Goal: Task Accomplishment & Management: Manage account settings

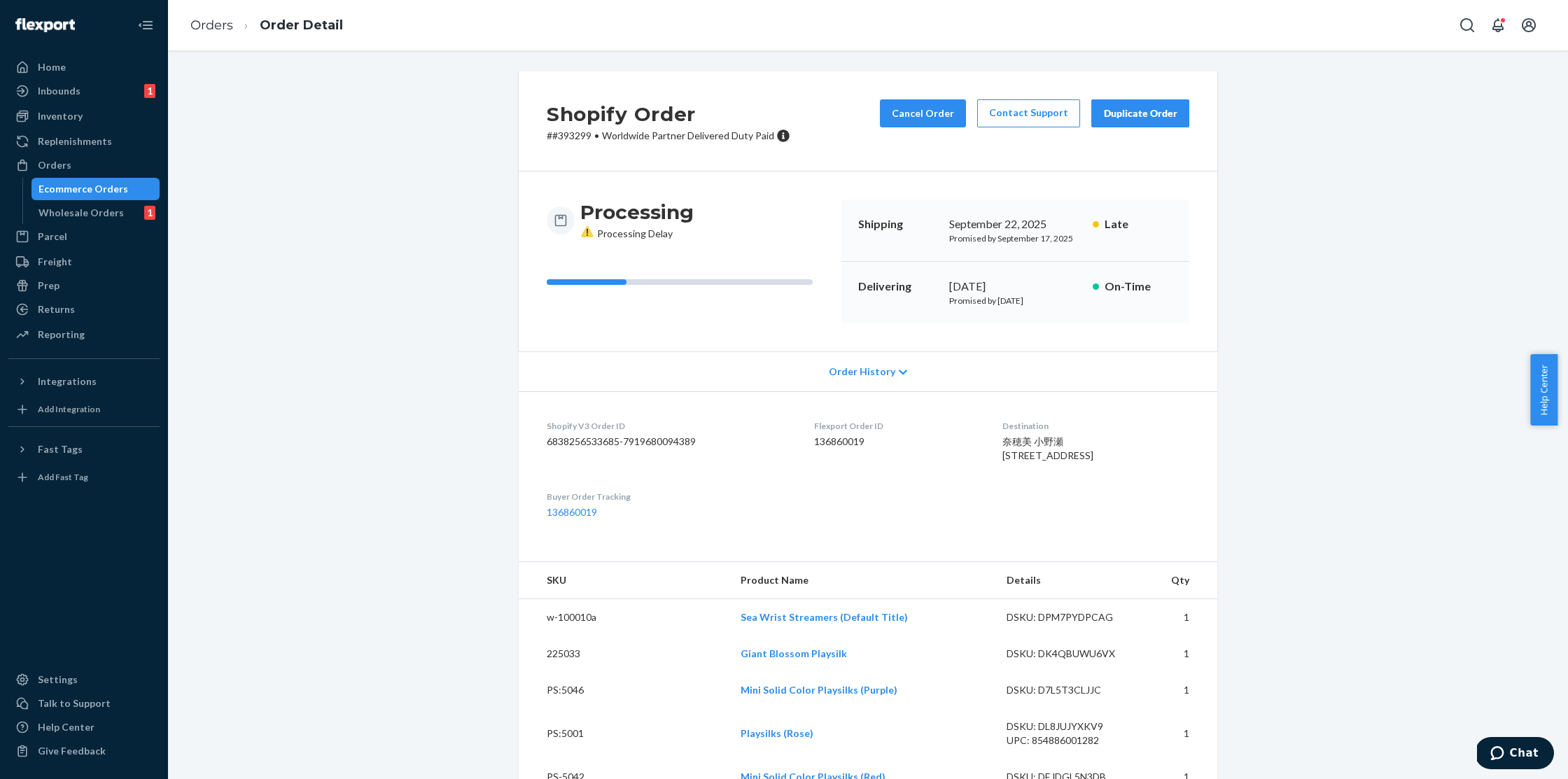
click at [856, 372] on span "Order History" at bounding box center [862, 372] width 66 height 14
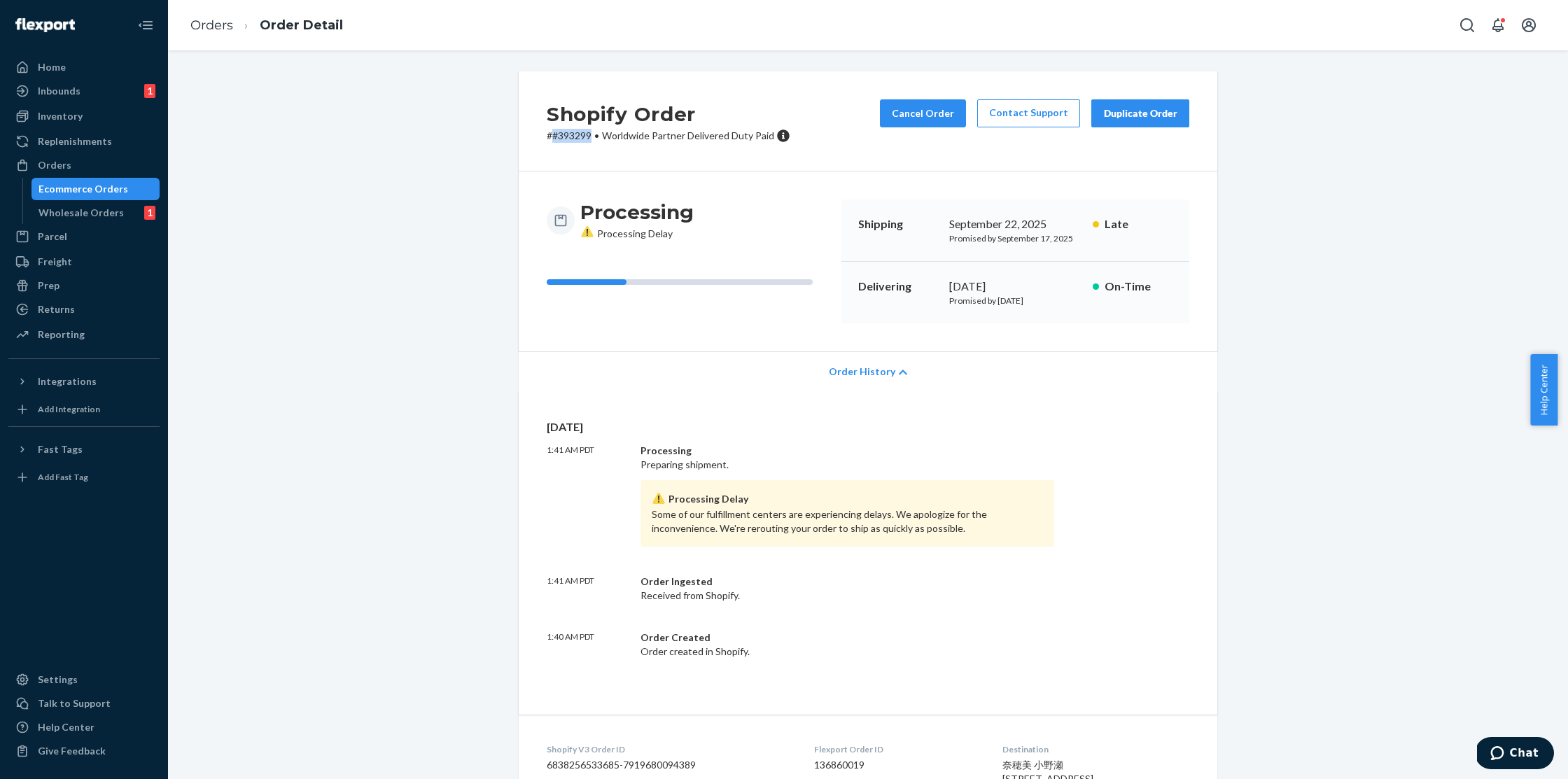
drag, startPoint x: 586, startPoint y: 138, endPoint x: 550, endPoint y: 140, distance: 36.1
click at [550, 140] on p "# #393299 • Worldwide Partner Delivered Duty Paid" at bounding box center [668, 136] width 244 height 14
copy p "#393299"
click at [1496, 749] on icon "Chat" at bounding box center [1497, 753] width 13 height 14
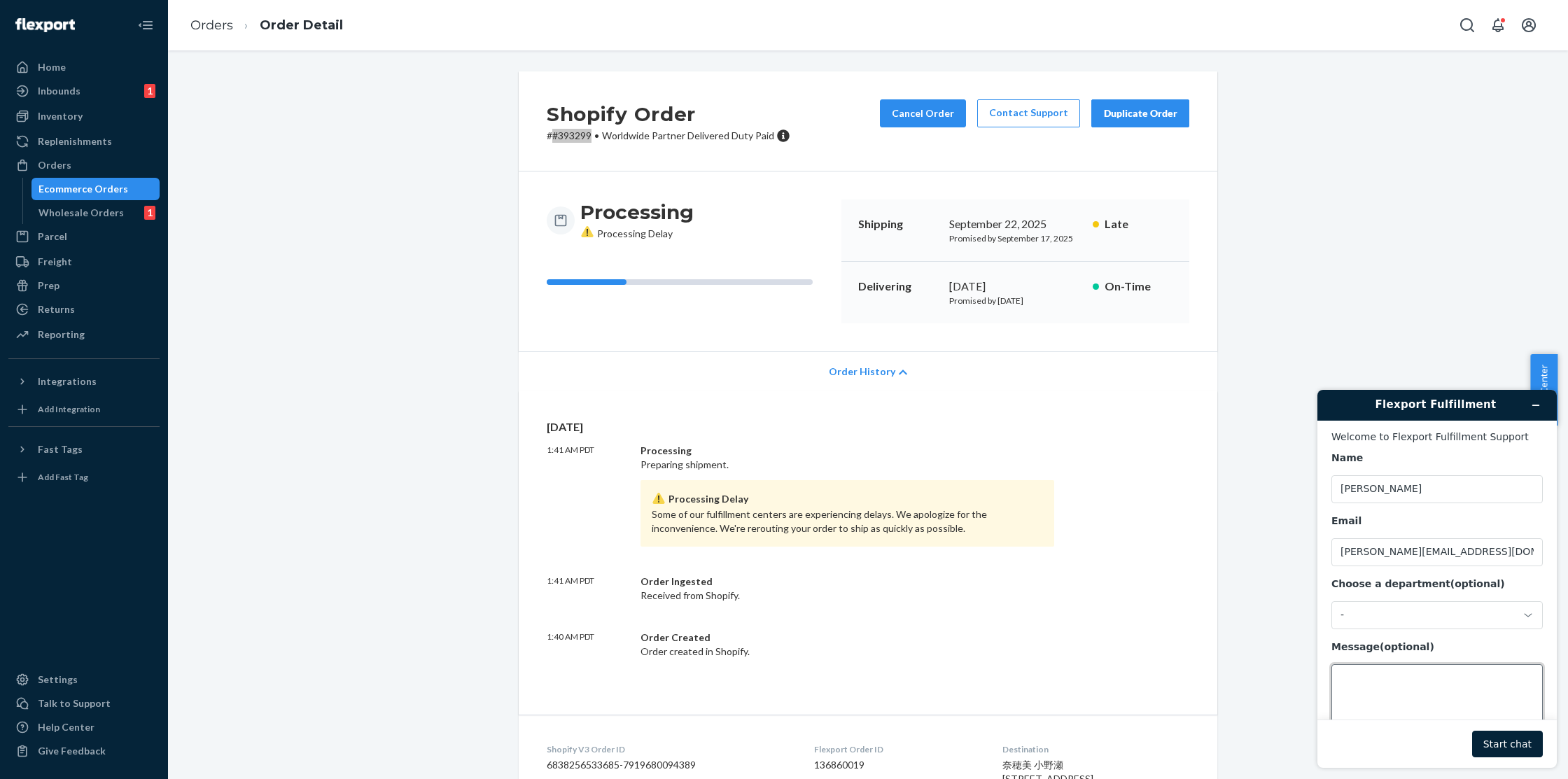
click at [1387, 686] on textarea "Message (optional)" at bounding box center [1437, 702] width 211 height 78
paste textarea "#393299"
type textarea "Hi! Is there any update on the processing delay for order #393299?"
click at [1491, 737] on button "Start chat" at bounding box center [1507, 743] width 70 height 26
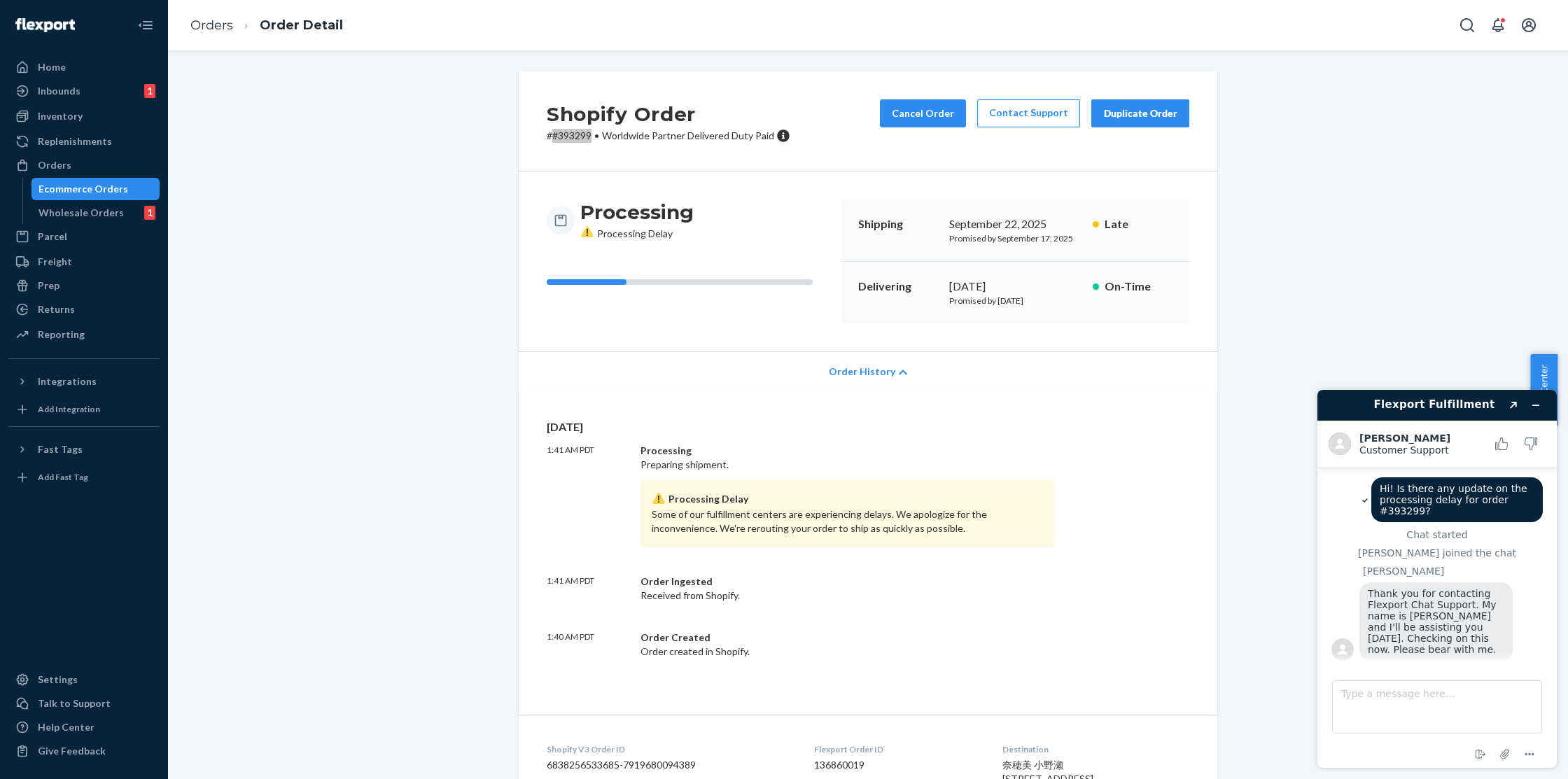
scroll to position [4, 0]
click at [1375, 698] on textarea "Type a message here..." at bounding box center [1437, 706] width 210 height 53
type textarea "Thanks Kath!"
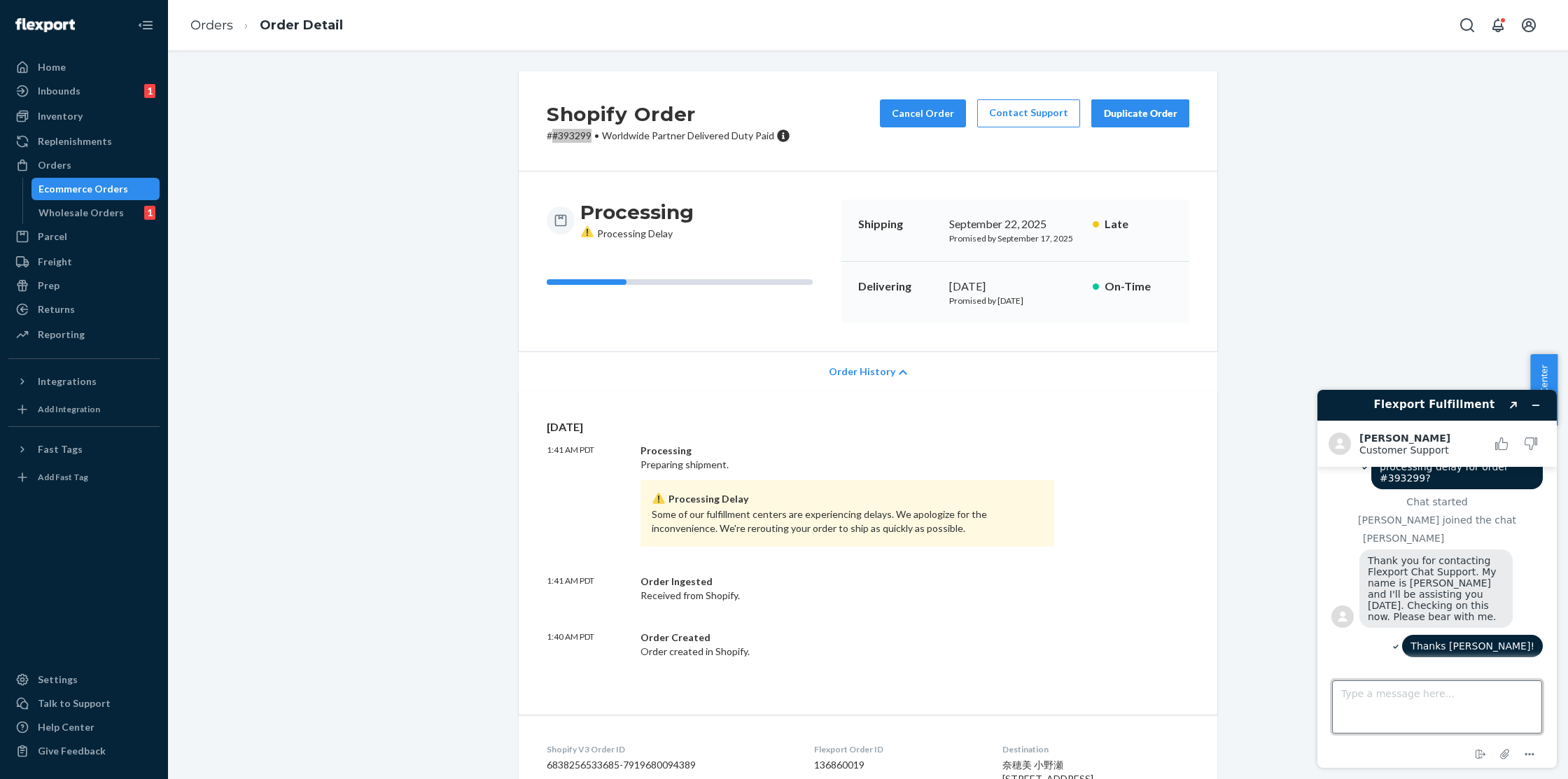
click at [1403, 706] on textarea "Type a message here..." at bounding box center [1437, 706] width 210 height 53
click at [63, 311] on div "Returns" at bounding box center [56, 309] width 37 height 14
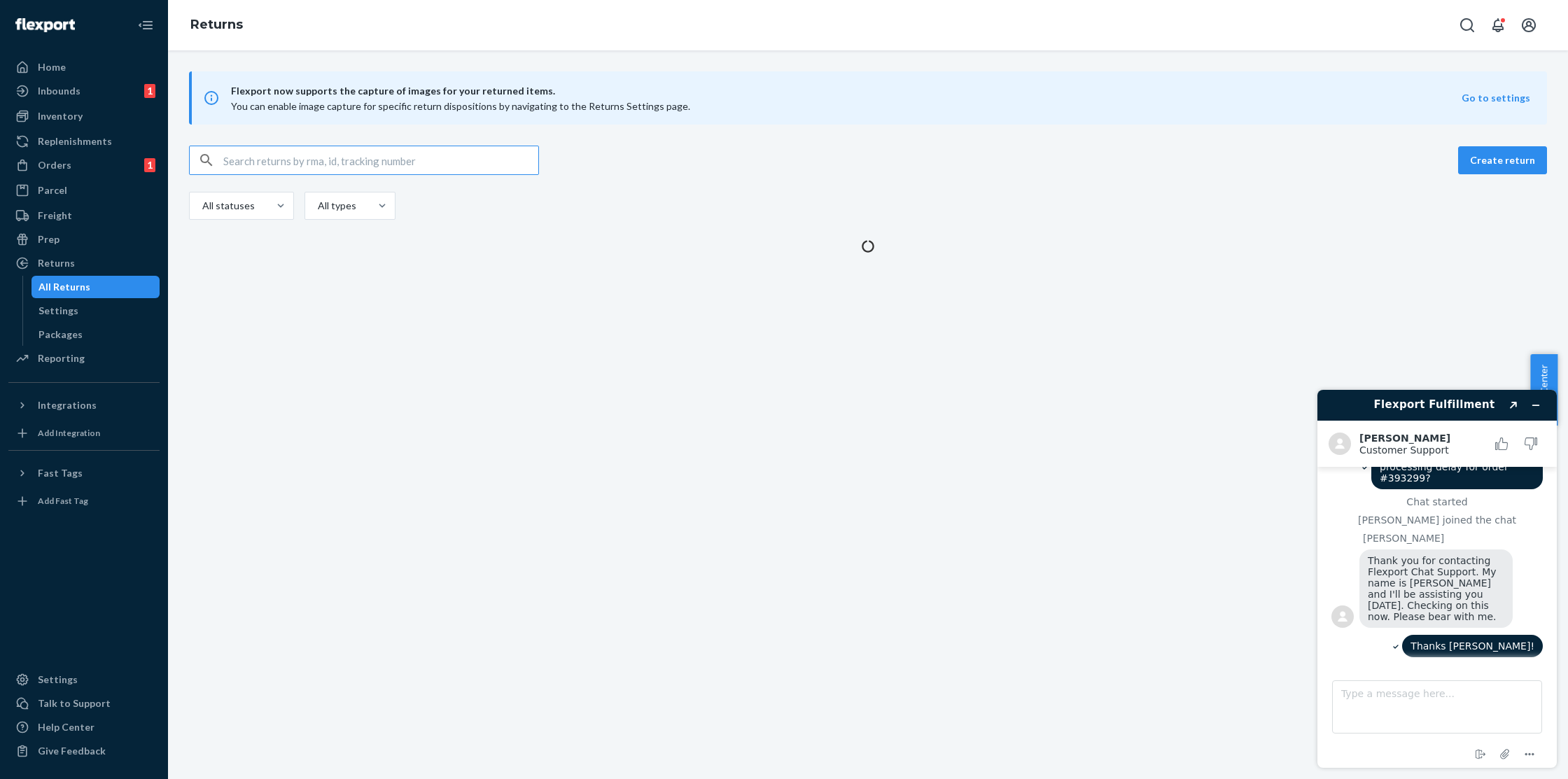
click at [322, 156] on input "text" at bounding box center [380, 160] width 315 height 28
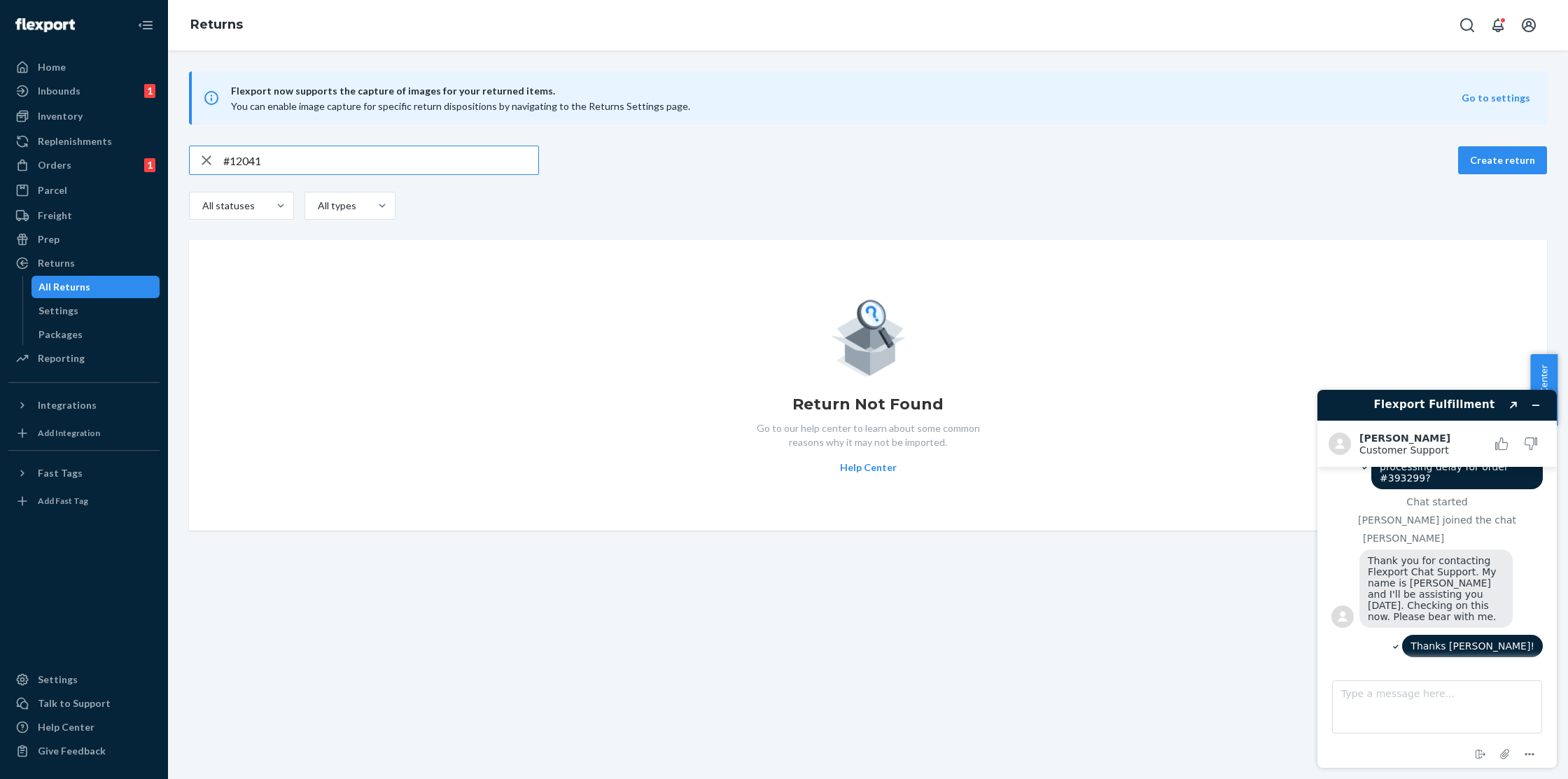
type input "#12041"
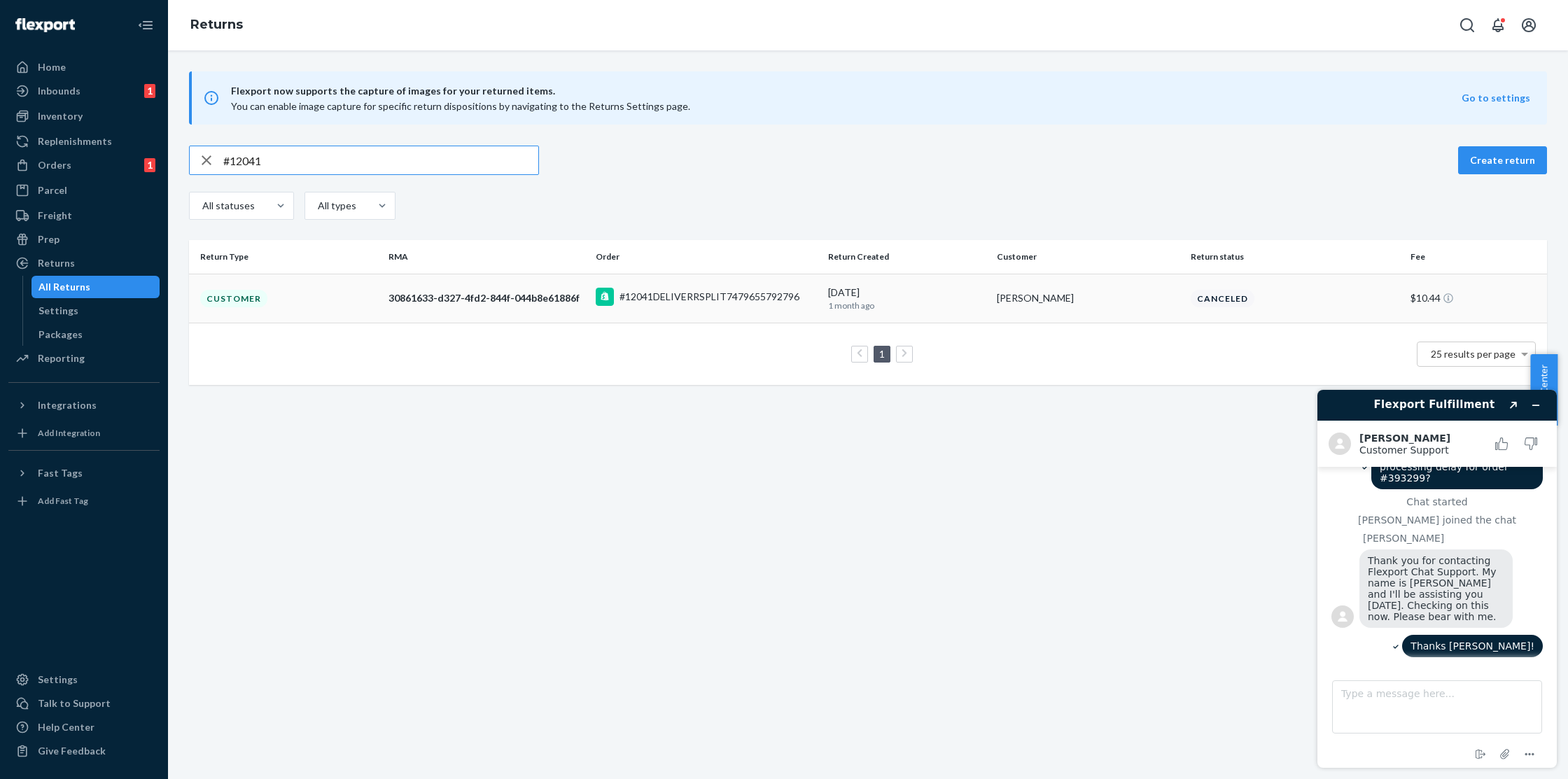
click at [1047, 295] on div "William Whitt" at bounding box center [1088, 298] width 182 height 14
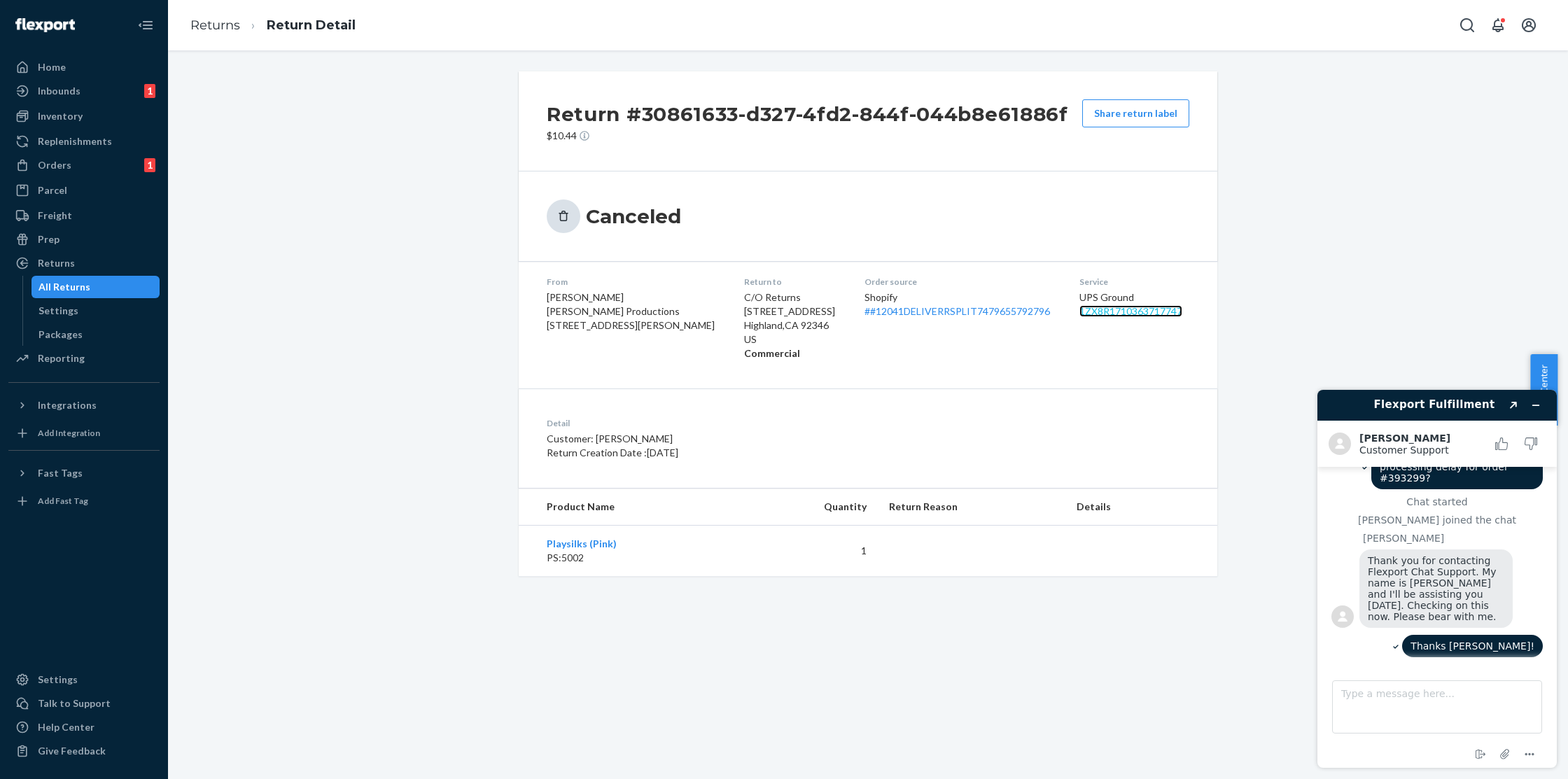
click at [1125, 311] on link "1ZX8R1710363717747" at bounding box center [1130, 311] width 103 height 12
click at [1394, 693] on textarea "Type a message here..." at bounding box center [1437, 706] width 210 height 53
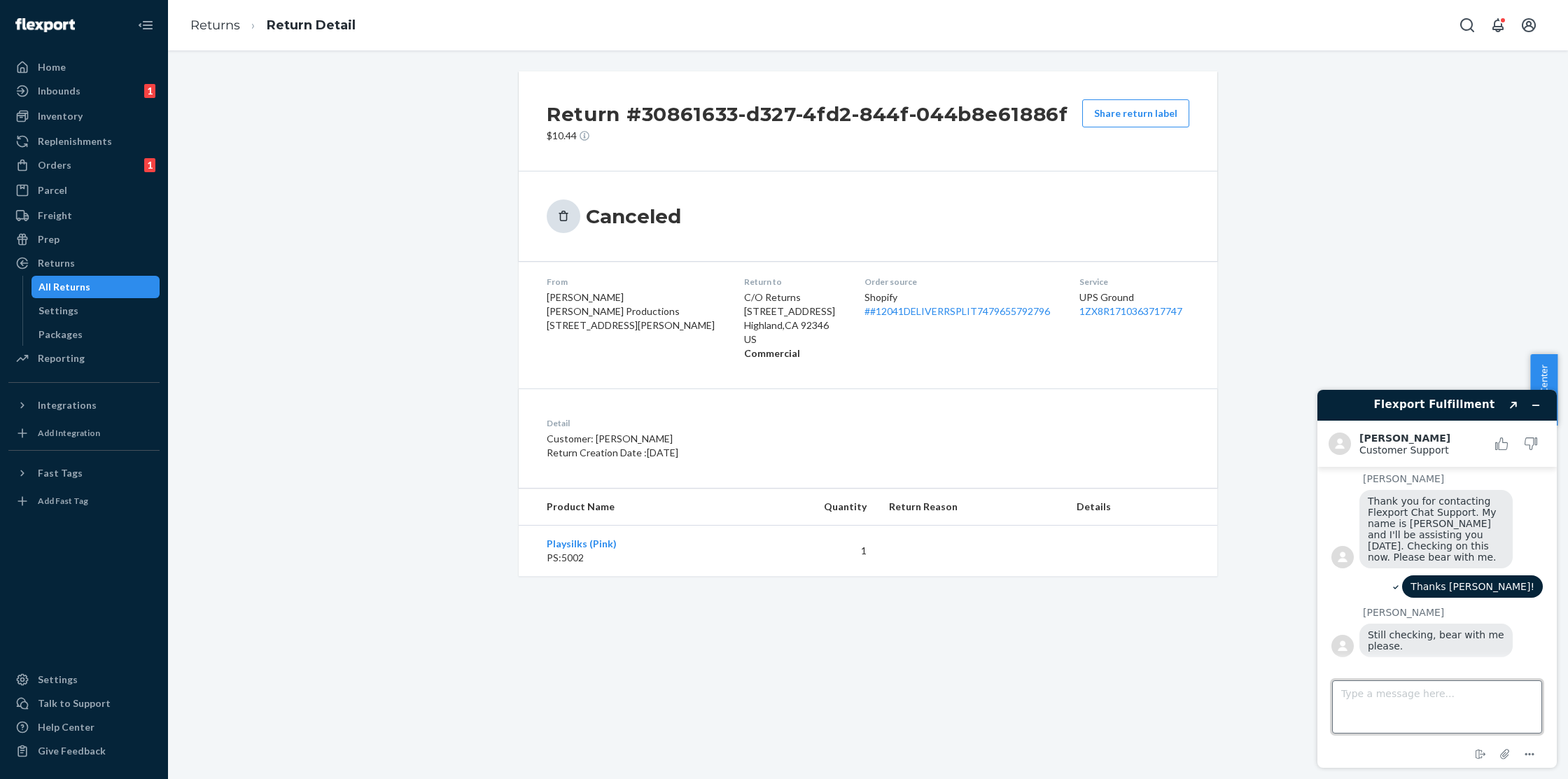
scroll to position [94, 0]
click at [71, 117] on div "Inventory" at bounding box center [60, 116] width 45 height 14
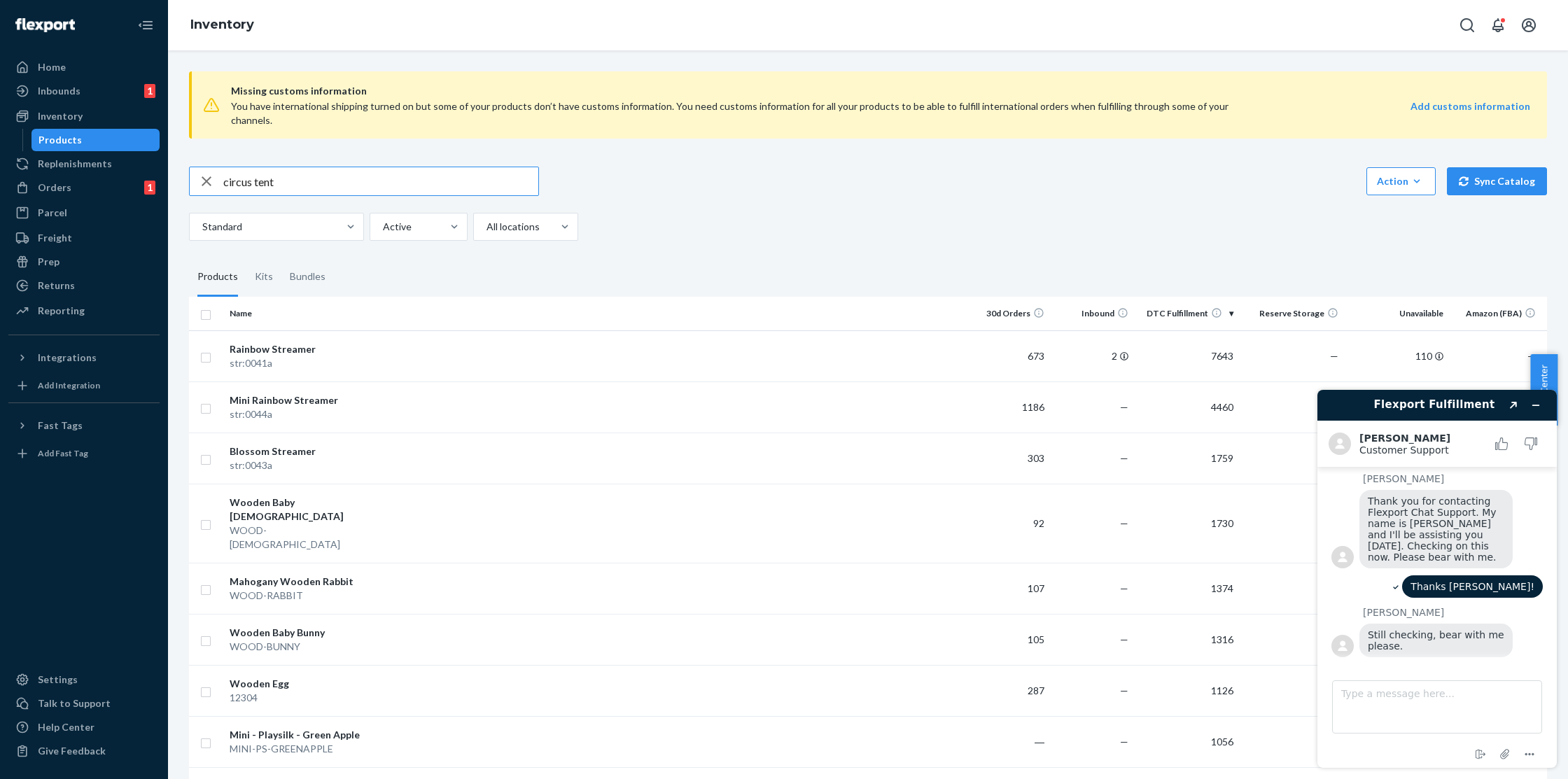
type input "circus tent"
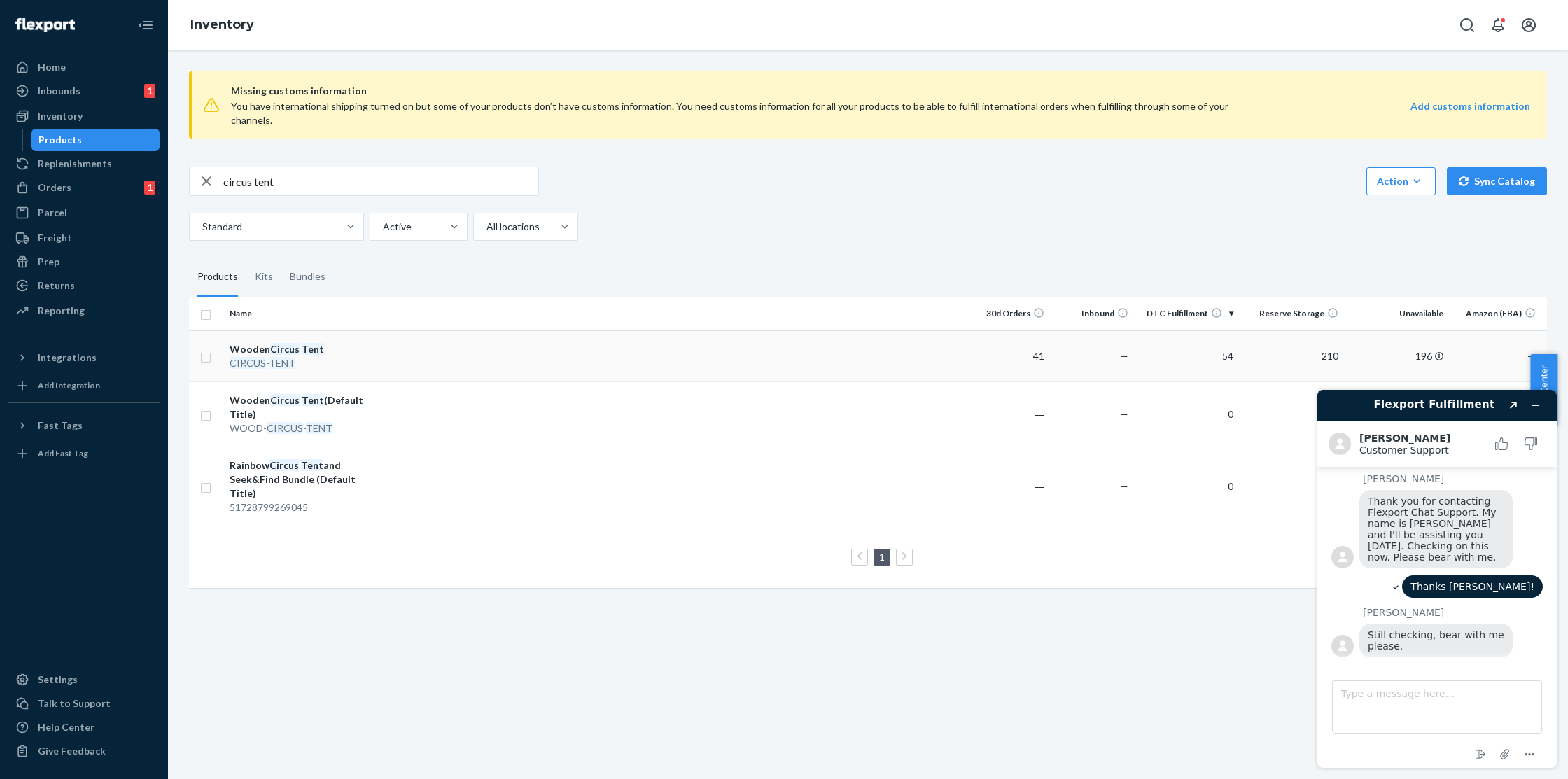
click at [322, 342] on div "Wooden Circus Tent" at bounding box center [302, 349] width 146 height 14
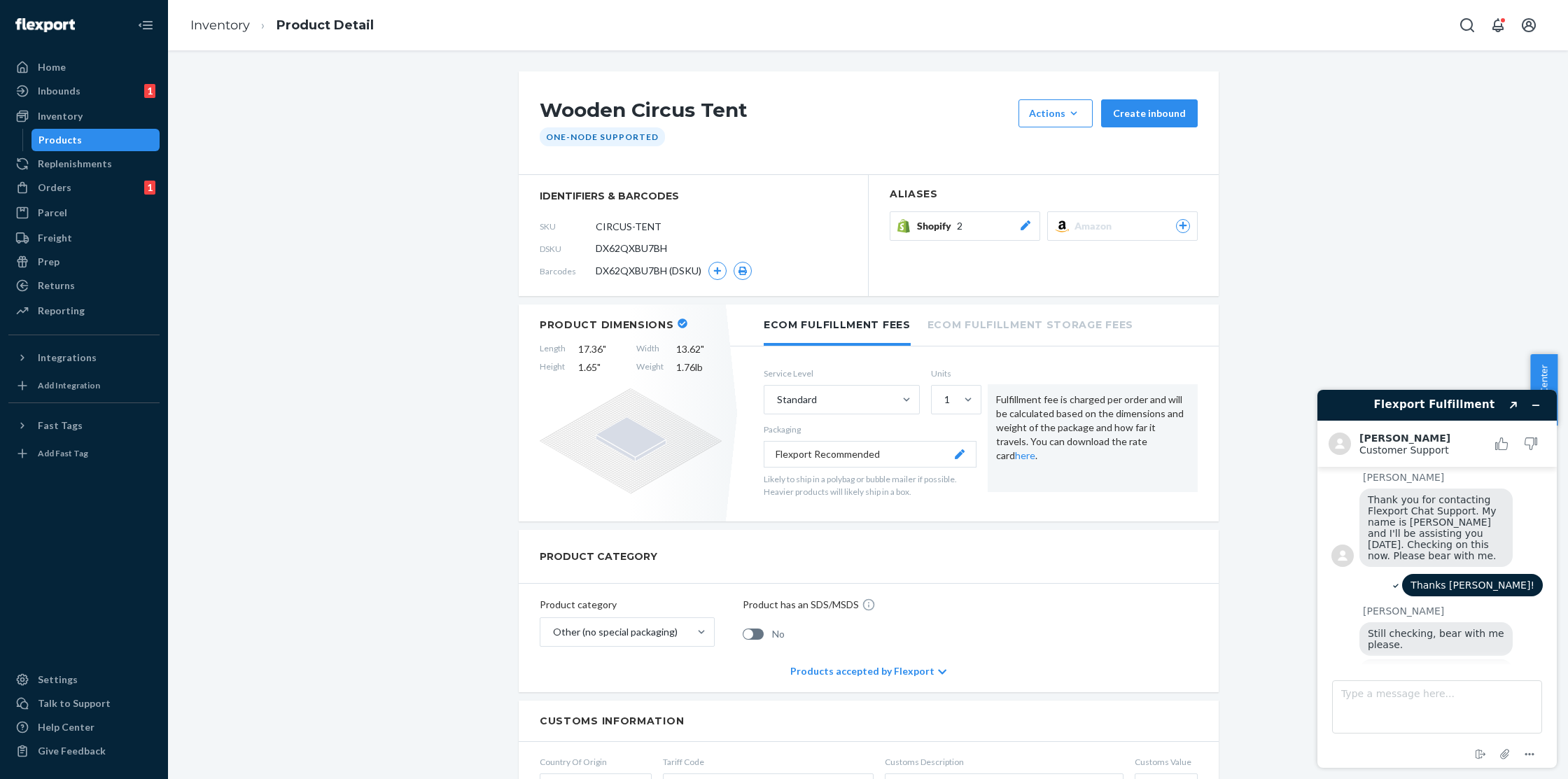
scroll to position [175, 0]
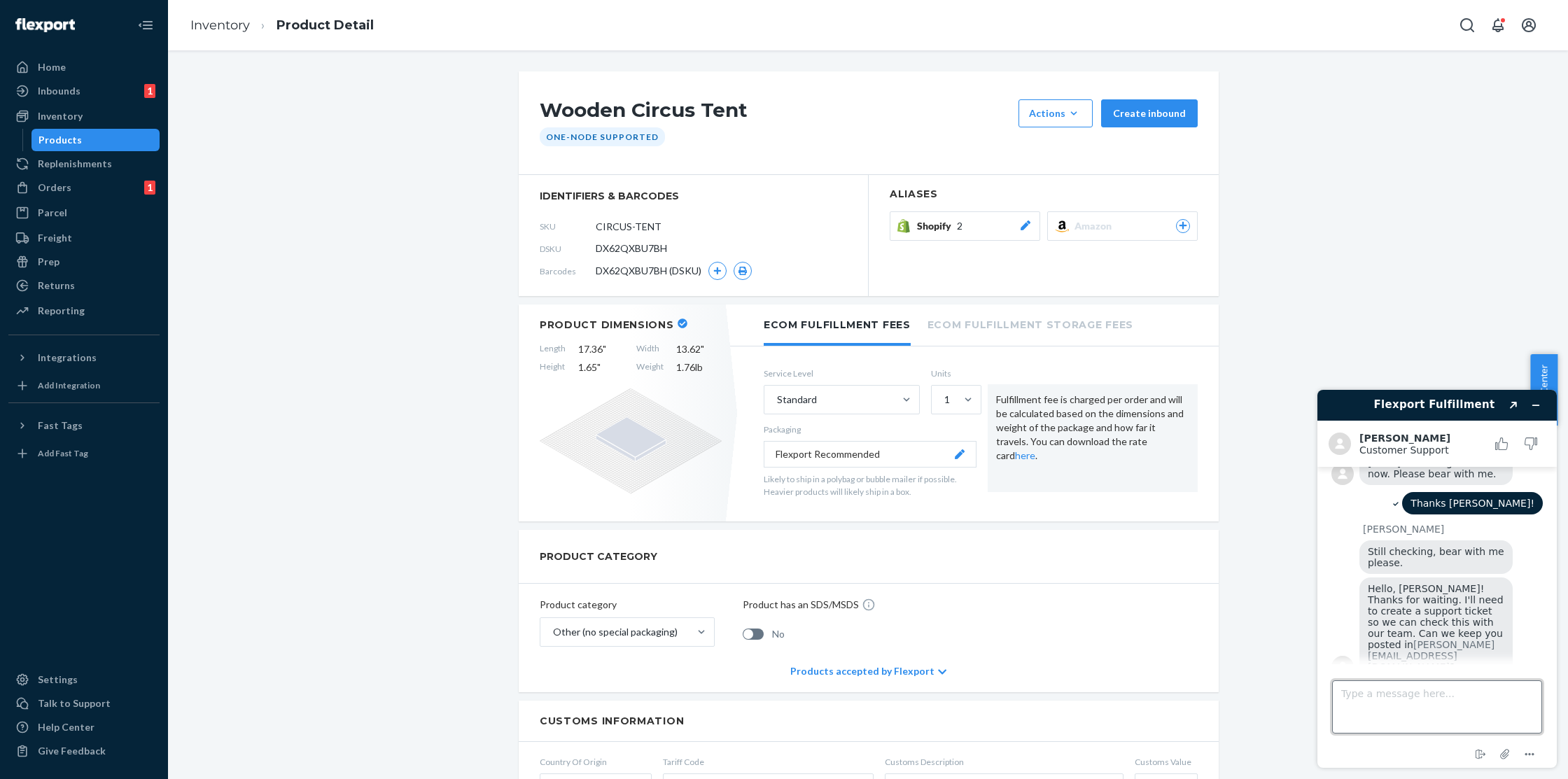
click at [1403, 706] on textarea "Type a message here..." at bounding box center [1437, 706] width 210 height 53
type textarea "That's great, thanks!"
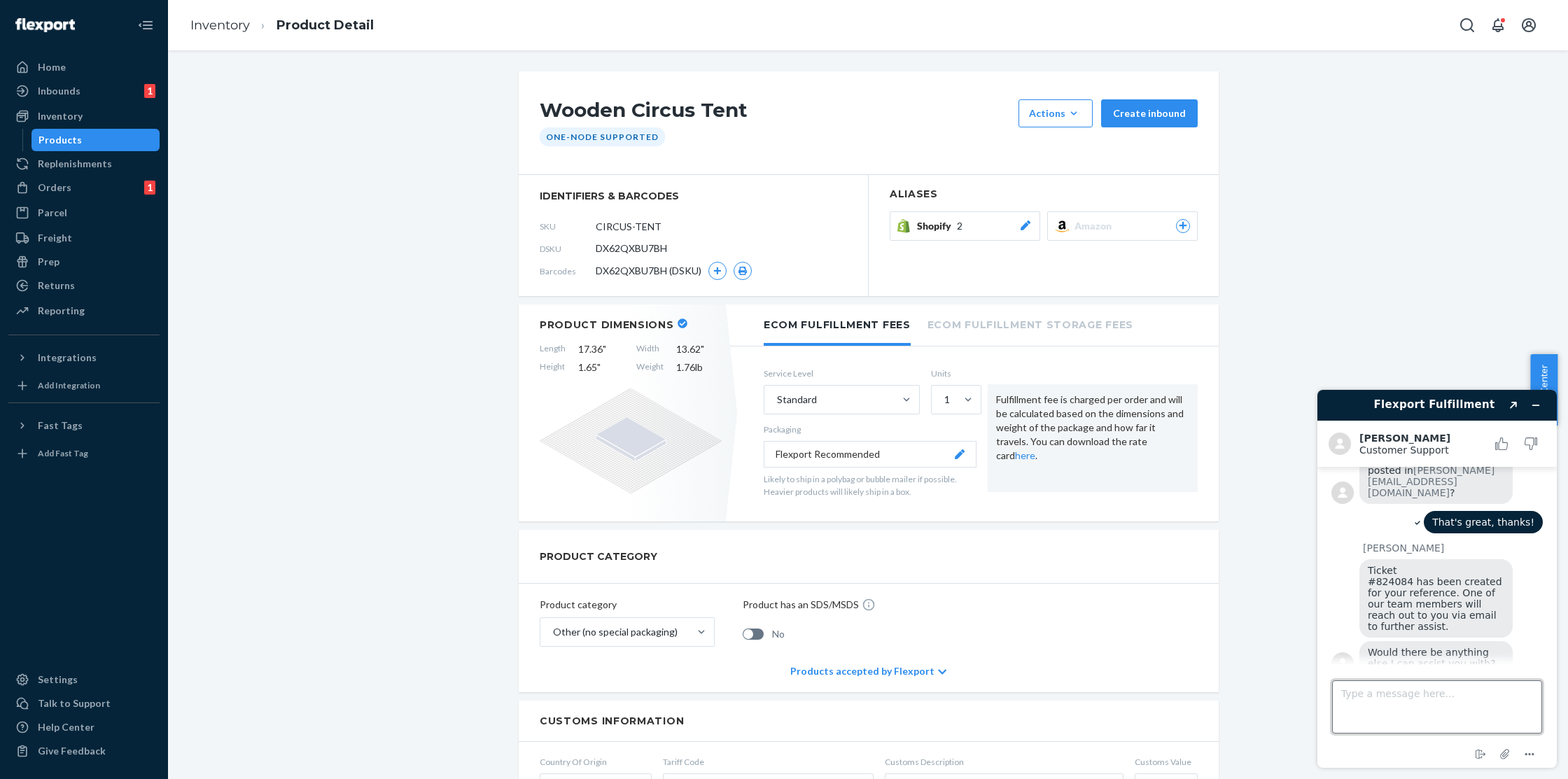
scroll to position [346, 0]
click at [1423, 709] on textarea "Type a message here..." at bounding box center [1437, 706] width 210 height 53
type textarea "That's it, thank you!"
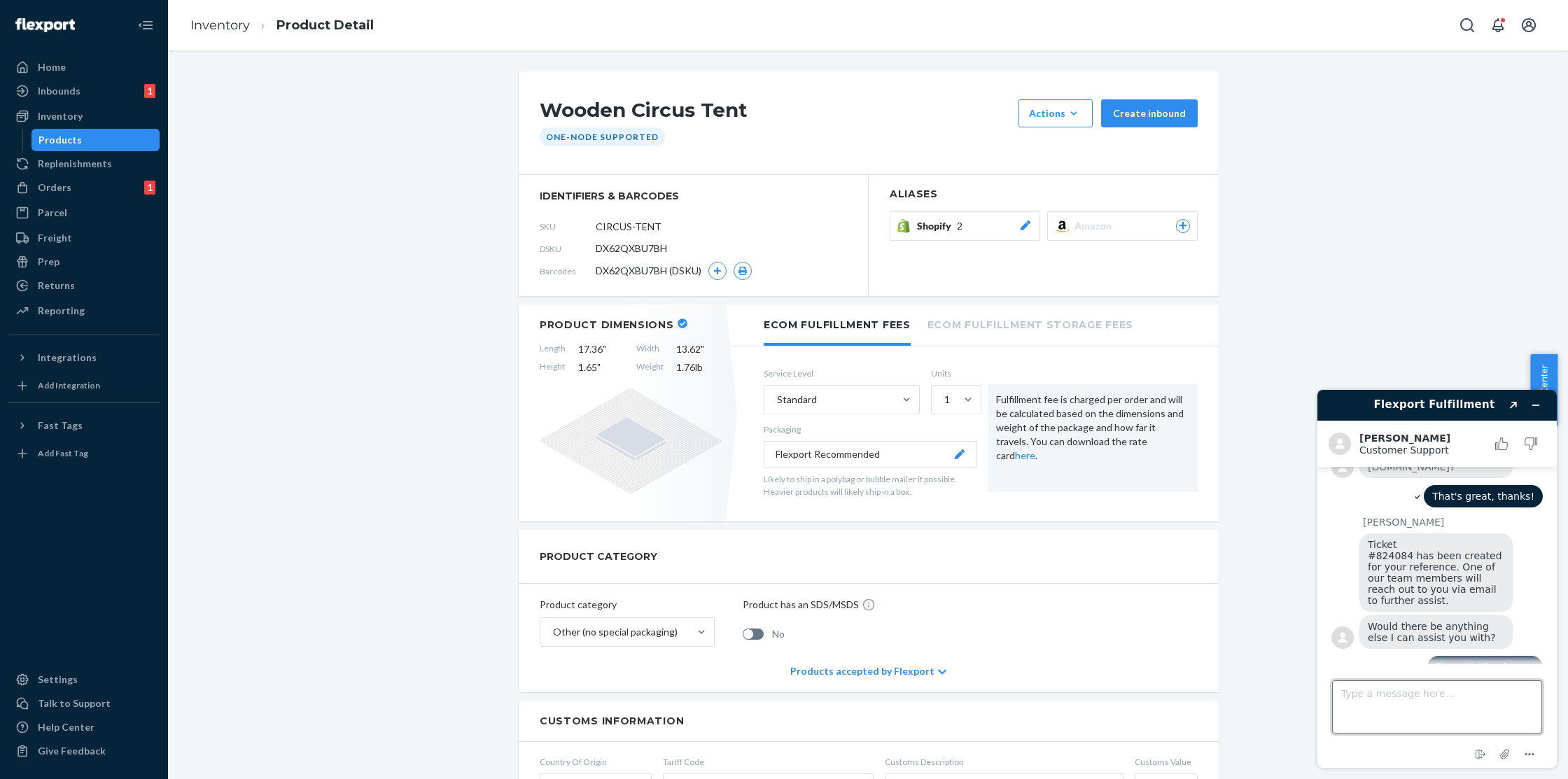
scroll to position [376, 0]
drag, startPoint x: 1409, startPoint y: 536, endPoint x: 1369, endPoint y: 538, distance: 40.0
click at [1369, 539] on span "Ticket #824084 has been created for your reference. One of our team members wil…" at bounding box center [1436, 572] width 137 height 67
copy span "#824084"
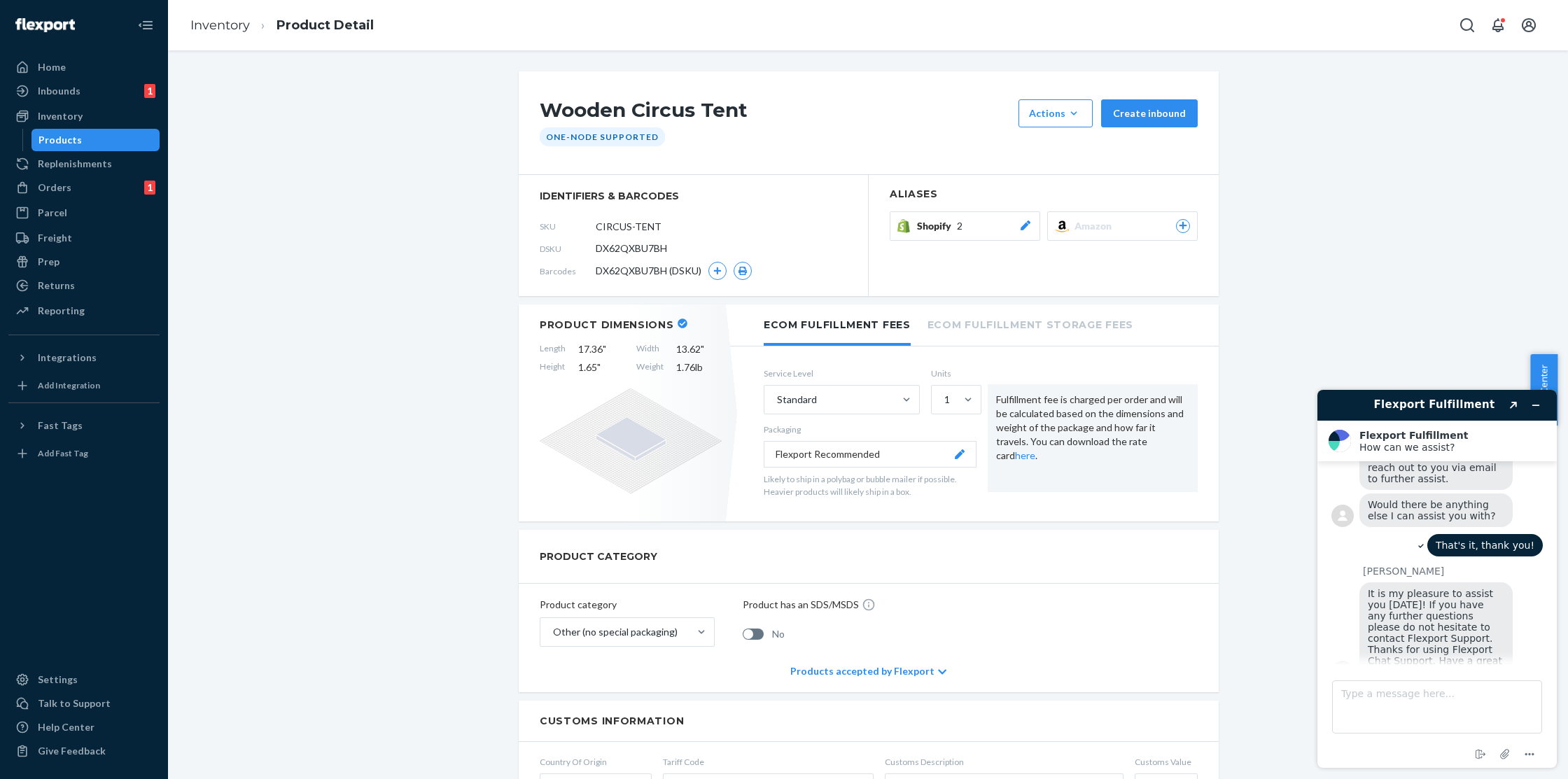
scroll to position [557, 0]
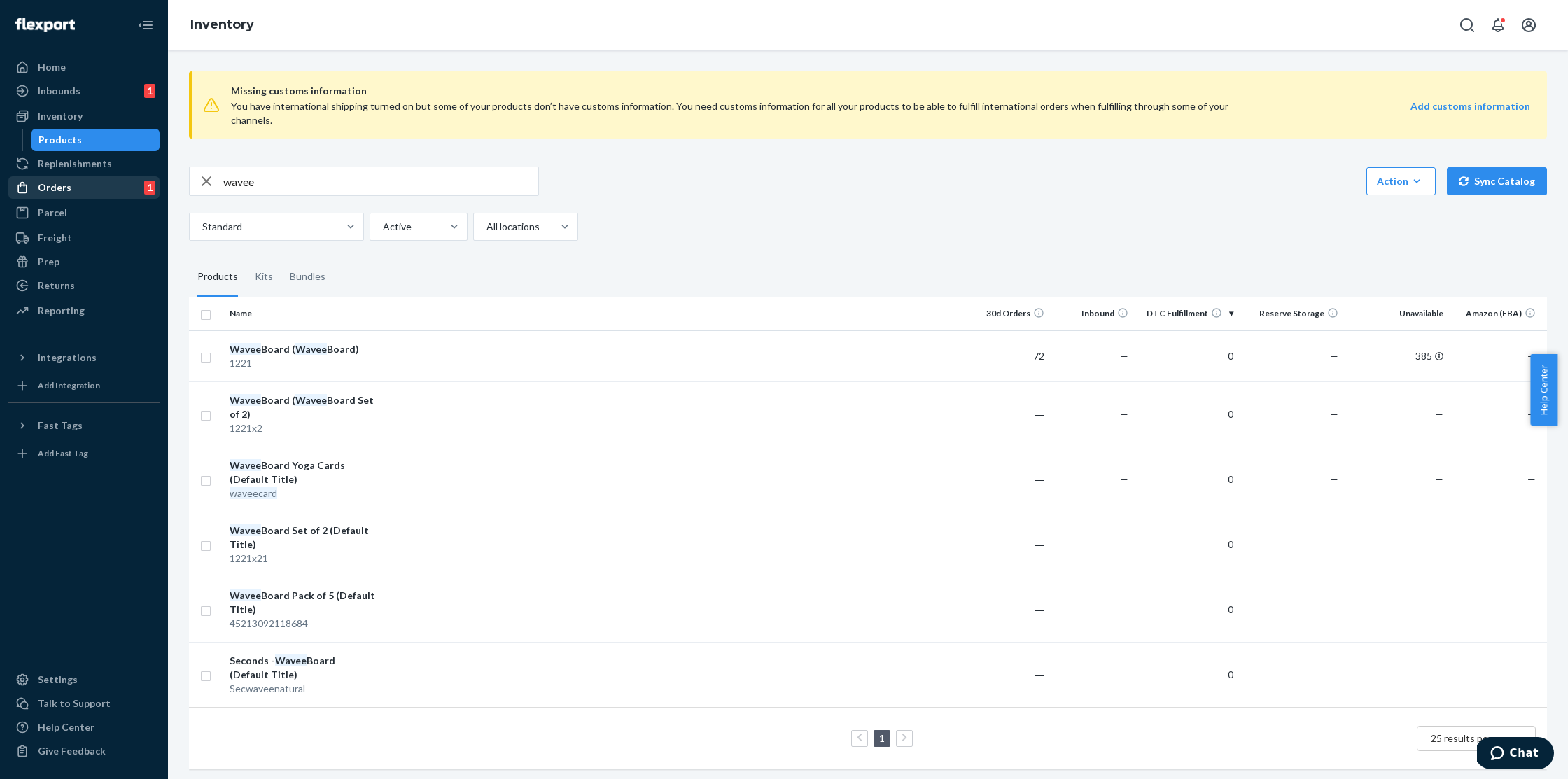
click at [56, 195] on div "Orders 1" at bounding box center [84, 187] width 148 height 19
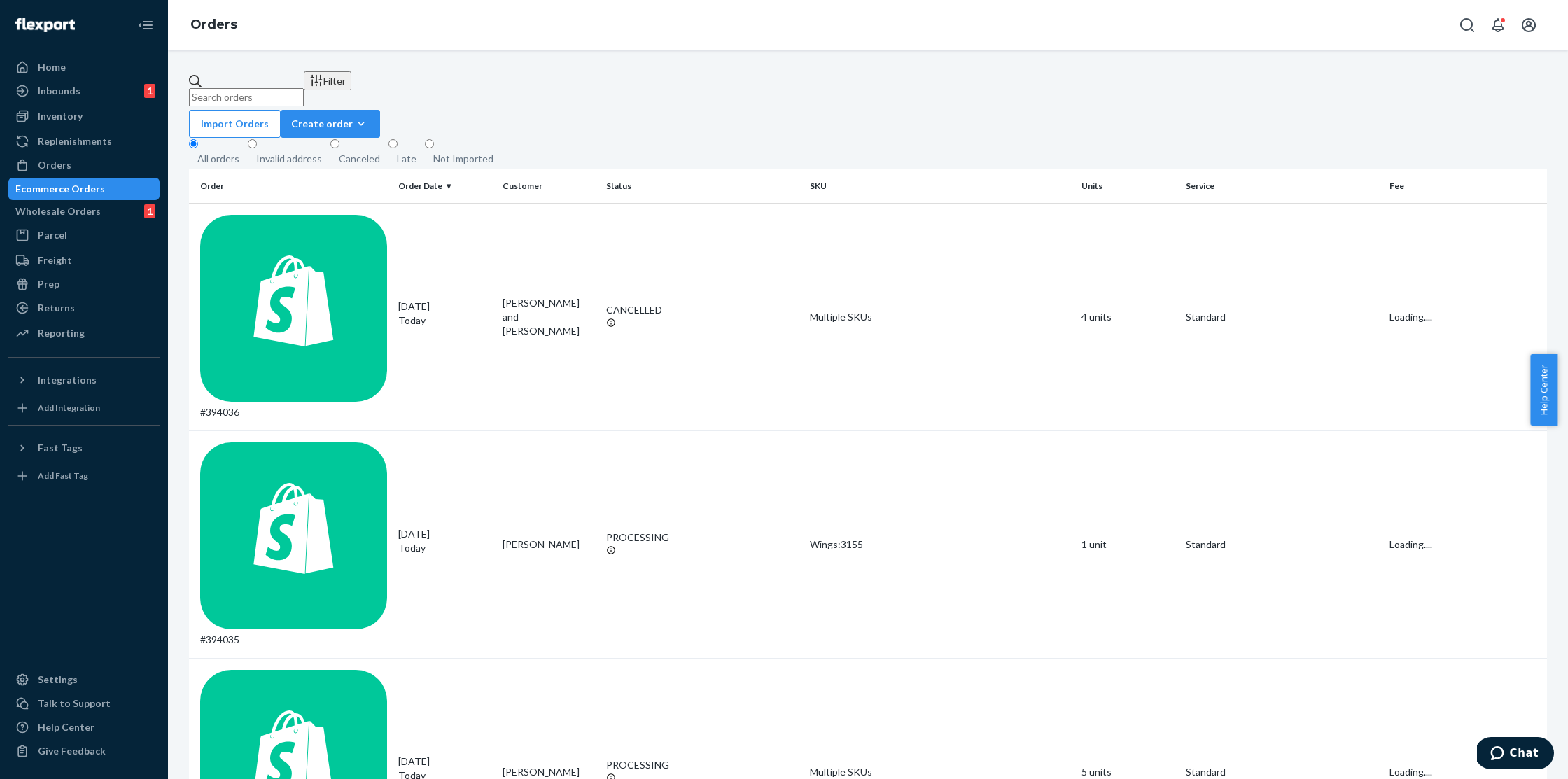
click at [304, 95] on input "text" at bounding box center [246, 97] width 114 height 19
paste input "Kamilla Benko"
type input "Kamilla Benko"
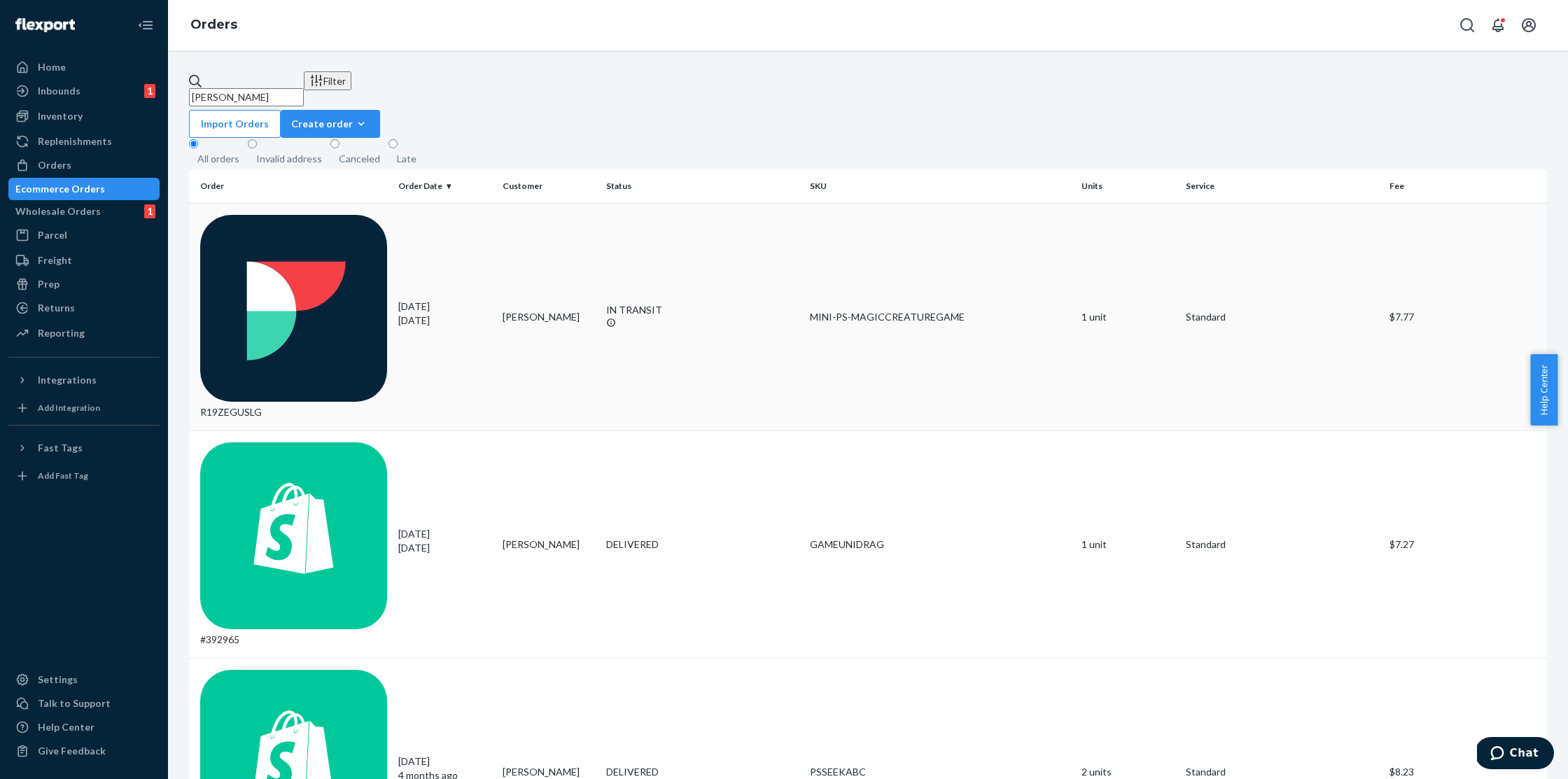
click at [333, 216] on div "R19ZEGUSLG" at bounding box center [294, 317] width 187 height 204
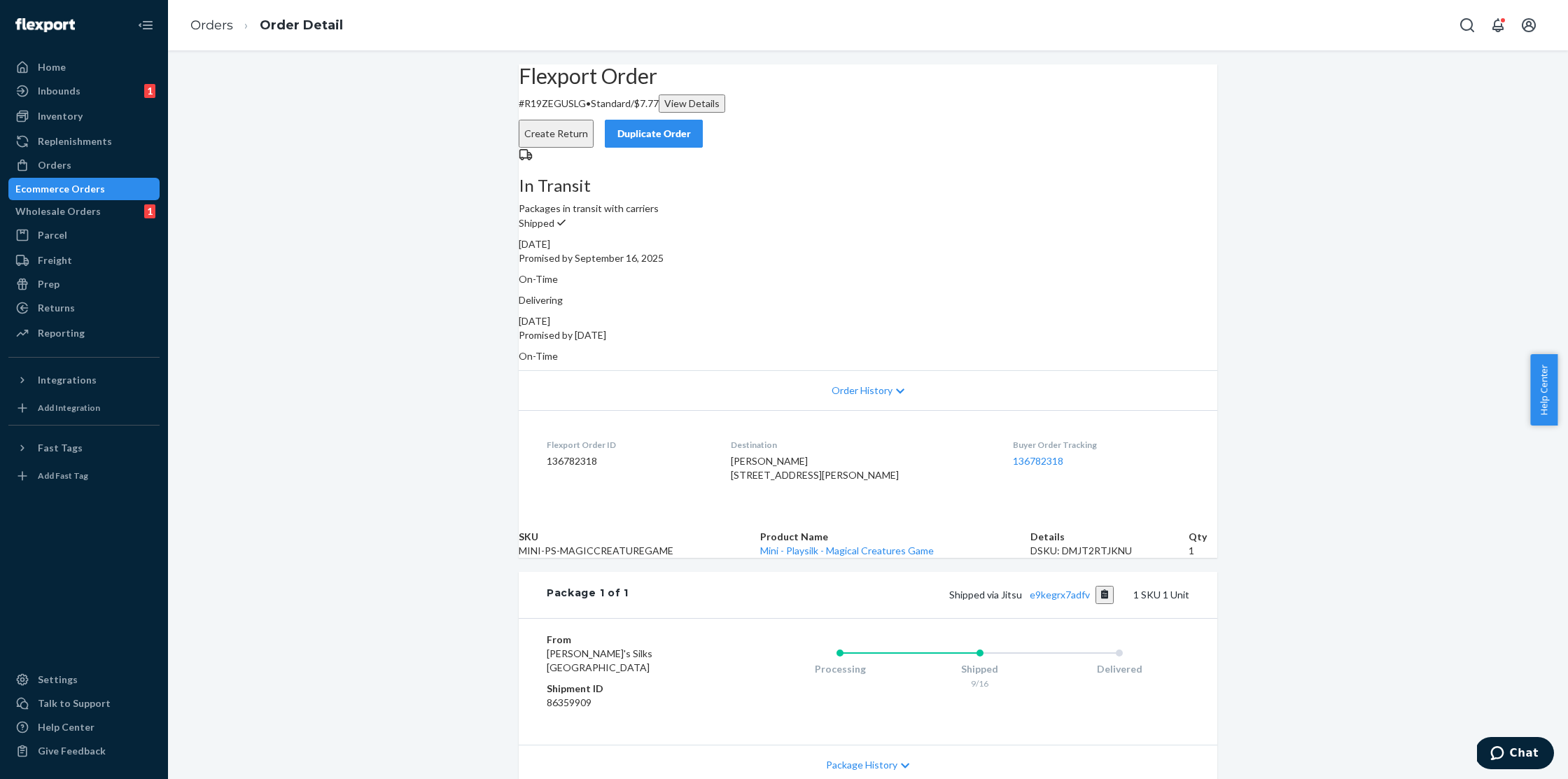
scroll to position [149, 0]
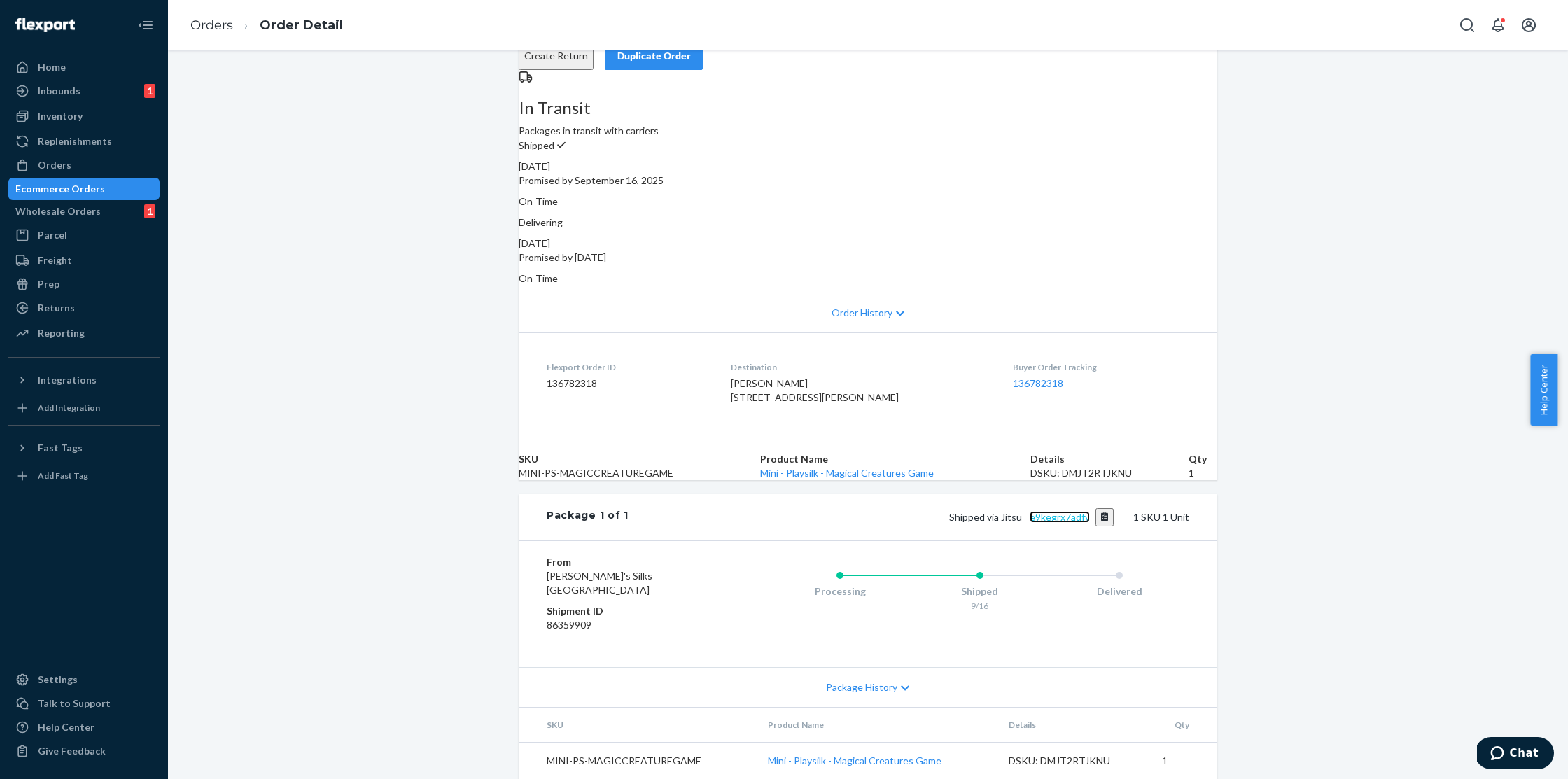
click at [1070, 511] on link "e9kegrx7adfv" at bounding box center [1060, 516] width 60 height 12
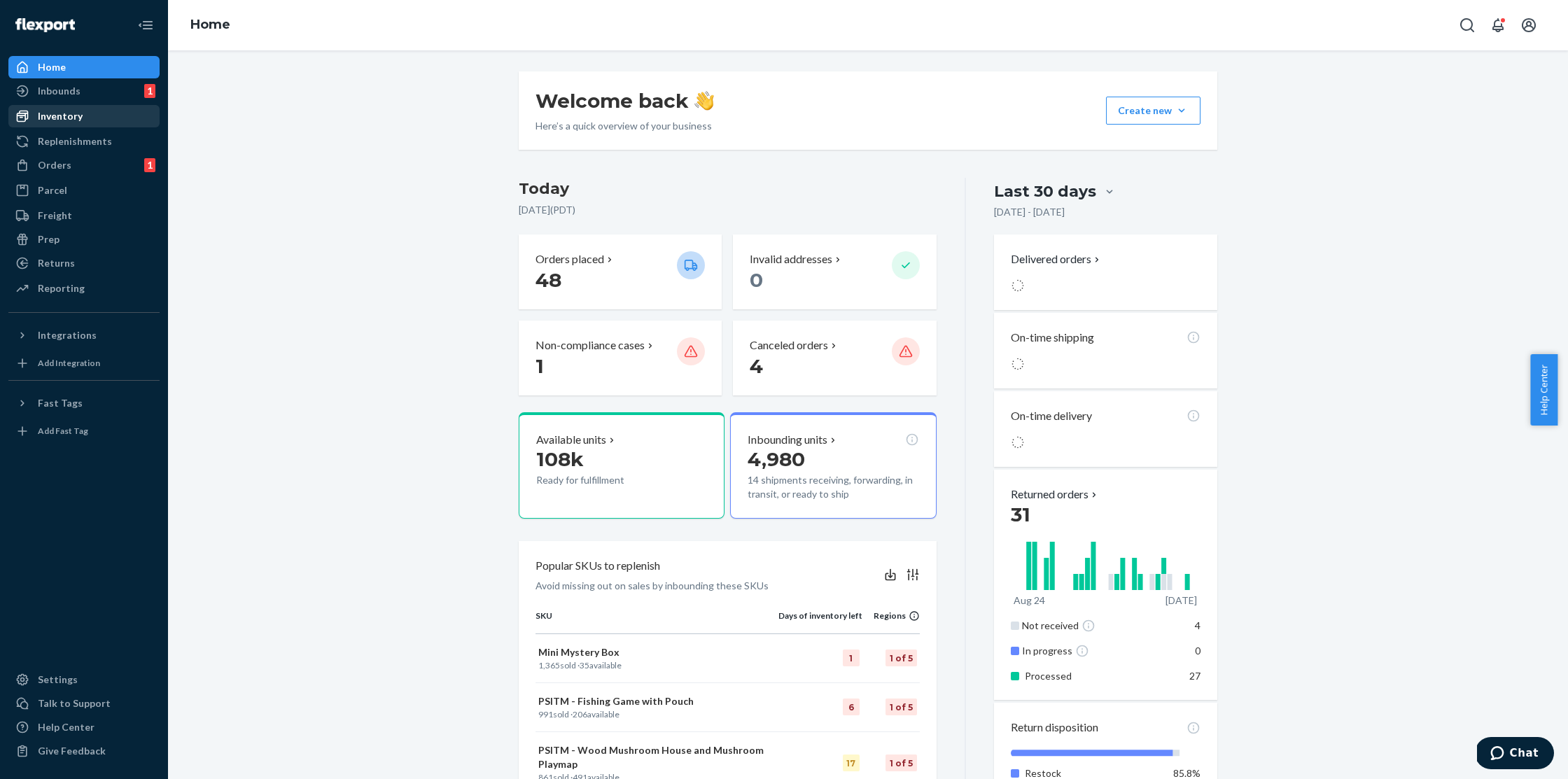
click at [118, 117] on div "Inventory" at bounding box center [84, 116] width 148 height 19
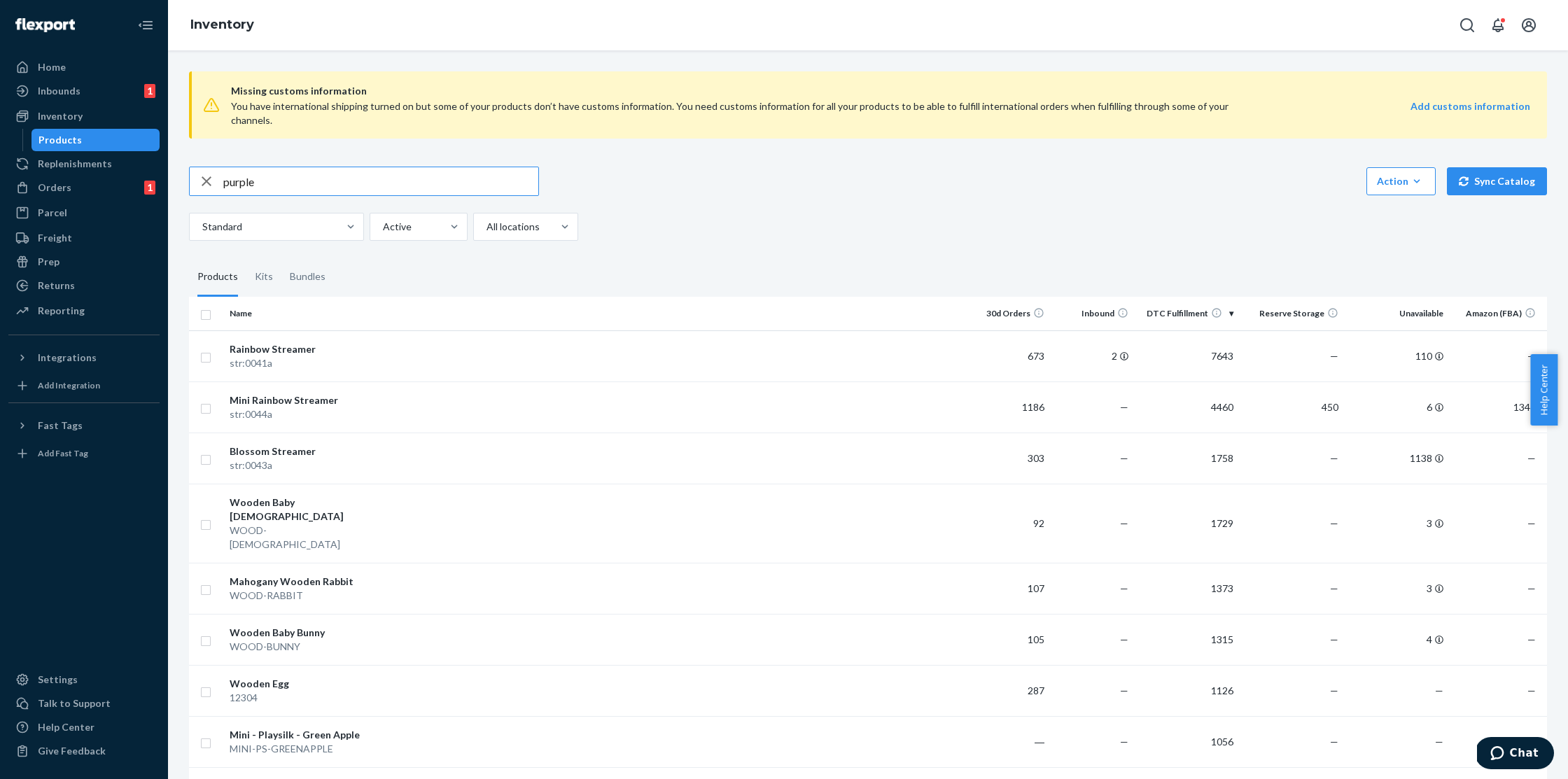
type input "purple"
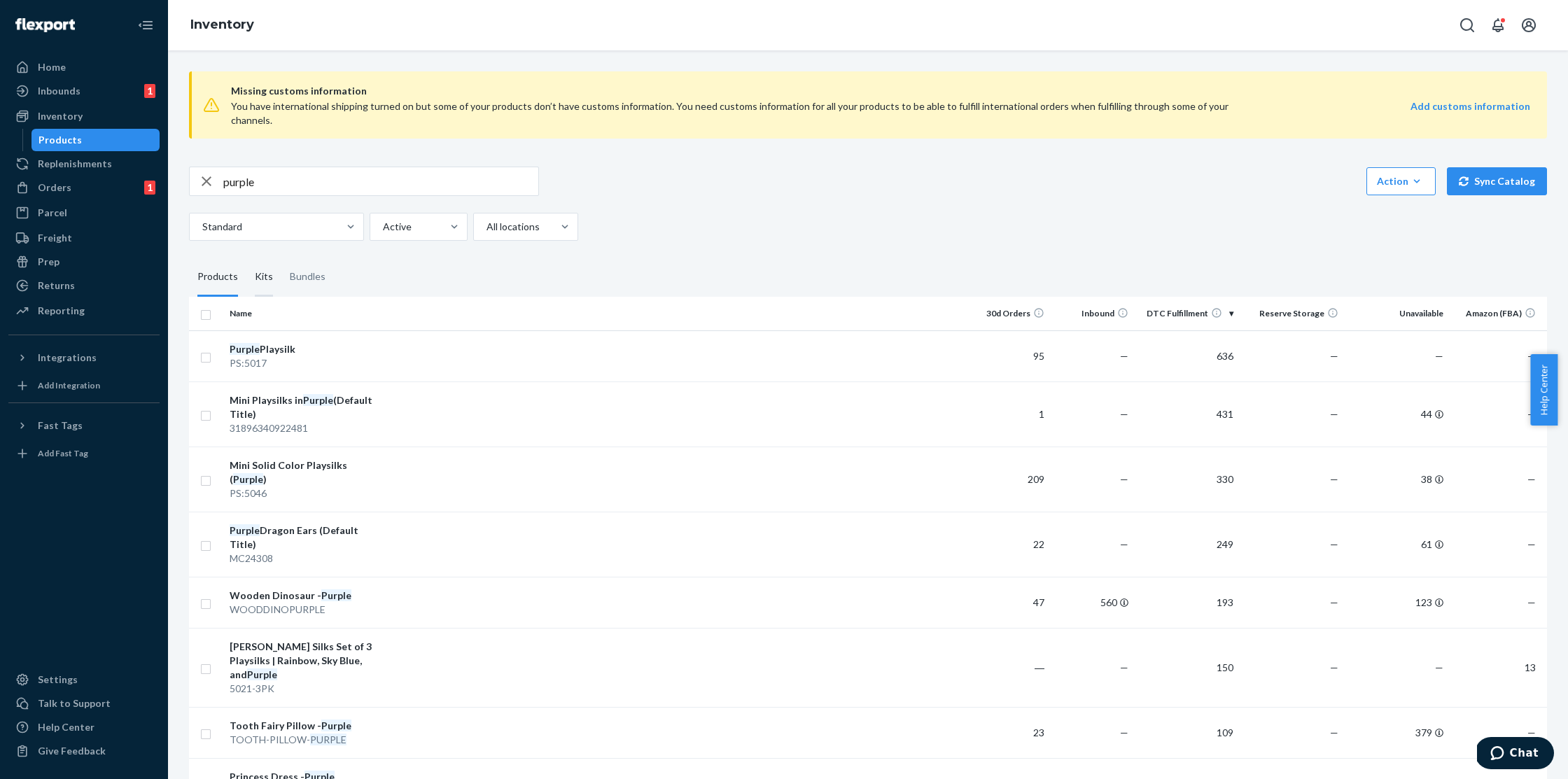
click at [266, 264] on div "Kits" at bounding box center [264, 277] width 19 height 39
click at [247, 257] on input "Kits" at bounding box center [247, 257] width 0 height 0
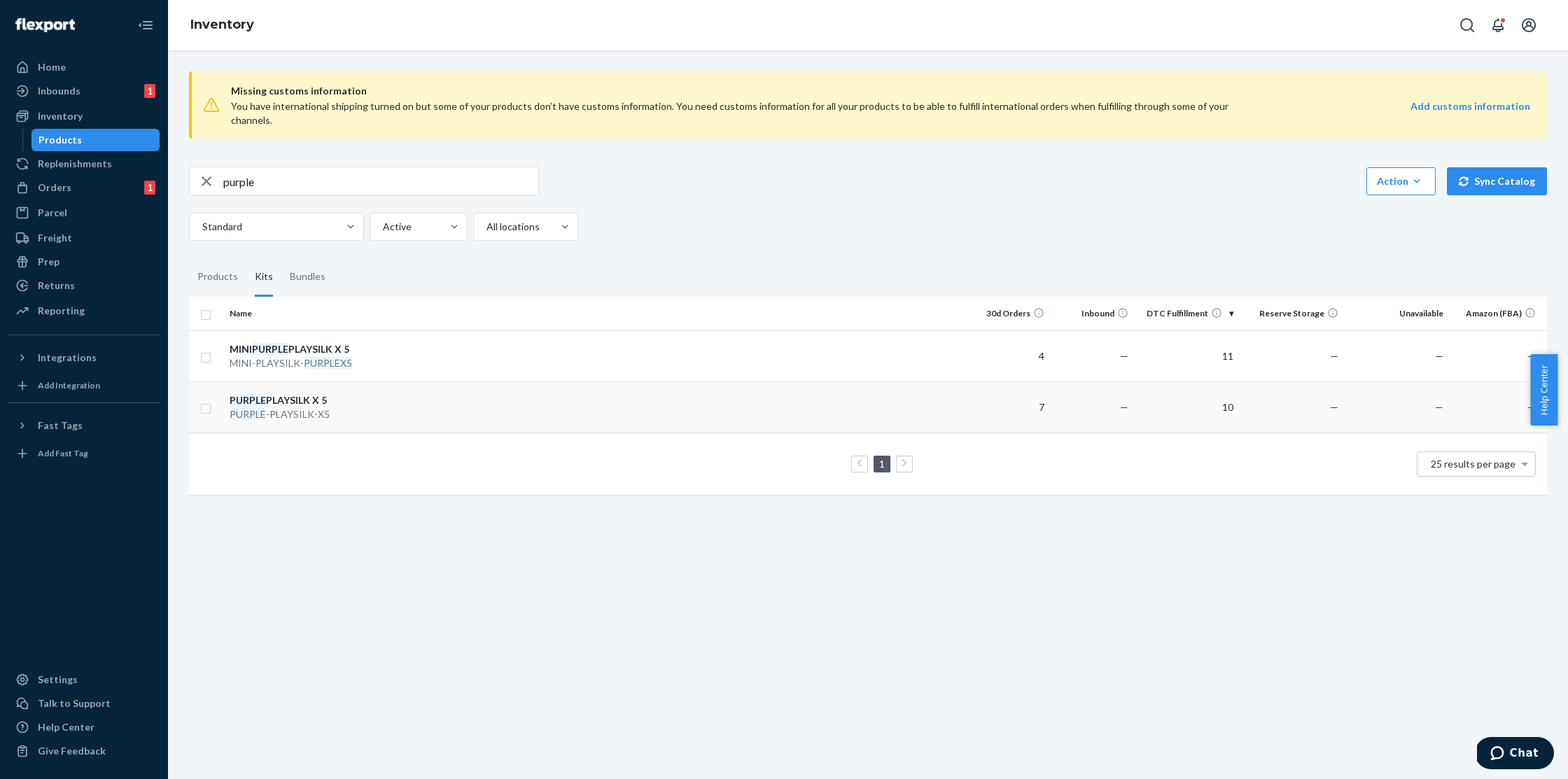
click at [345, 407] on div "PURPLE -PLAYSILK-X5" at bounding box center [302, 414] width 146 height 14
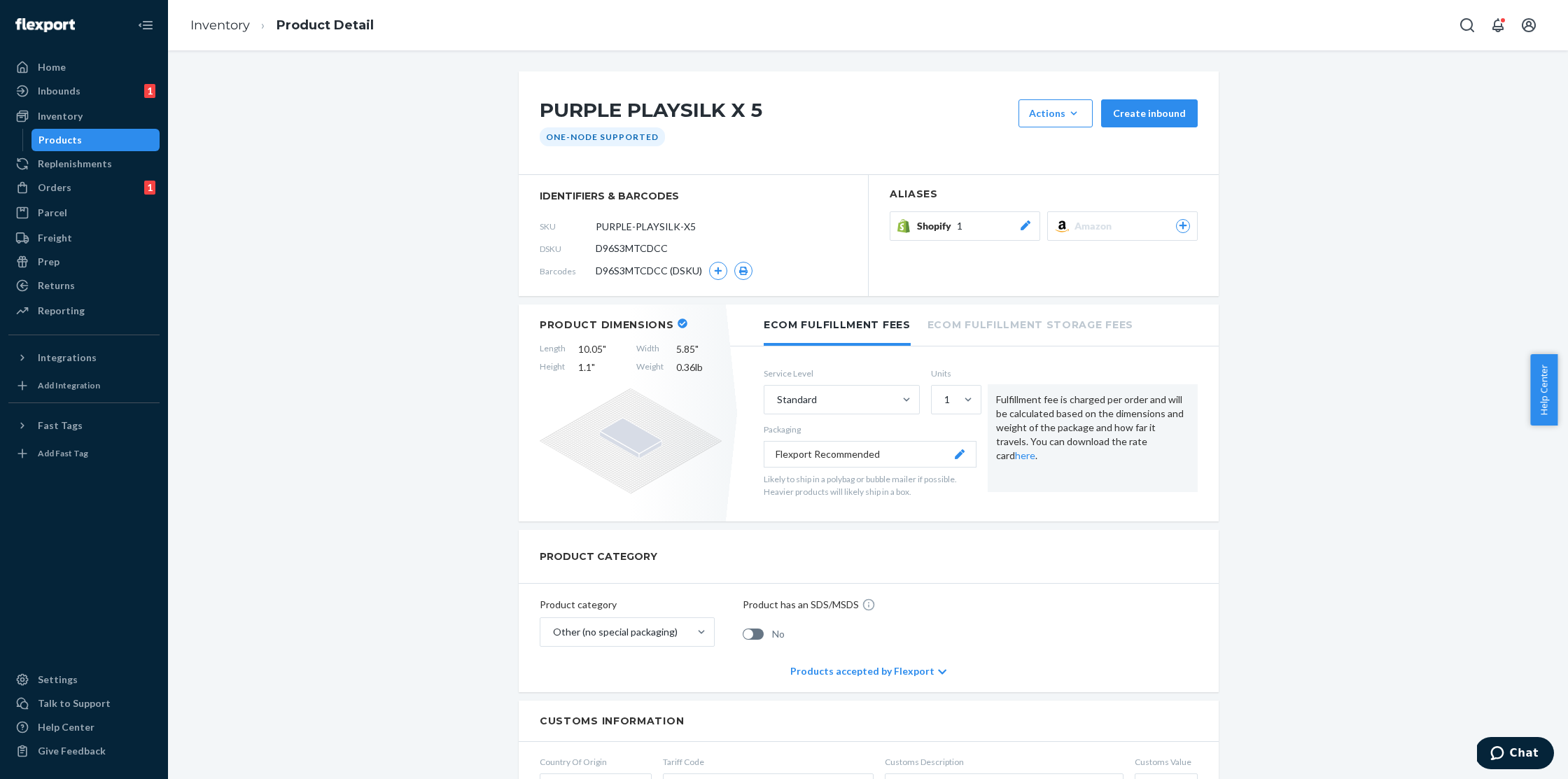
click at [957, 229] on span "1" at bounding box center [960, 226] width 5 height 14
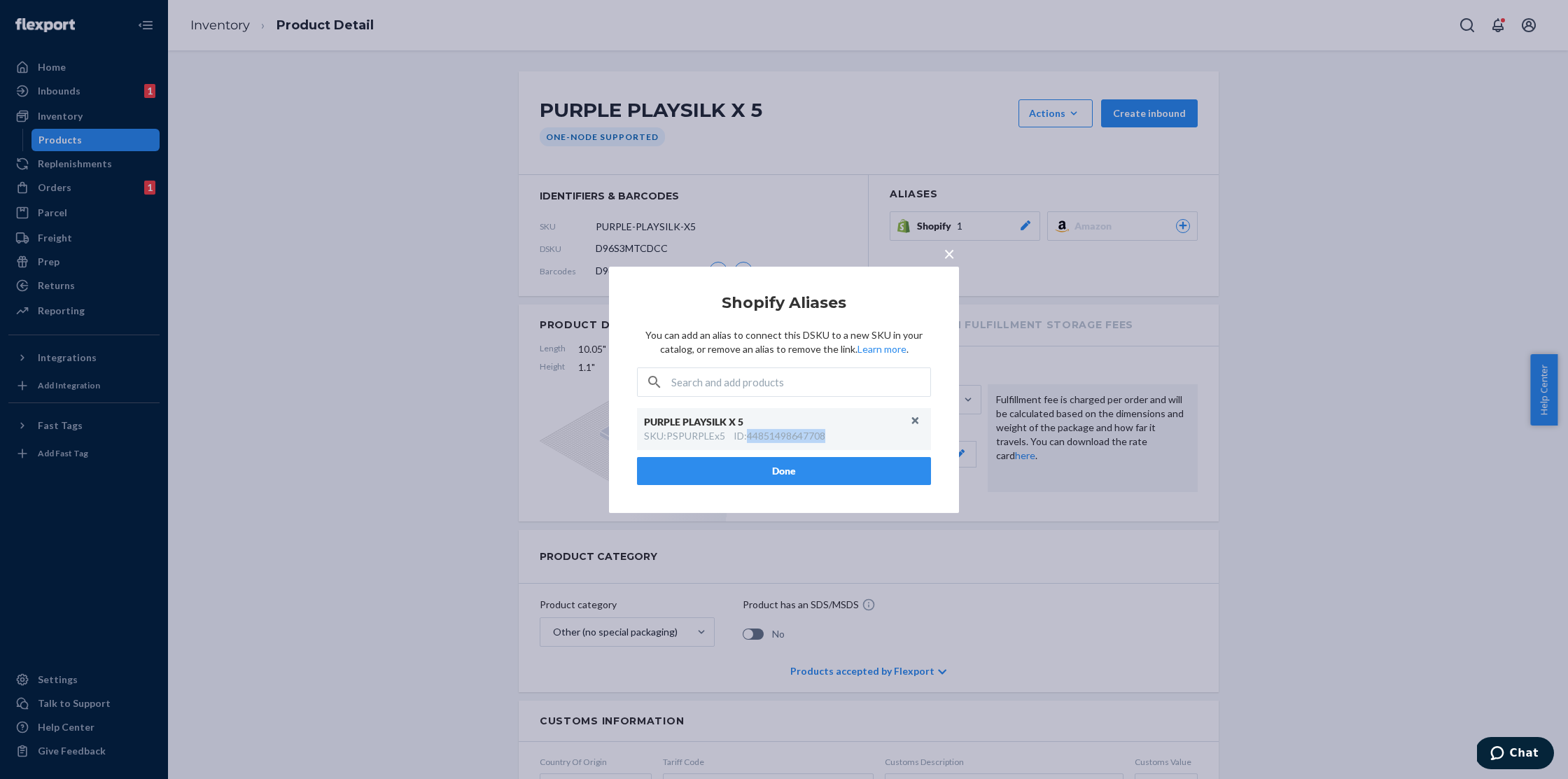
drag, startPoint x: 832, startPoint y: 434, endPoint x: 750, endPoint y: 440, distance: 82.2
click at [750, 440] on div "SKU : PSPURPLEx5 ID : 44851498647708" at bounding box center [784, 436] width 280 height 14
copy div "44851498647708"
click at [921, 415] on button "Unlink" at bounding box center [915, 420] width 21 height 21
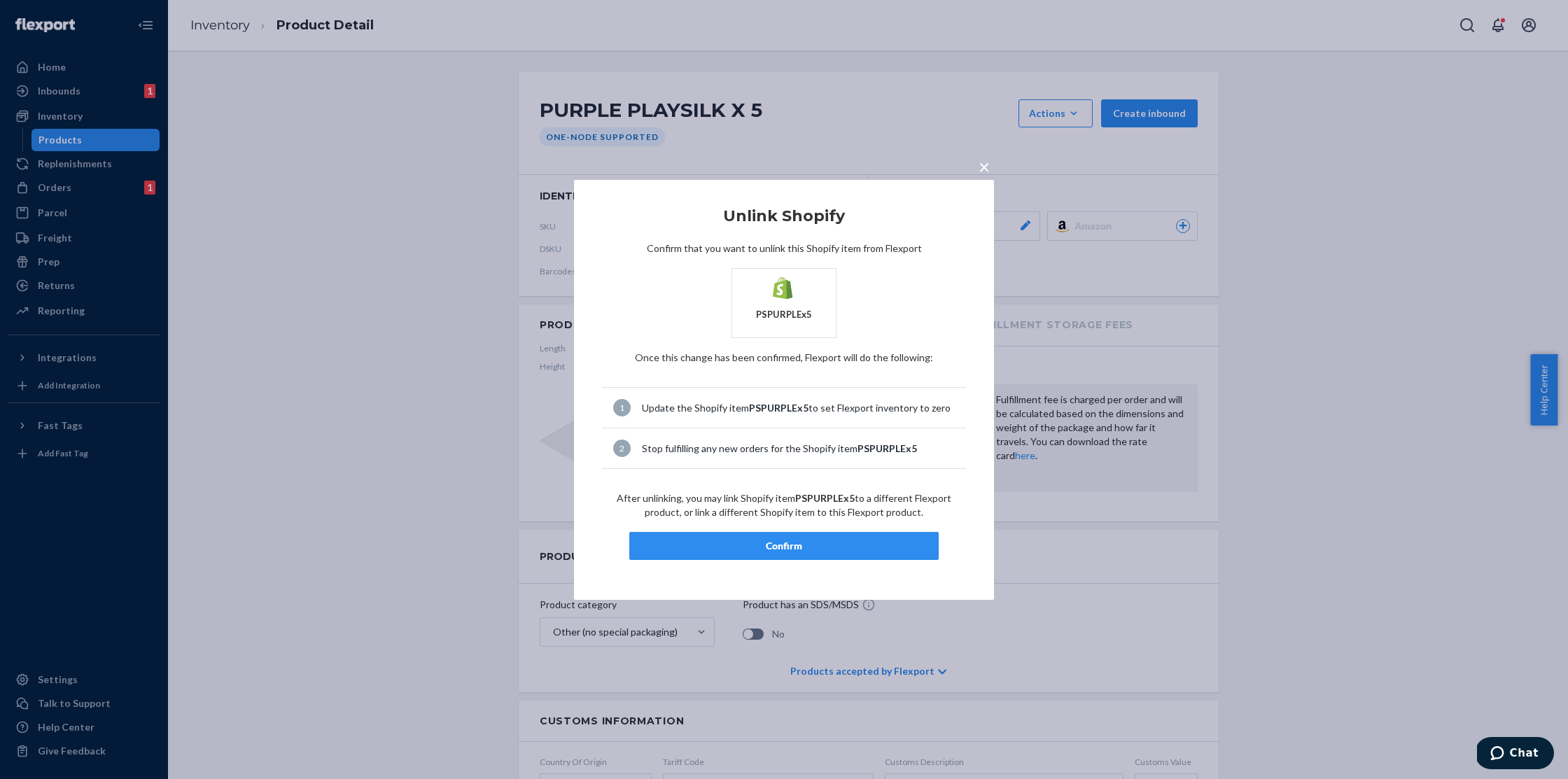
click at [765, 554] on button "Confirm" at bounding box center [784, 546] width 309 height 28
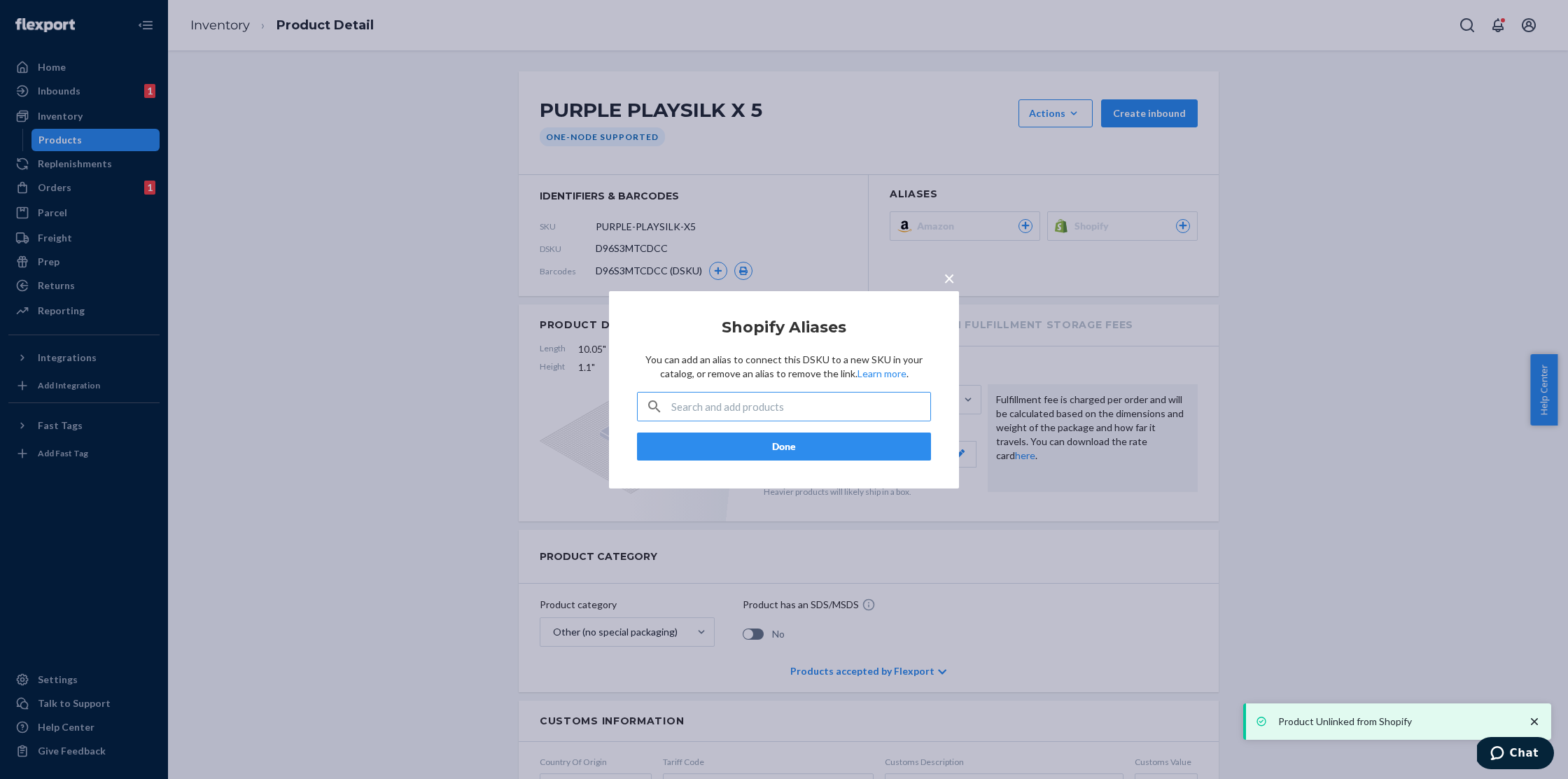
drag, startPoint x: 292, startPoint y: 100, endPoint x: 248, endPoint y: 63, distance: 57.5
click at [292, 100] on div "× Shopify Aliases You can add an alias to connect this DSKU to a new SKU in you…" at bounding box center [784, 390] width 1568 height 779
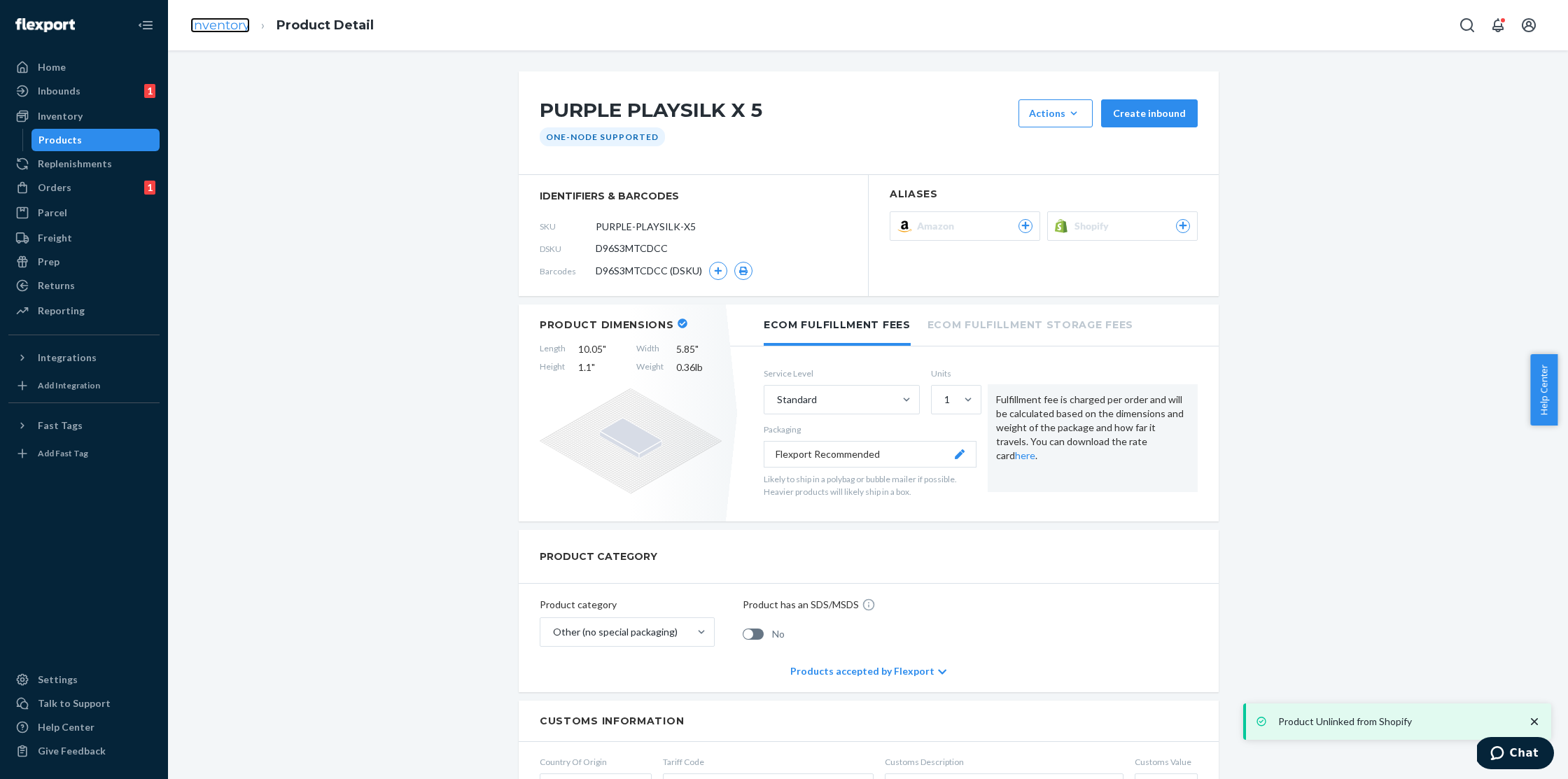
click at [216, 21] on link "Inventory" at bounding box center [220, 26] width 60 height 15
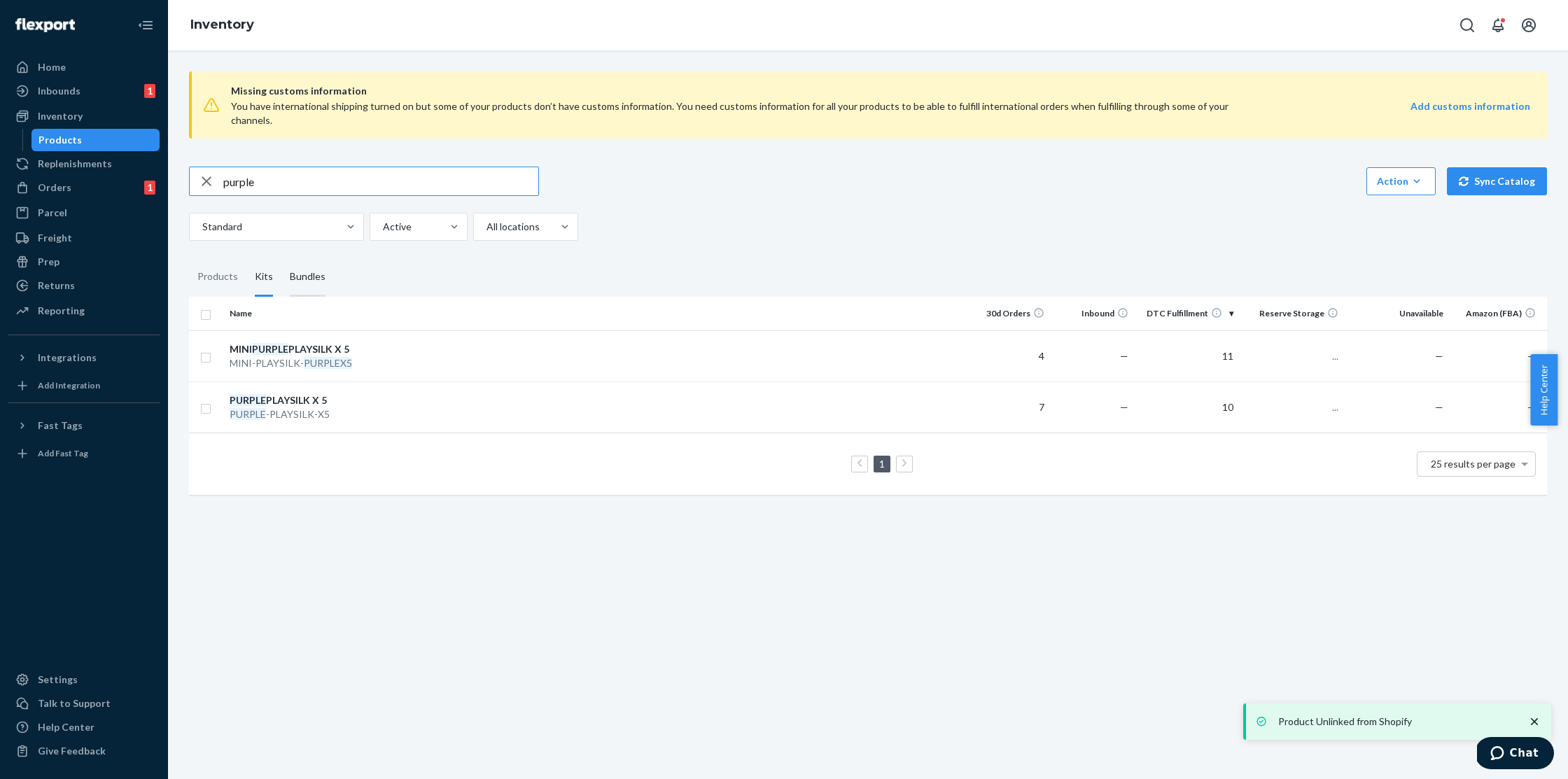
click at [310, 261] on div "Bundles" at bounding box center [308, 277] width 36 height 39
click at [281, 257] on input "Bundles" at bounding box center [281, 257] width 0 height 0
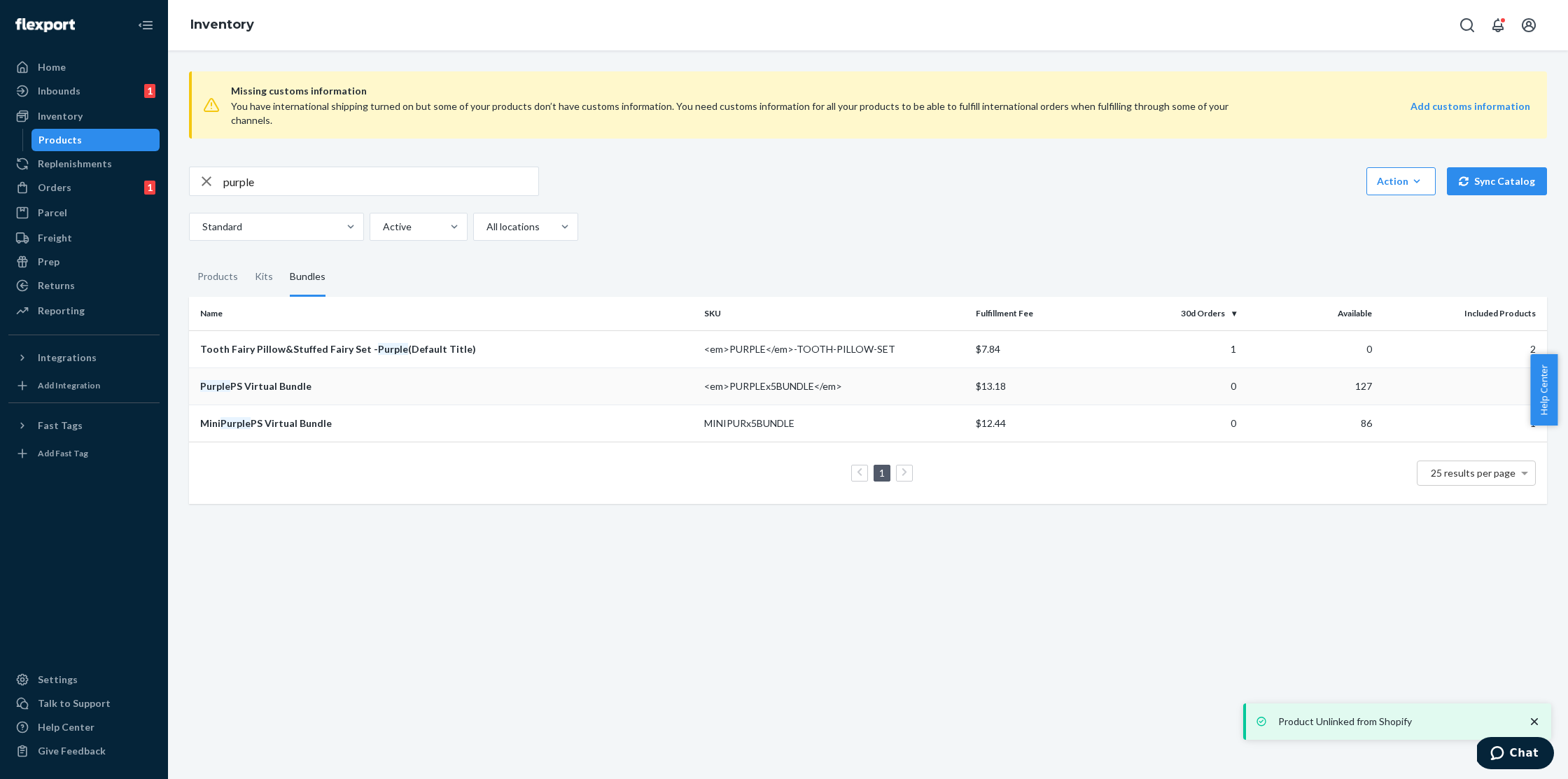
click at [277, 379] on div "Purple PS Virtual Bundle" at bounding box center [446, 386] width 493 height 14
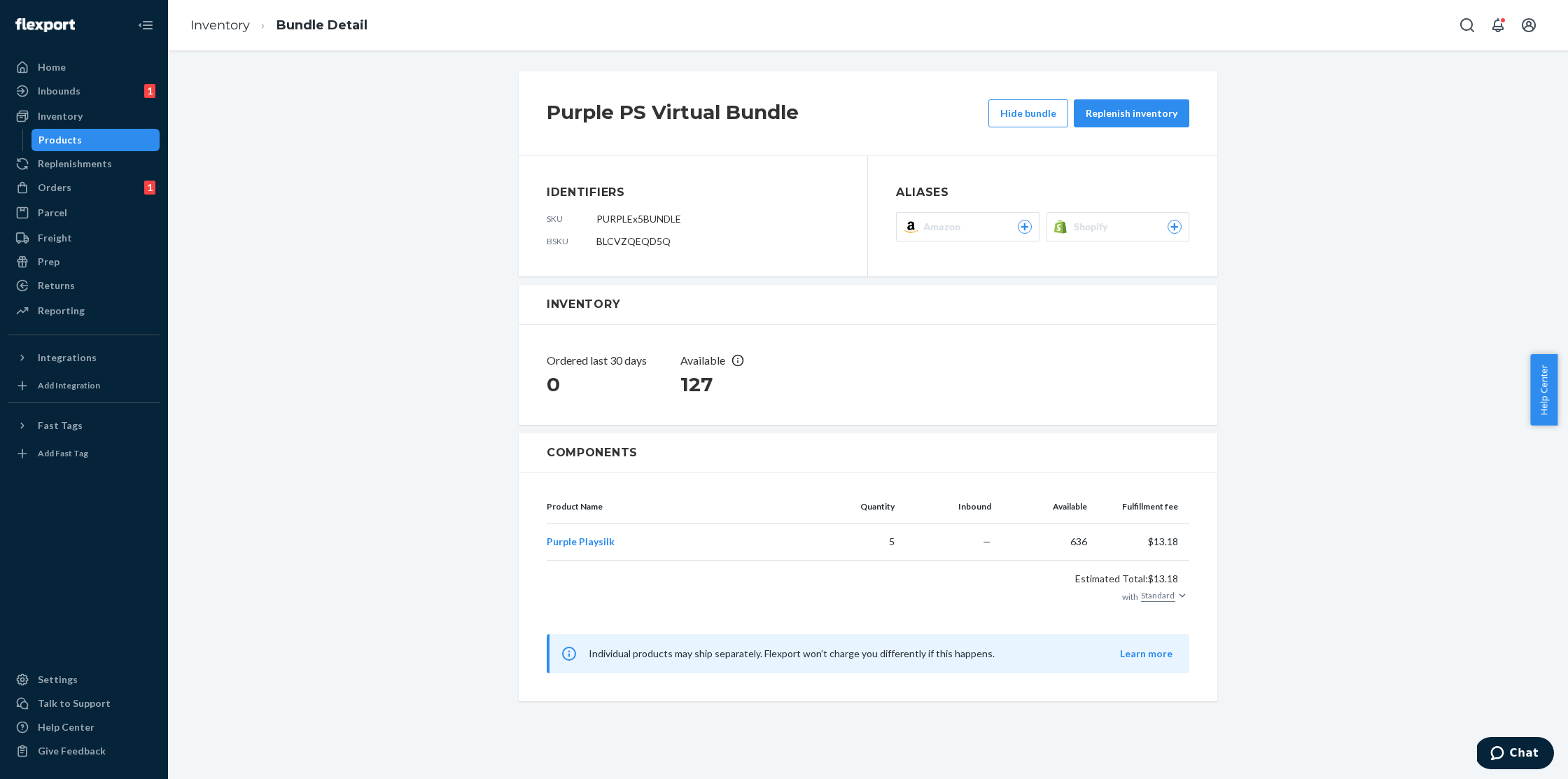
click at [1107, 229] on div "Shopify" at bounding box center [1128, 226] width 108 height 14
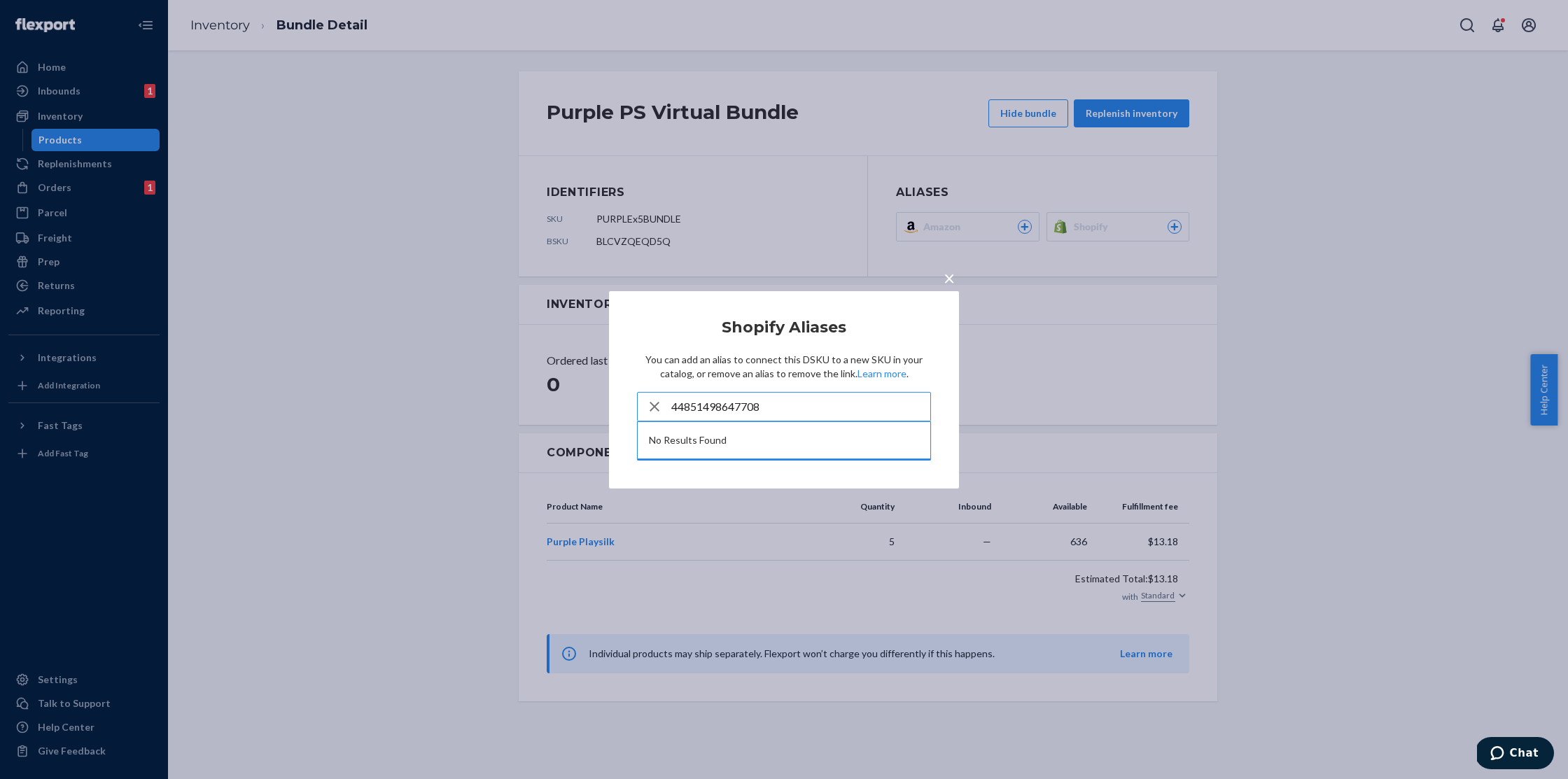
click at [779, 400] on input "44851498647708" at bounding box center [800, 407] width 259 height 28
type input "44851498647708"
click at [949, 277] on span "×" at bounding box center [949, 277] width 11 height 24
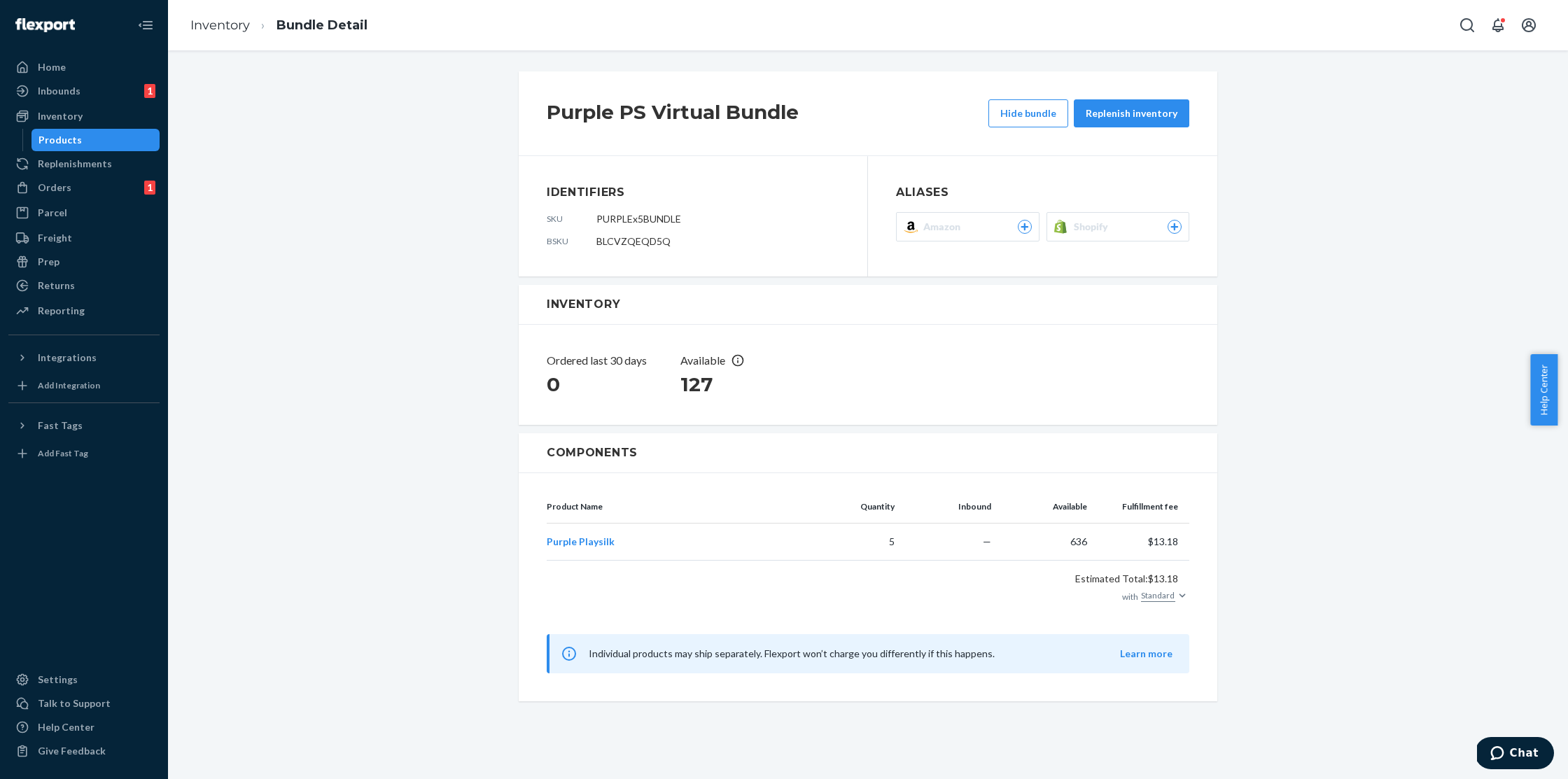
click at [1092, 218] on button "Shopify" at bounding box center [1119, 226] width 144 height 29
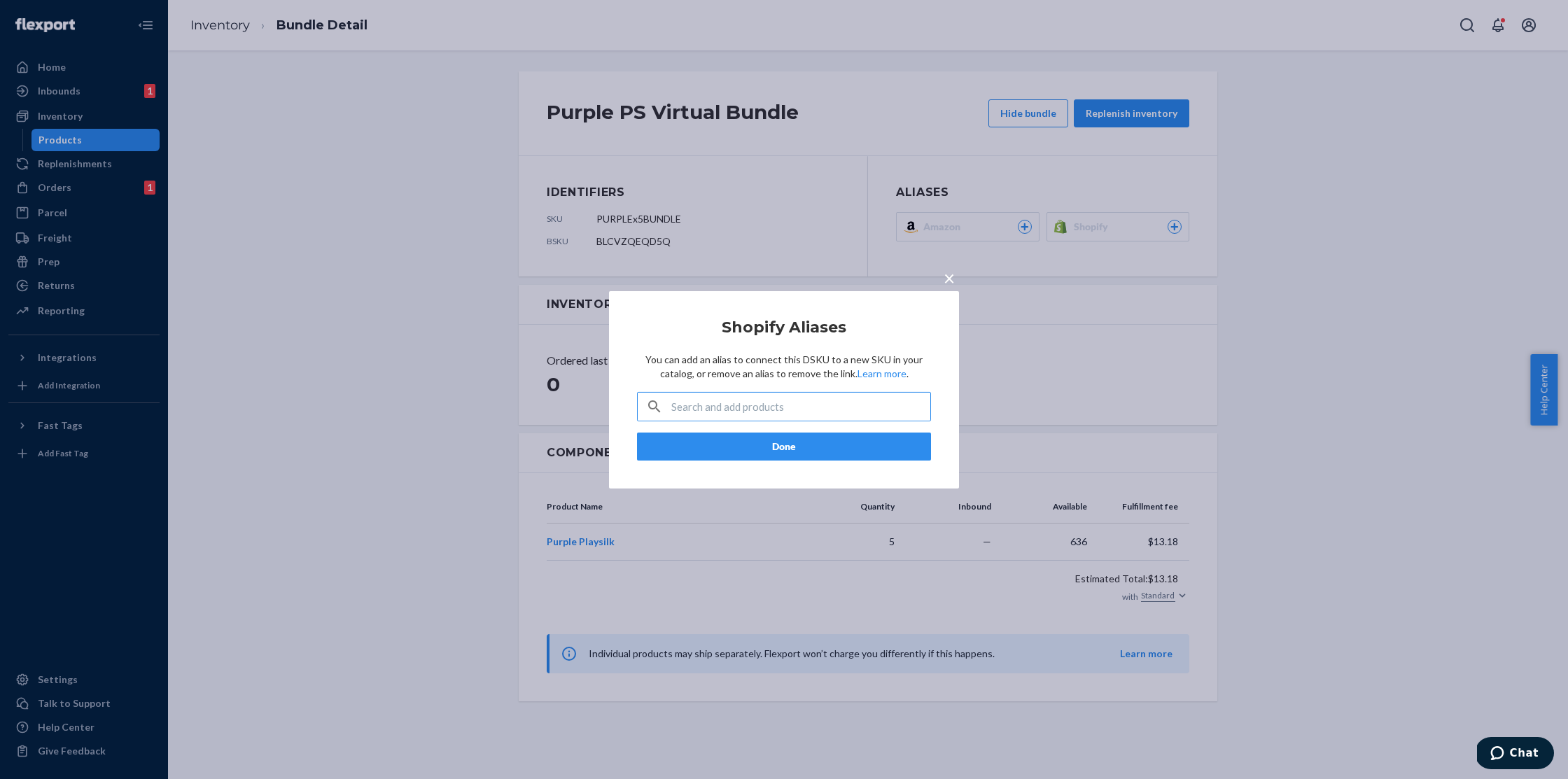
type input "44851498647708"
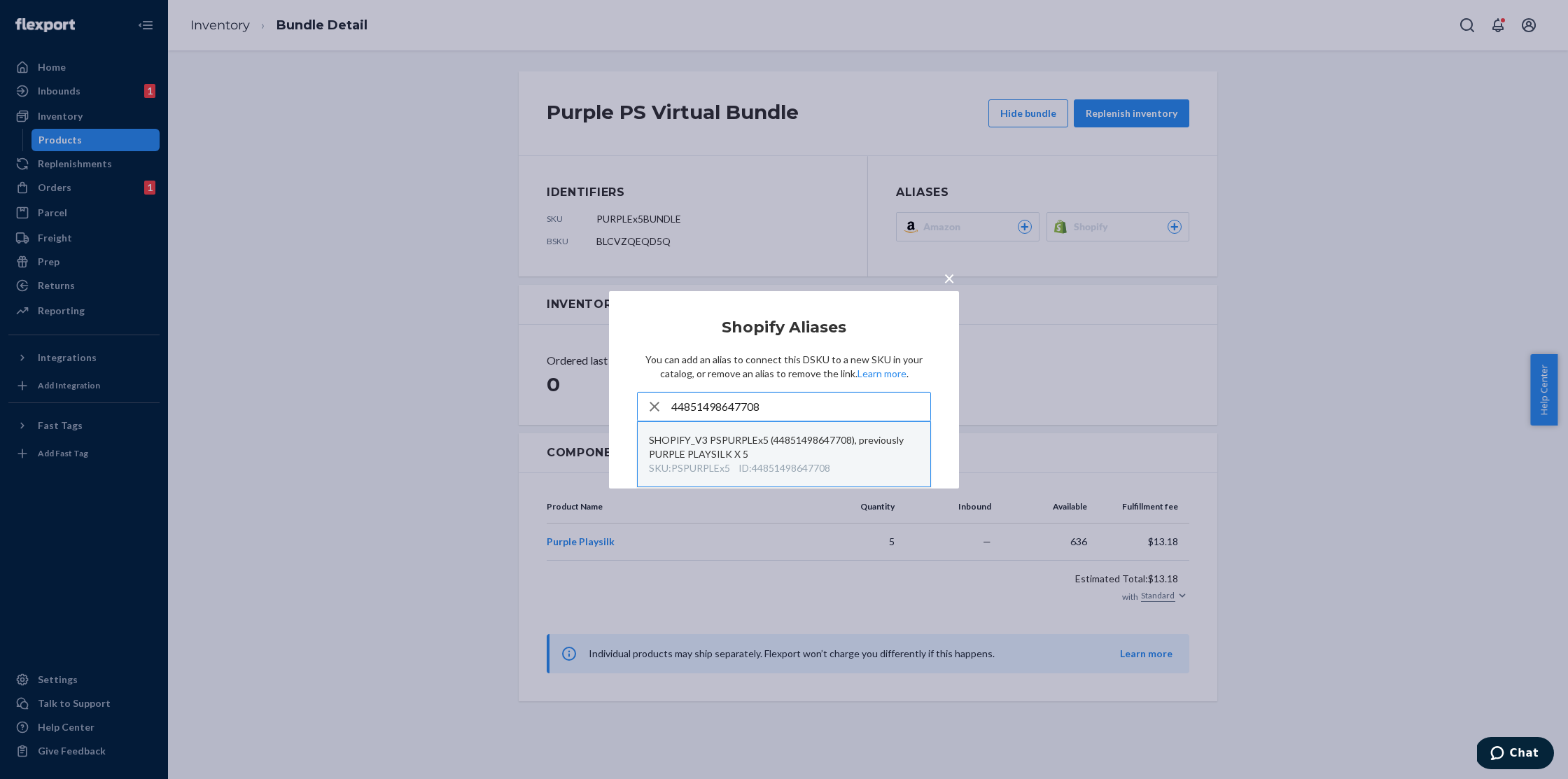
click at [785, 461] on div "ID : 44851498647708" at bounding box center [784, 468] width 92 height 14
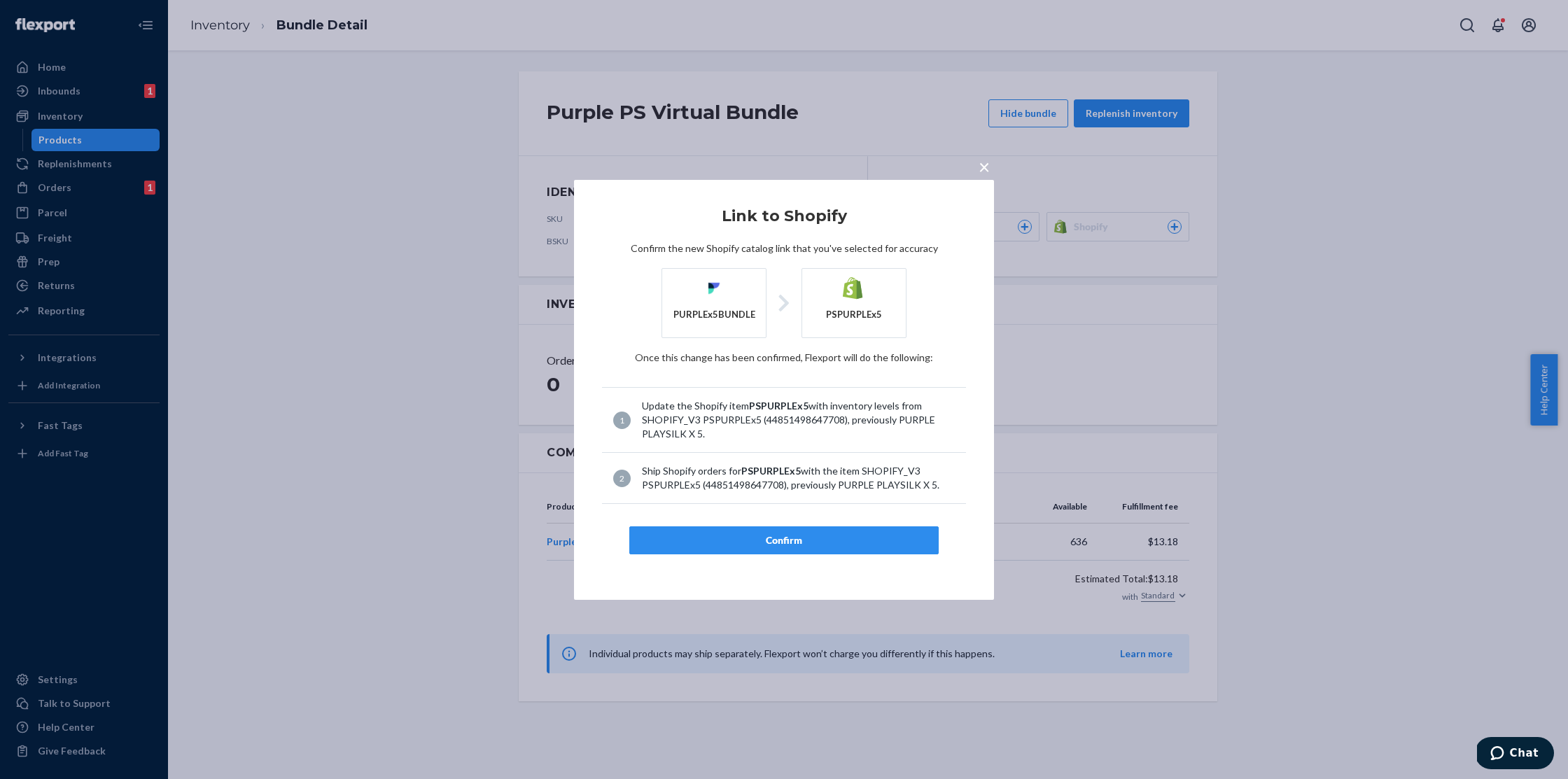
click at [789, 534] on div "Confirm" at bounding box center [783, 540] width 285 height 14
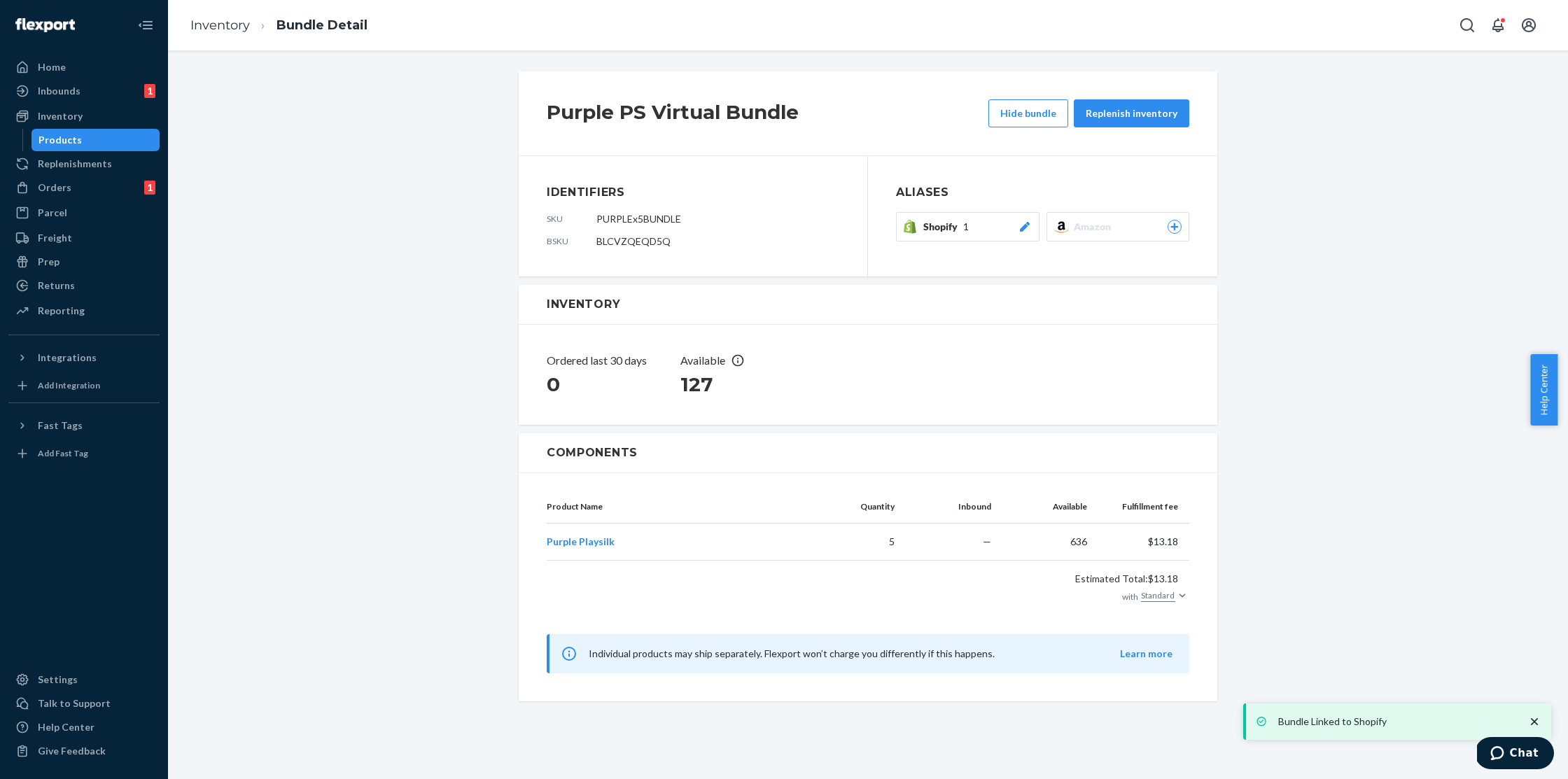
click at [217, 13] on ol "Inventory Bundle Detail" at bounding box center [279, 25] width 199 height 41
click at [226, 24] on link "Inventory" at bounding box center [220, 26] width 60 height 15
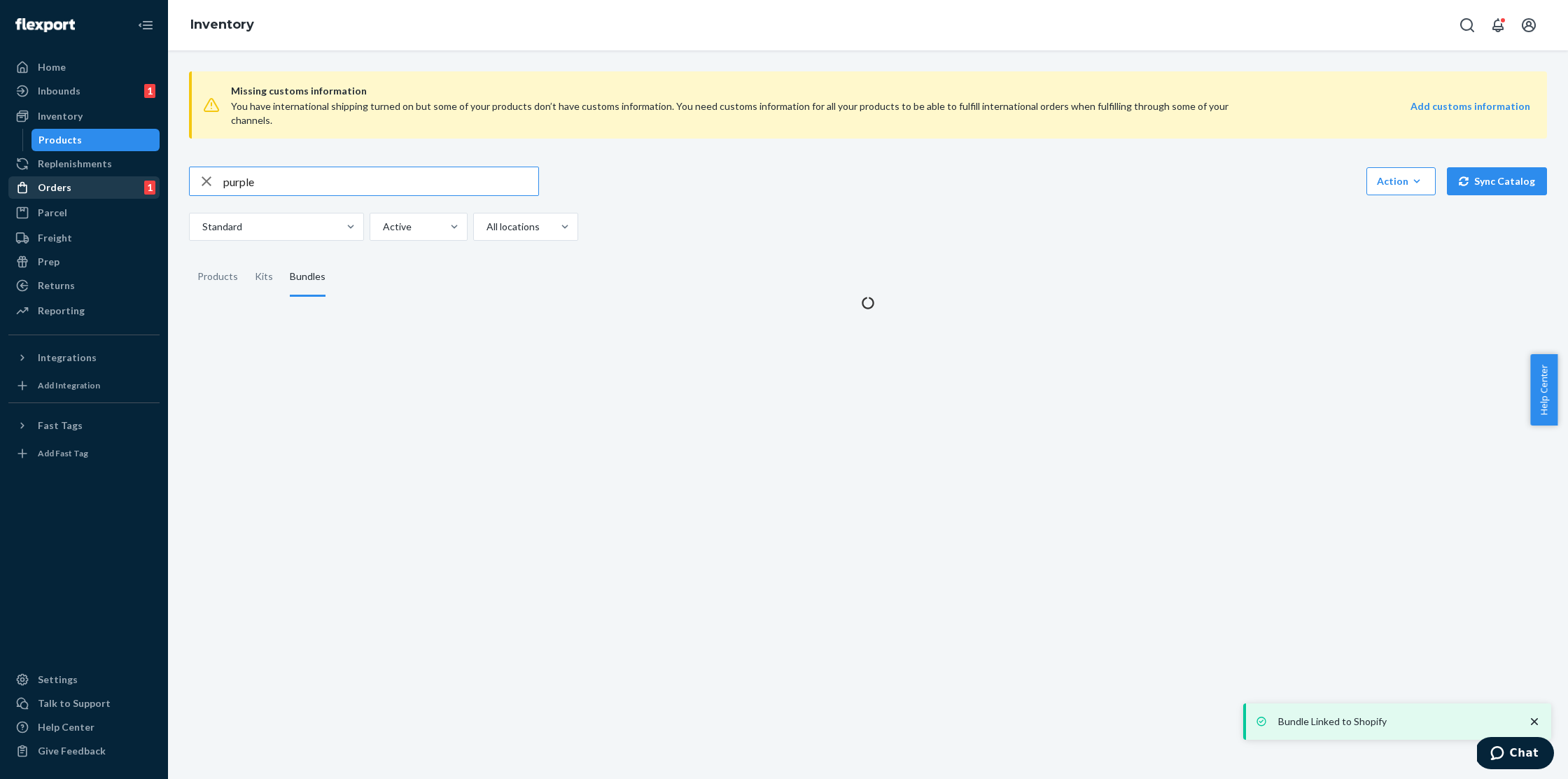
drag, startPoint x: 292, startPoint y: 175, endPoint x: 155, endPoint y: 183, distance: 137.2
click at [155, 183] on div "Home Inbounds 1 Shipping Plans Problems 1 Inventory Products Replenishments Ord…" at bounding box center [784, 390] width 1568 height 779
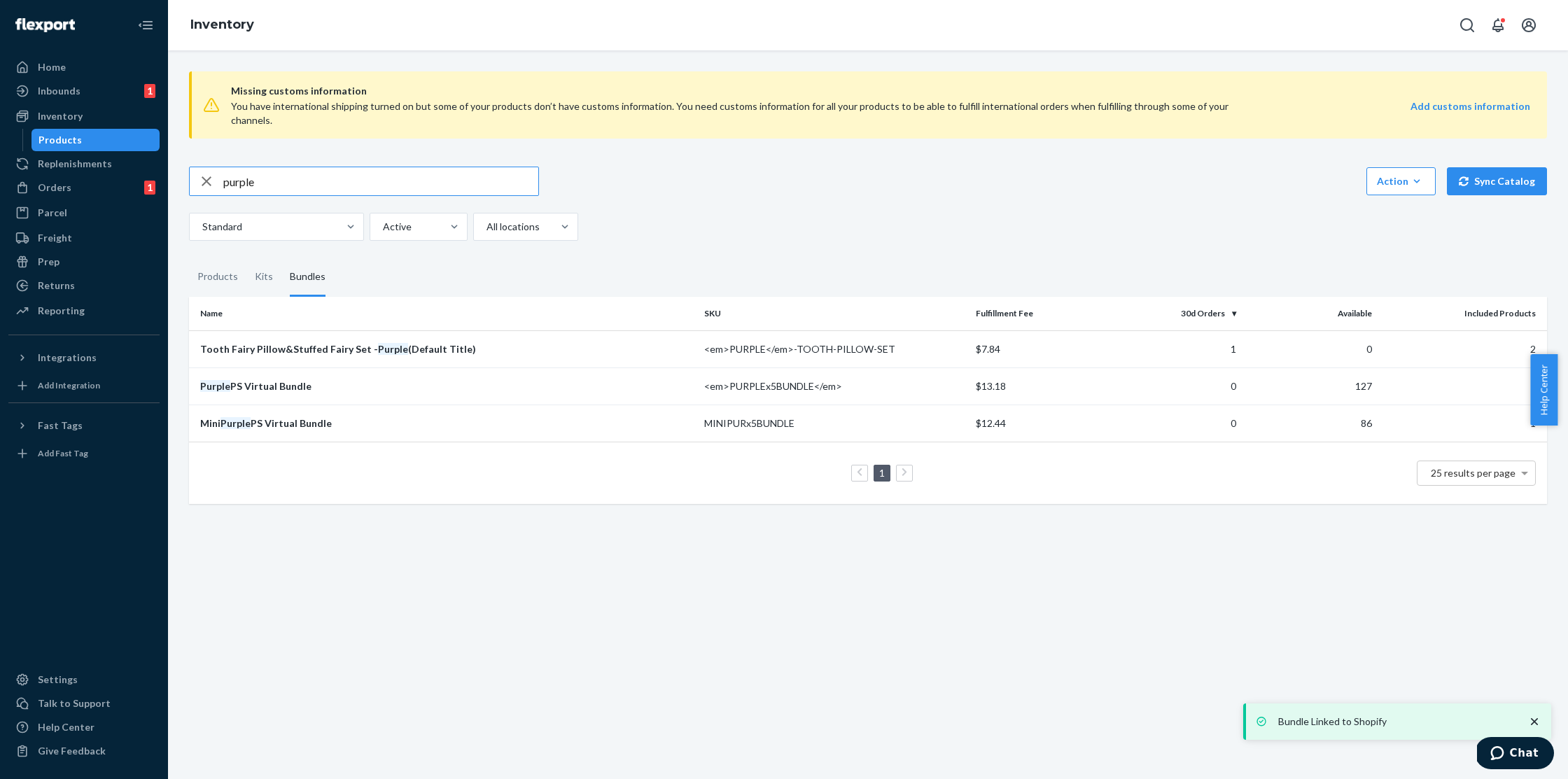
drag, startPoint x: 291, startPoint y: 162, endPoint x: 212, endPoint y: 166, distance: 79.1
click at [212, 167] on div "purple" at bounding box center [363, 181] width 349 height 28
type input "yellow"
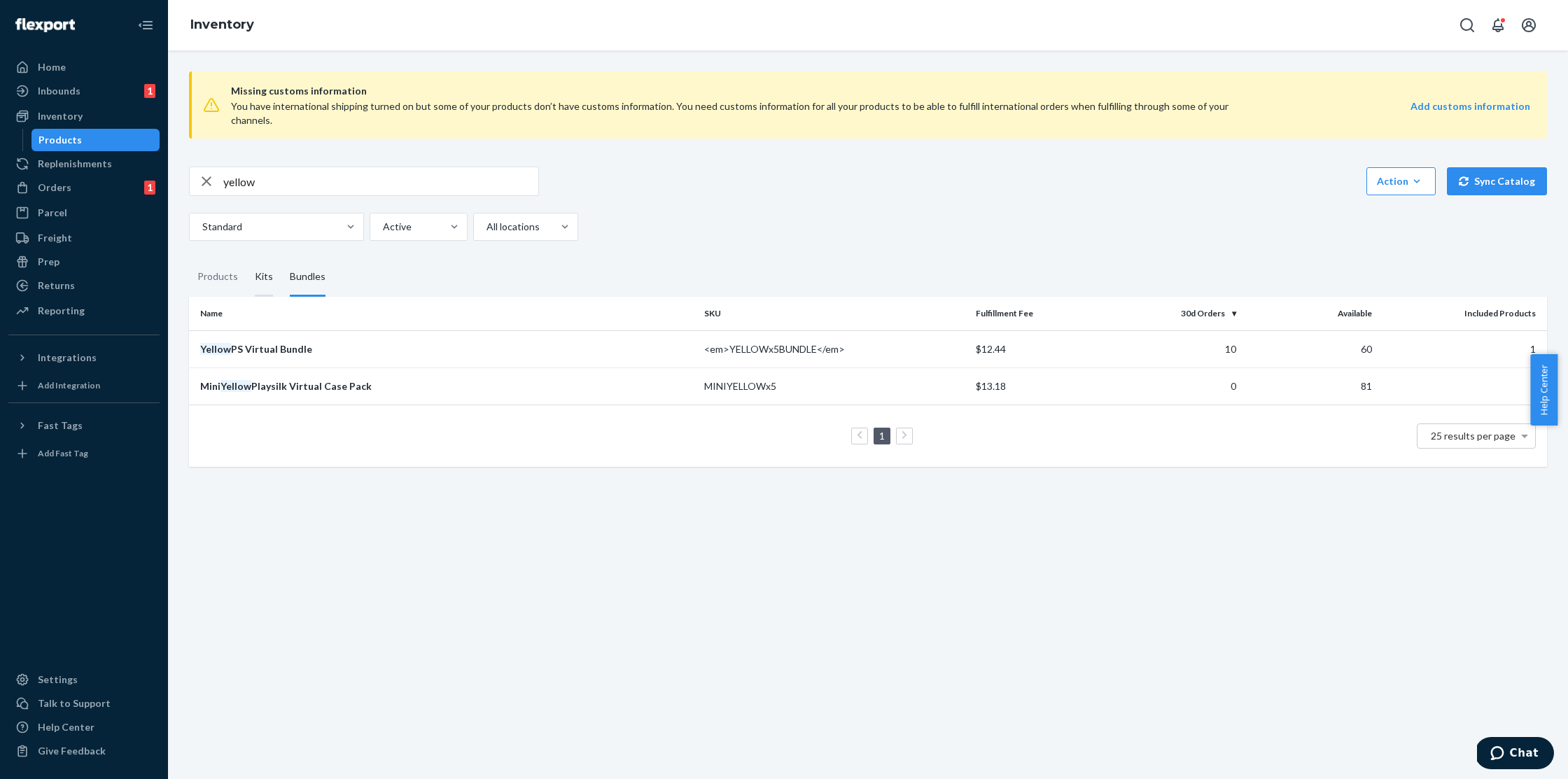
click at [269, 258] on div "Kits" at bounding box center [264, 277] width 19 height 39
click at [247, 257] on input "Kits" at bounding box center [247, 257] width 0 height 0
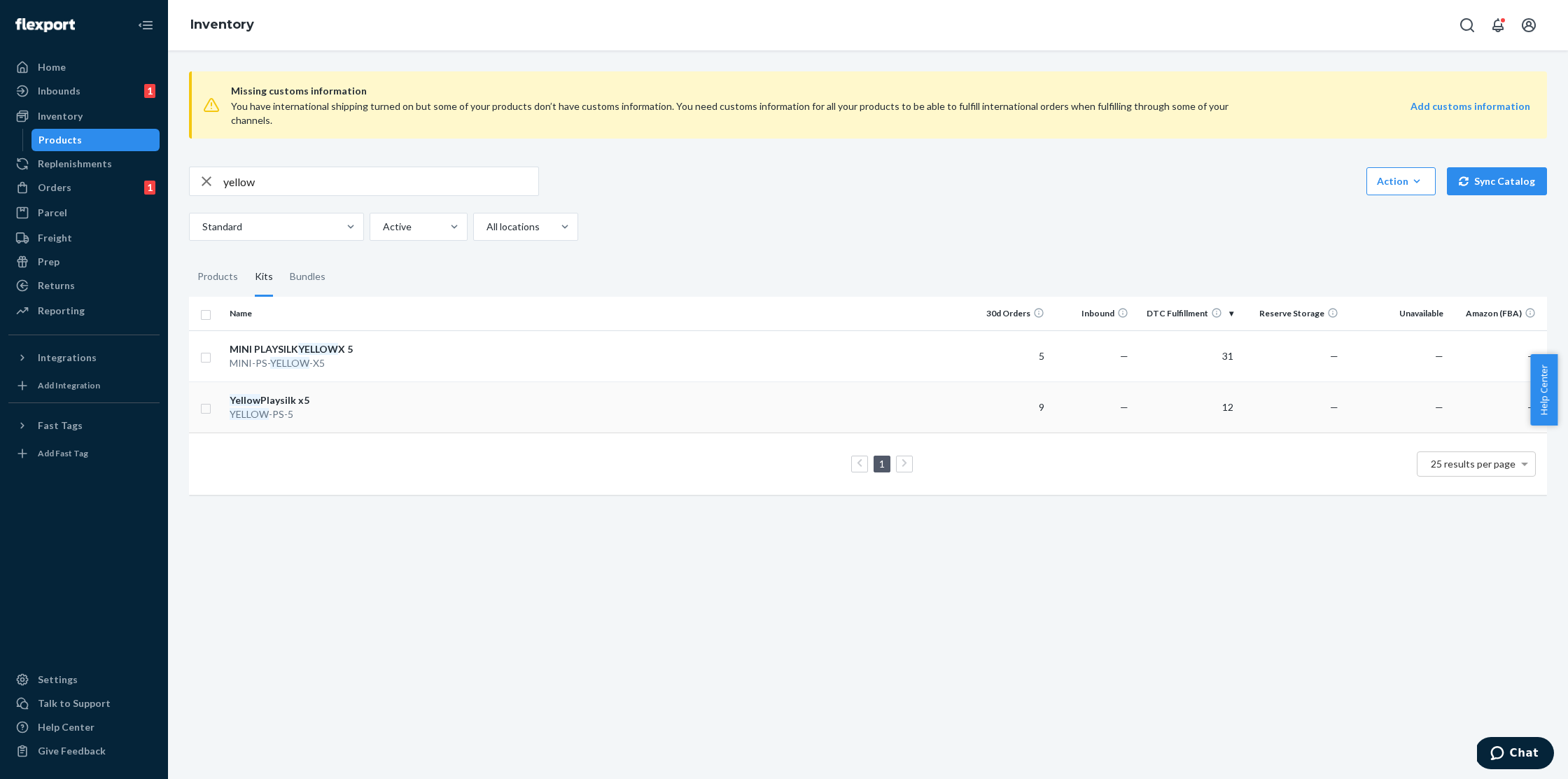
click at [376, 400] on td "Yellow Playsilk x5 YELLOW -PS-5" at bounding box center [303, 407] width 158 height 51
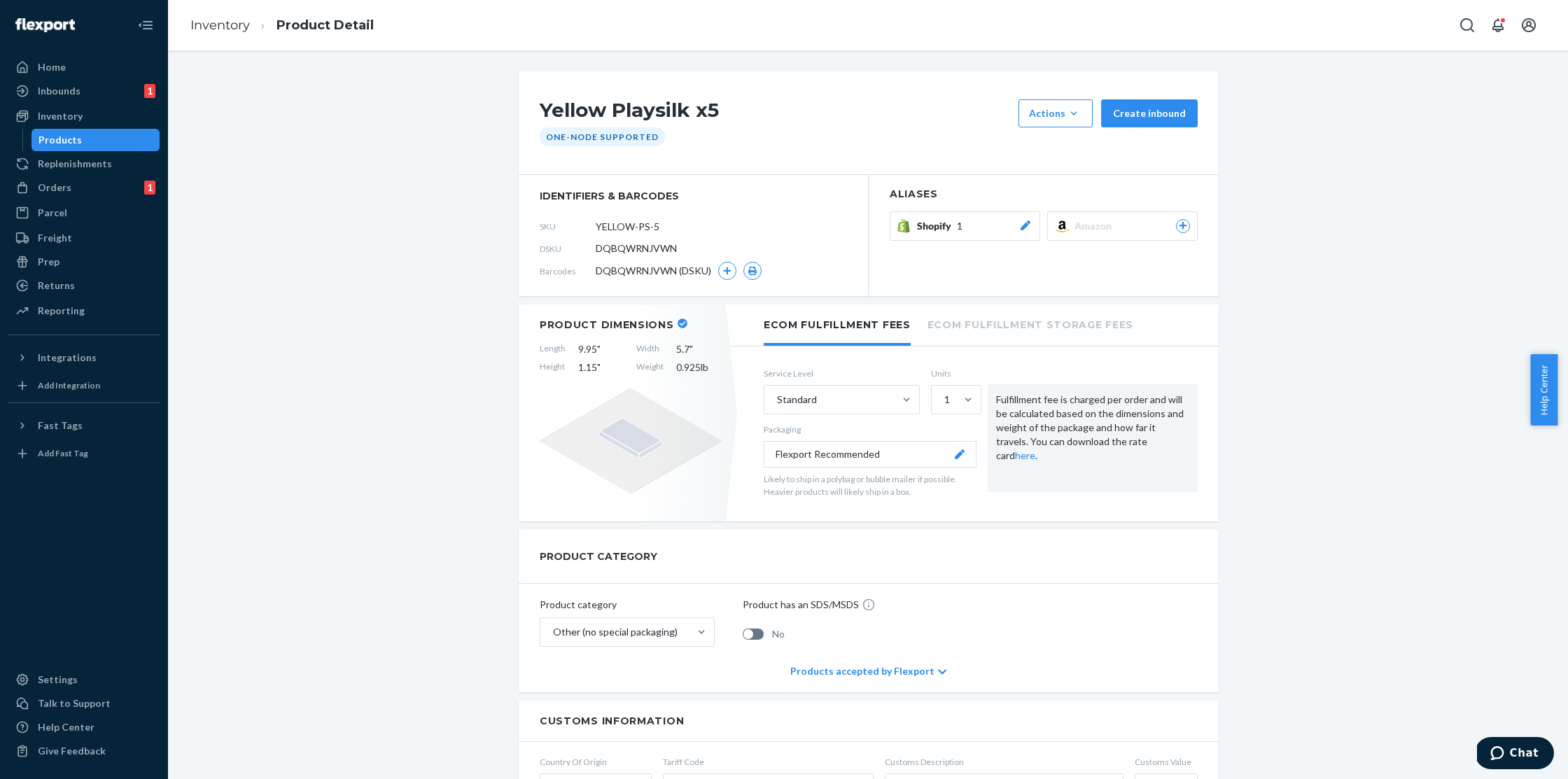
click at [966, 225] on div "Shopify 1" at bounding box center [974, 226] width 115 height 14
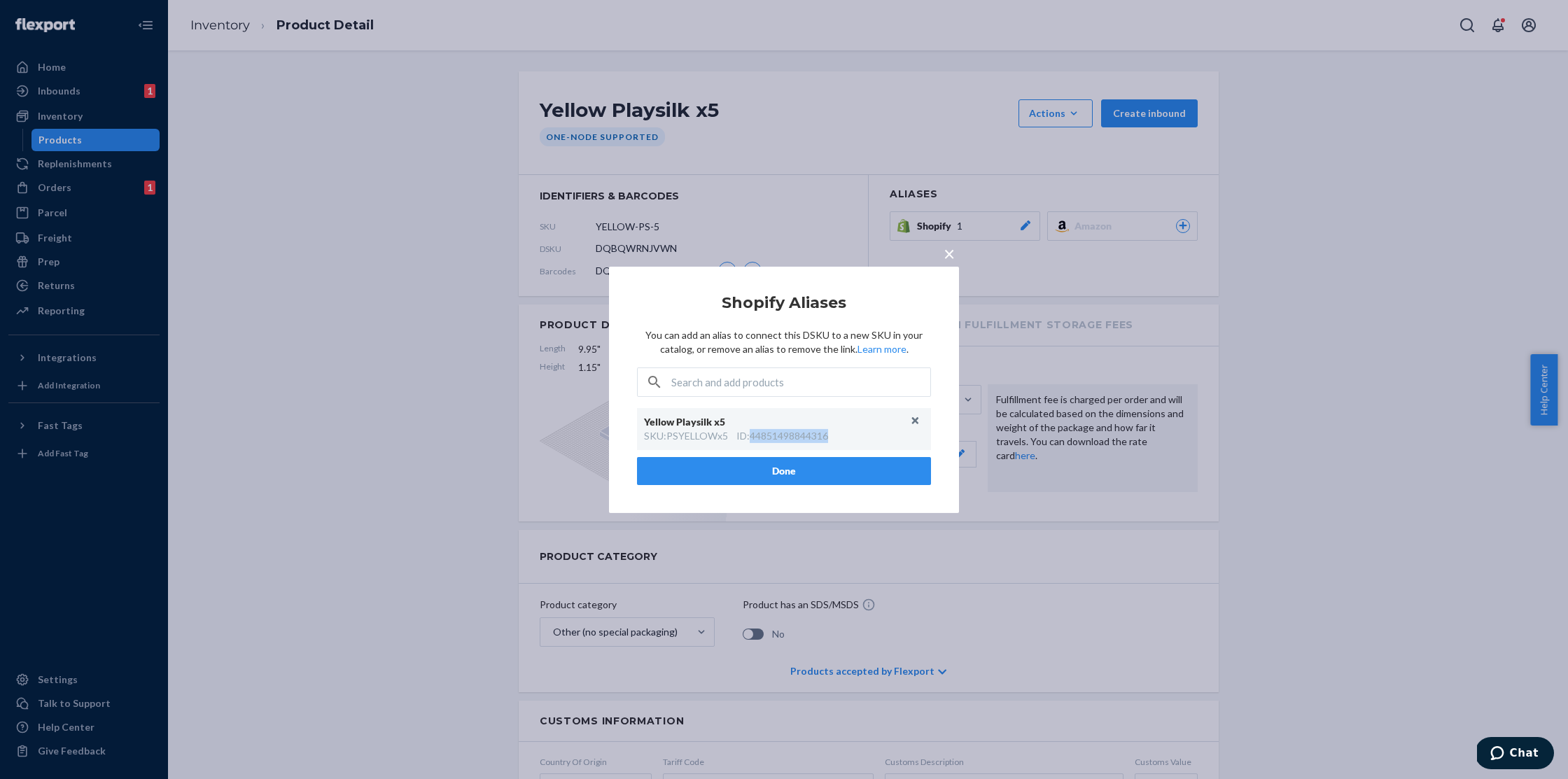
drag, startPoint x: 842, startPoint y: 433, endPoint x: 754, endPoint y: 440, distance: 88.3
click at [754, 440] on div "SKU : PSYELLOWx5 ID : 44851498844316" at bounding box center [784, 436] width 280 height 14
copy div "44851498844316"
click at [915, 420] on button "Unlink" at bounding box center [915, 420] width 21 height 21
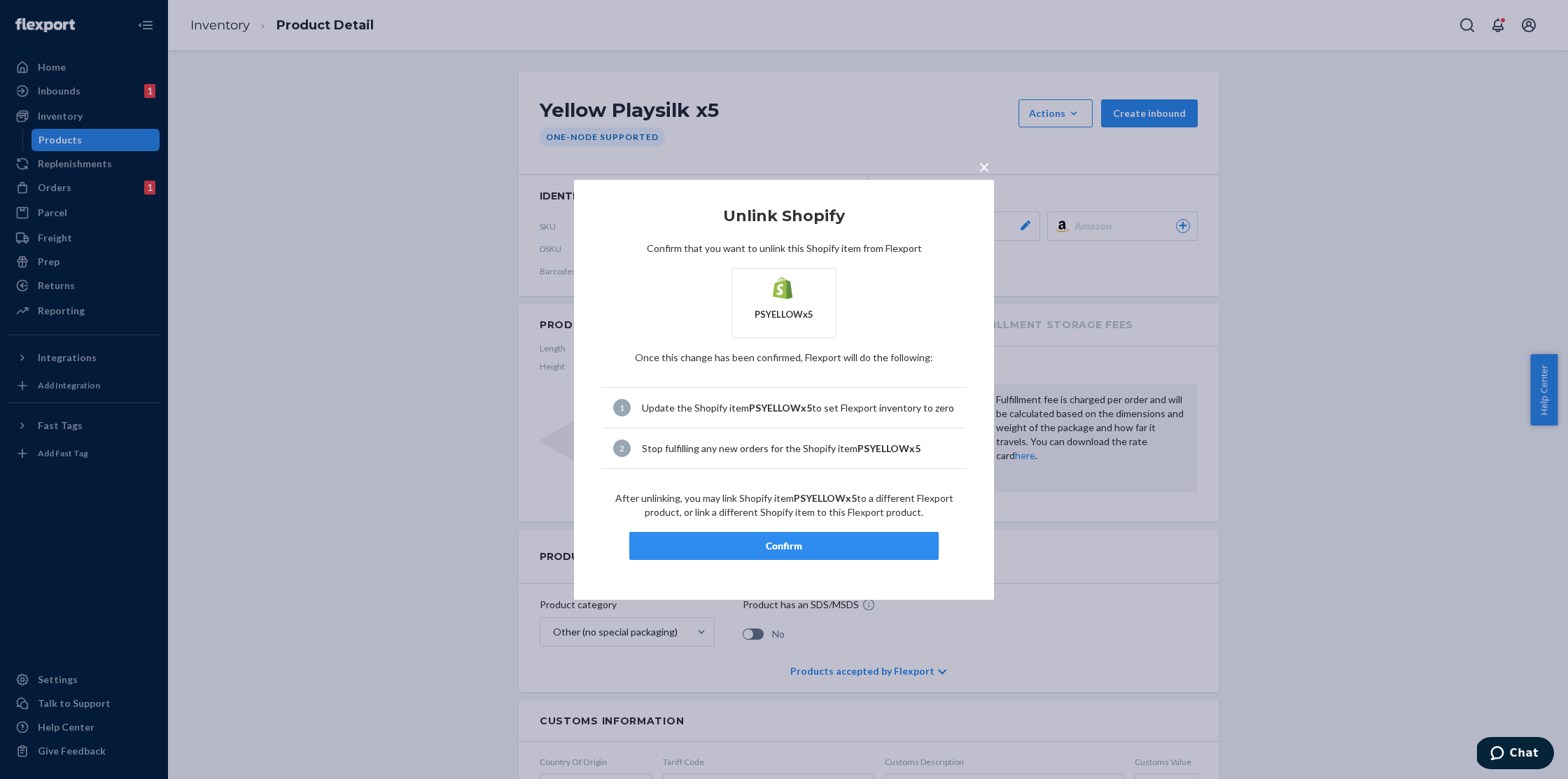
click at [782, 553] on button "Confirm" at bounding box center [784, 546] width 309 height 28
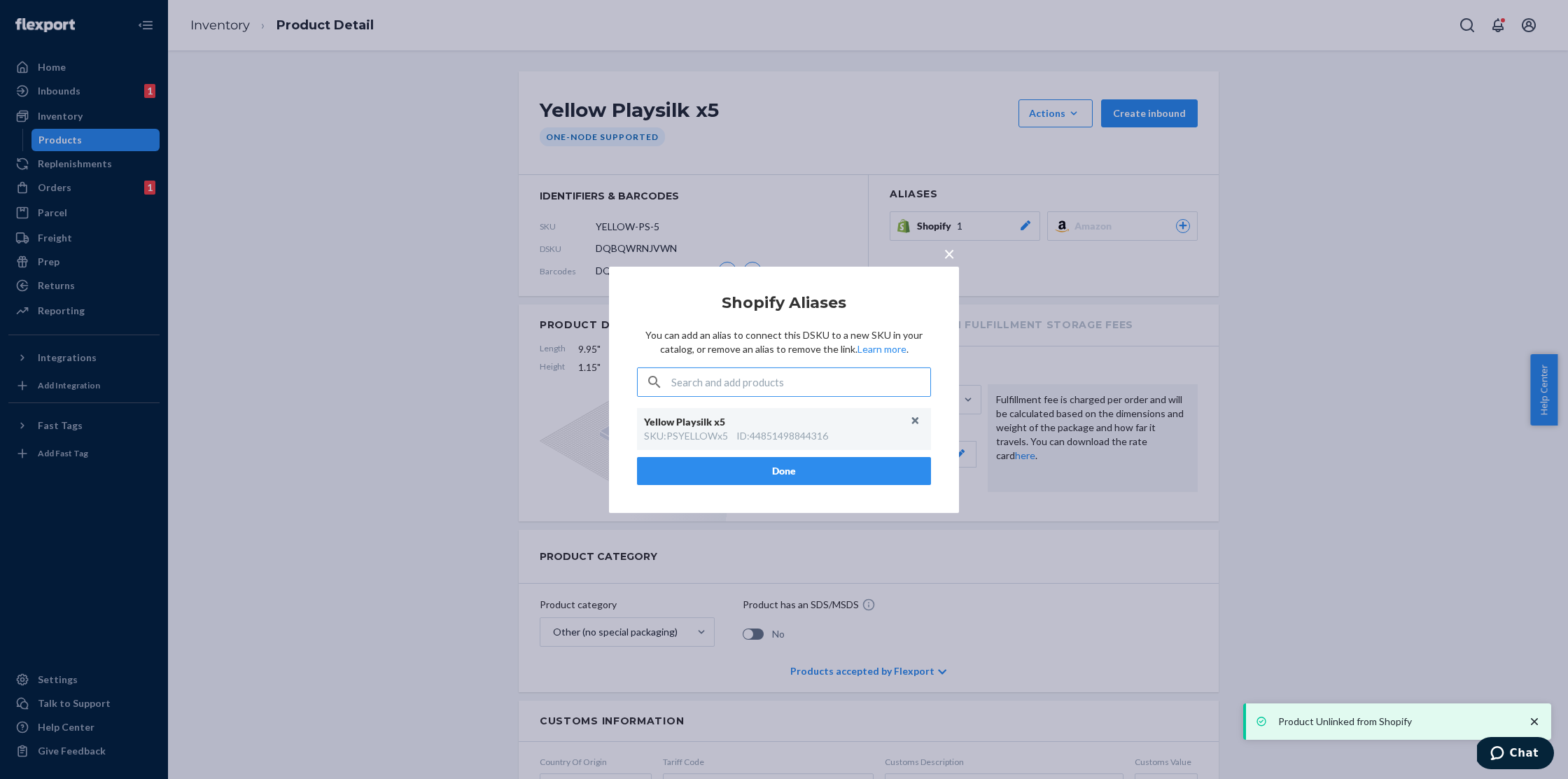
click at [296, 44] on div "× Shopify Aliases You can add an alias to connect this DSKU to a new SKU in you…" at bounding box center [784, 390] width 1568 height 779
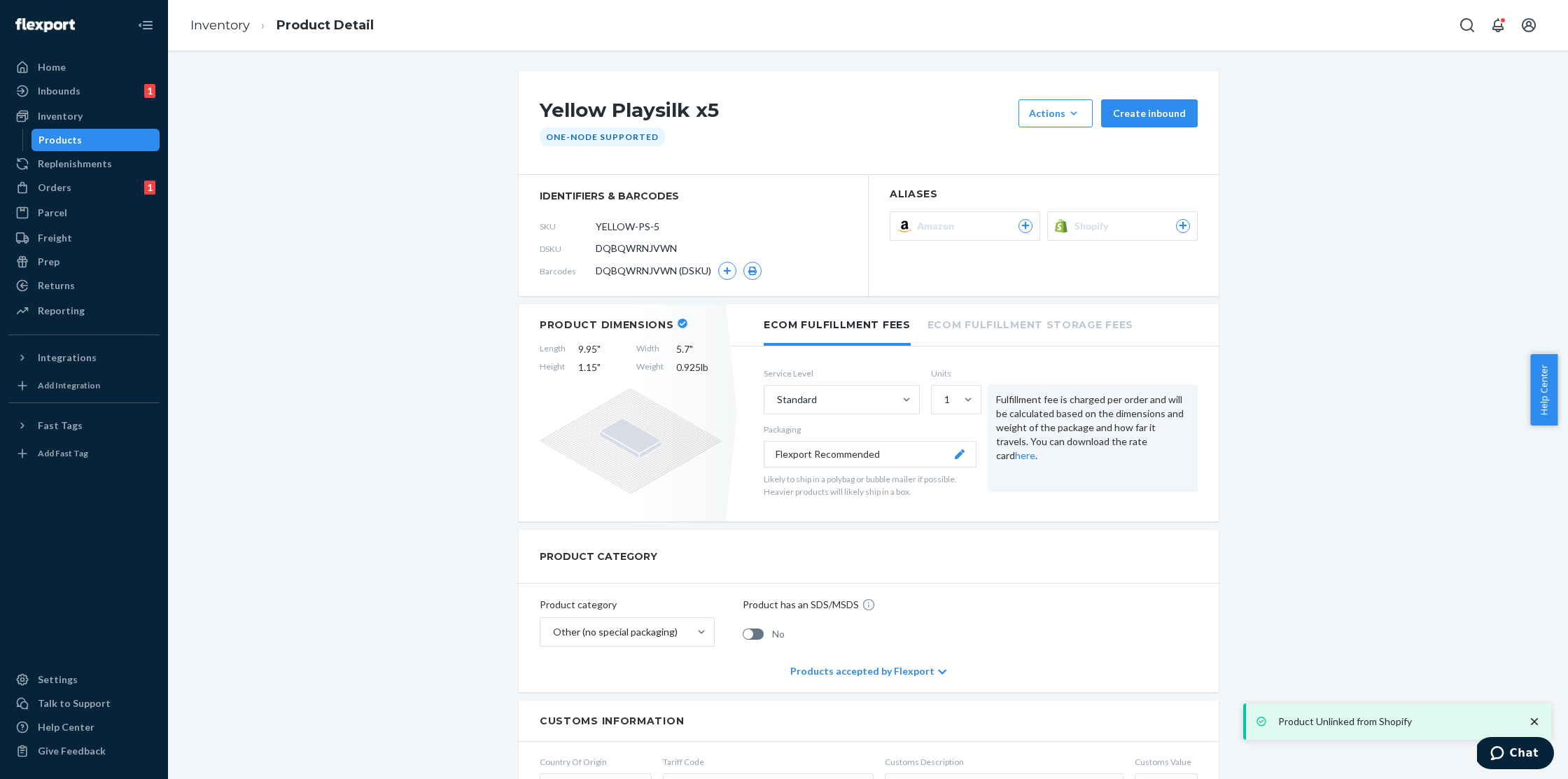
click at [217, 19] on link "Inventory" at bounding box center [220, 26] width 60 height 15
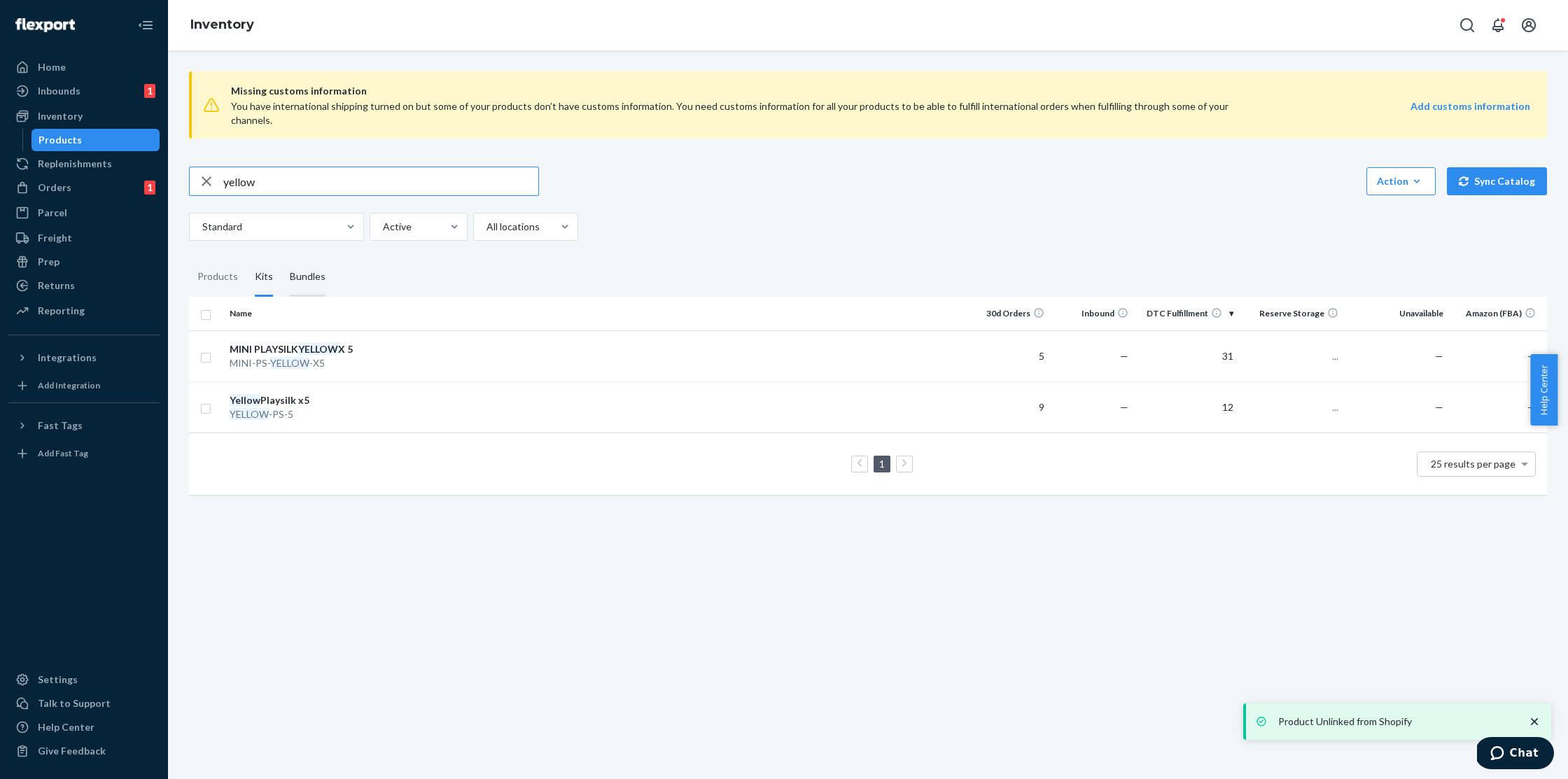
click at [317, 264] on div "Bundles" at bounding box center [308, 277] width 36 height 39
click at [281, 257] on input "Bundles" at bounding box center [281, 257] width 0 height 0
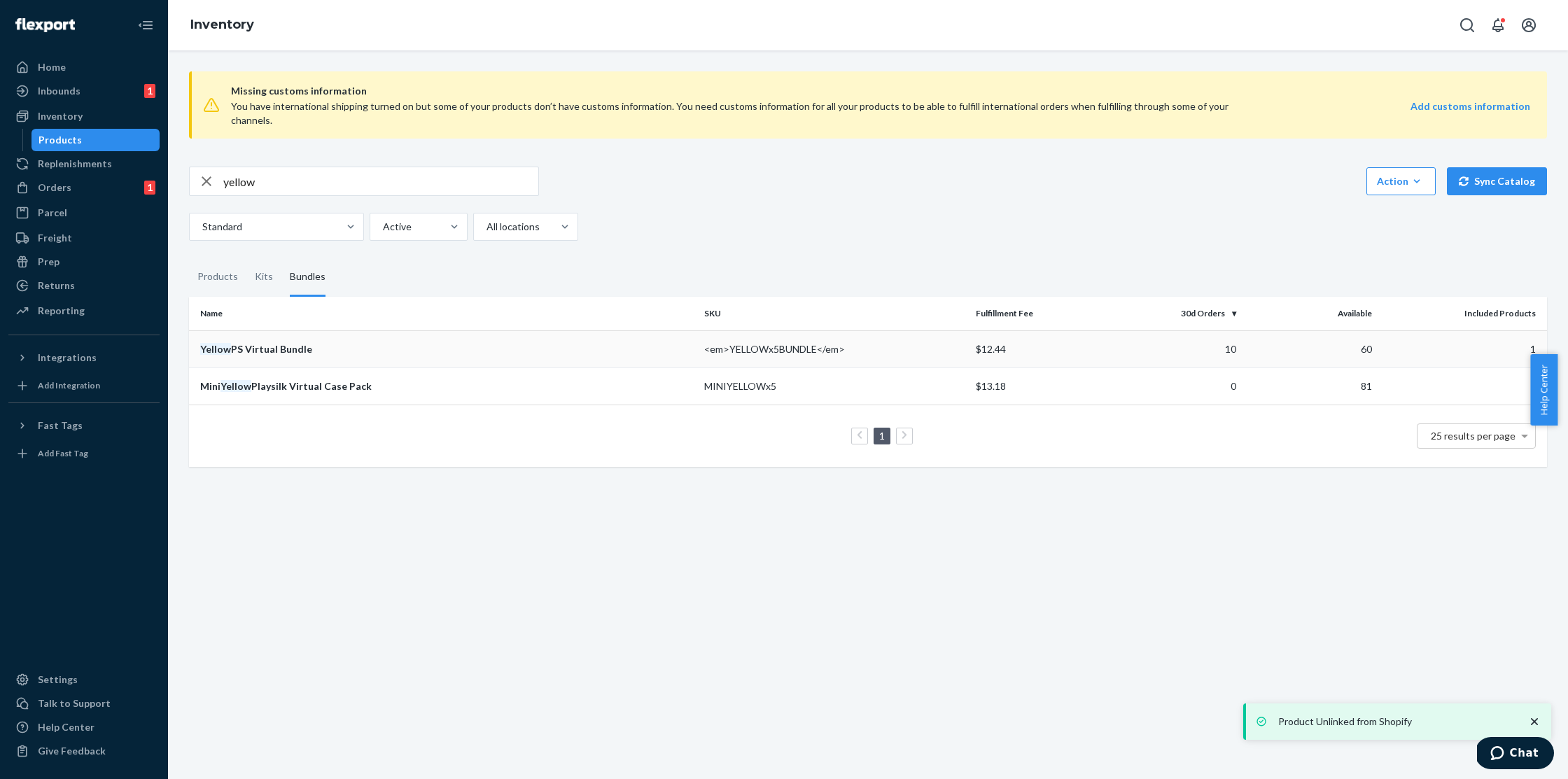
click at [303, 342] on div "Yellow PS Virtual Bundle" at bounding box center [446, 349] width 493 height 14
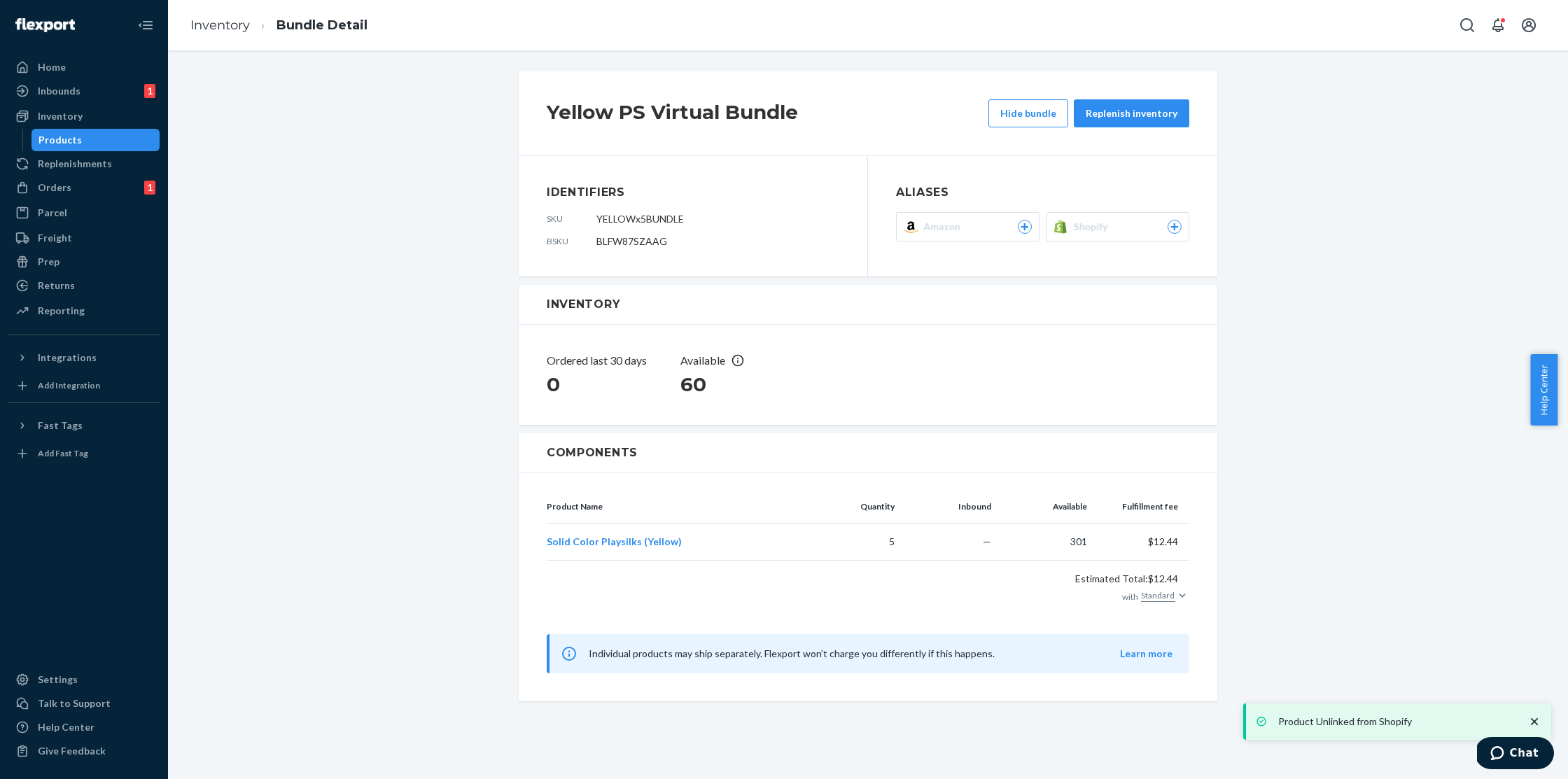
click at [1074, 232] on span "Shopify" at bounding box center [1094, 226] width 40 height 14
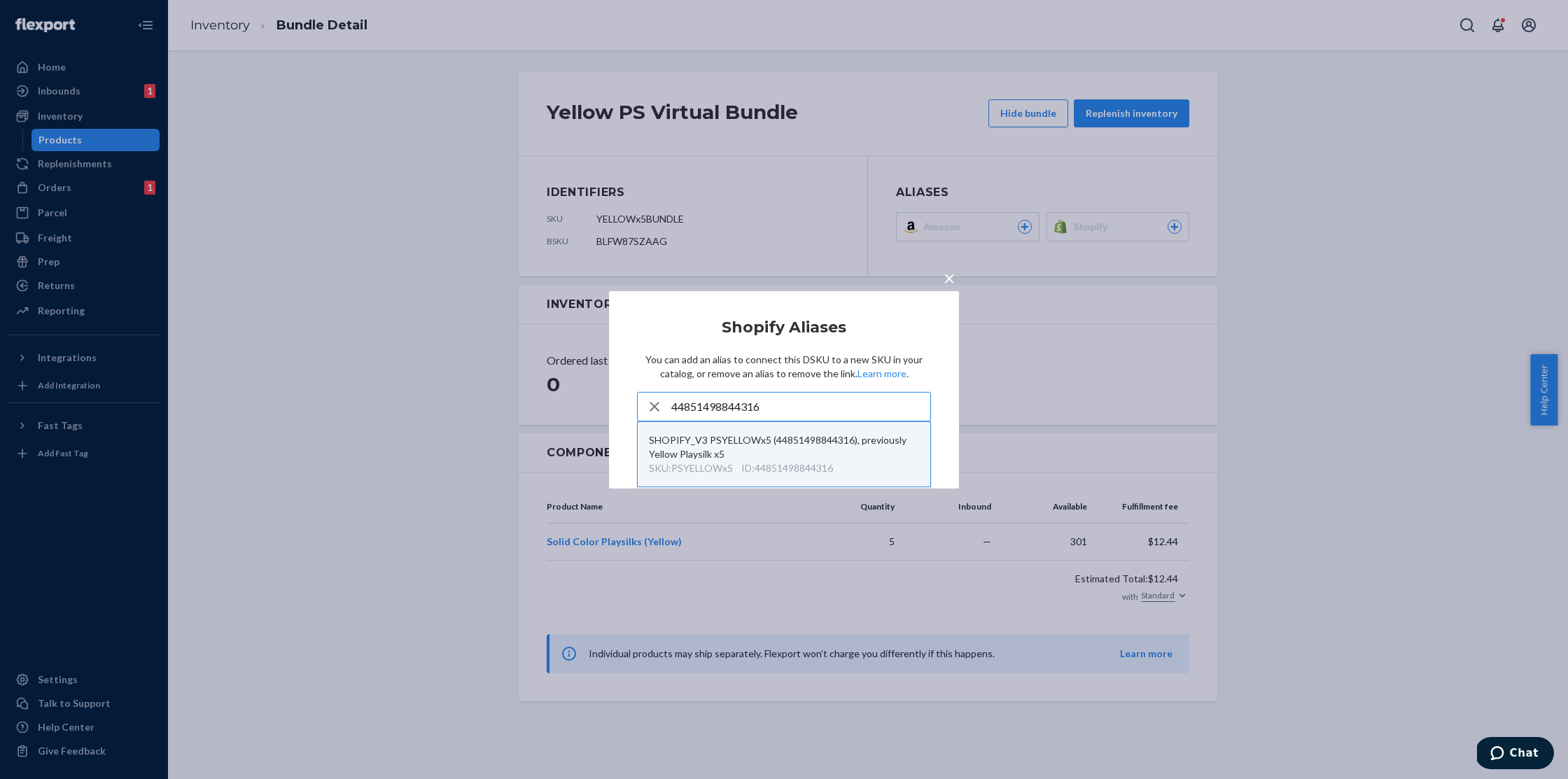
type input "44851498844316"
click at [763, 458] on div "SHOPIFY_V3 PSYELLOWx5 (44851498844316), previously Yellow Playsilk x5" at bounding box center [783, 447] width 270 height 28
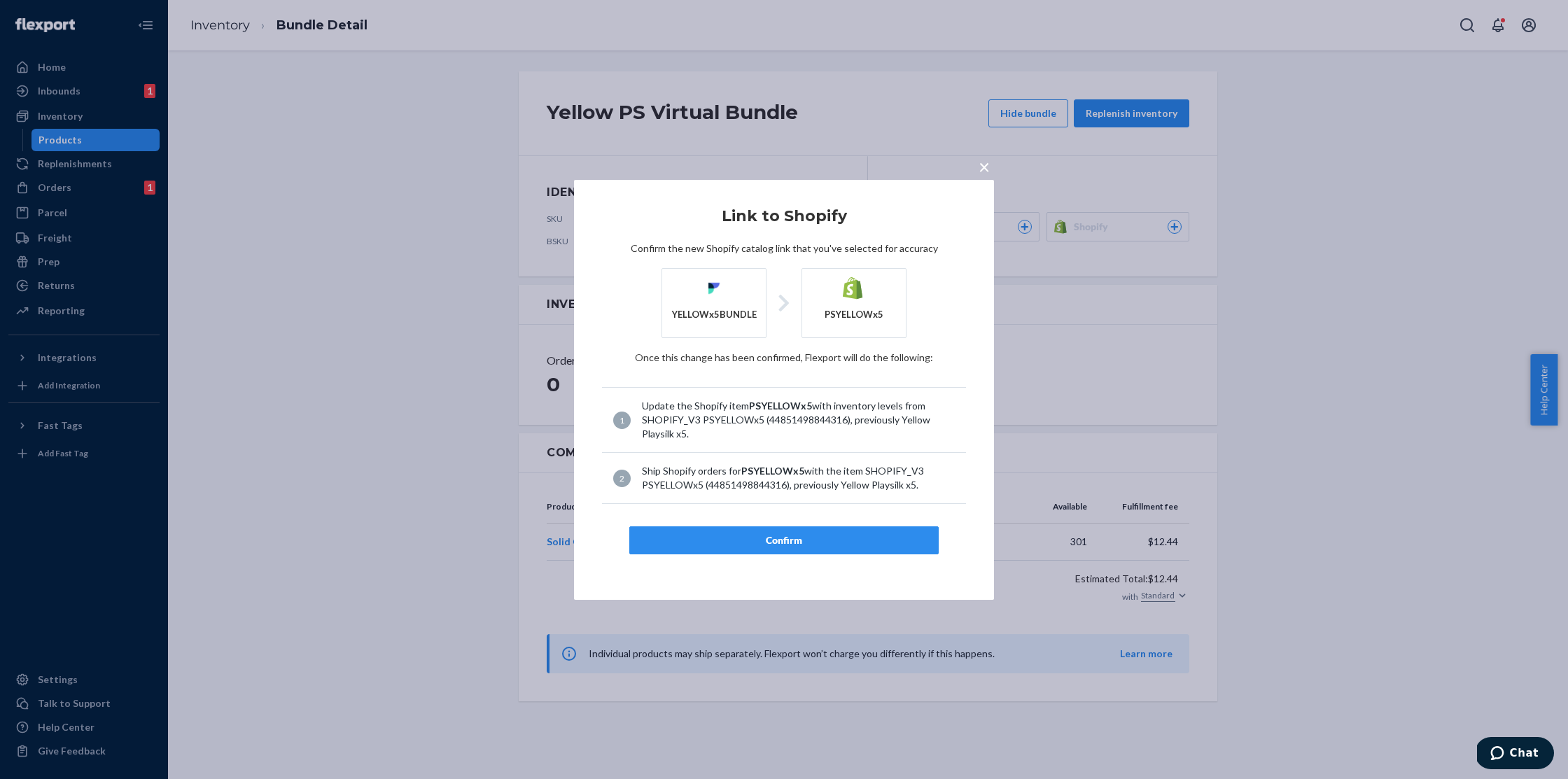
click at [800, 543] on div "Confirm" at bounding box center [783, 540] width 285 height 14
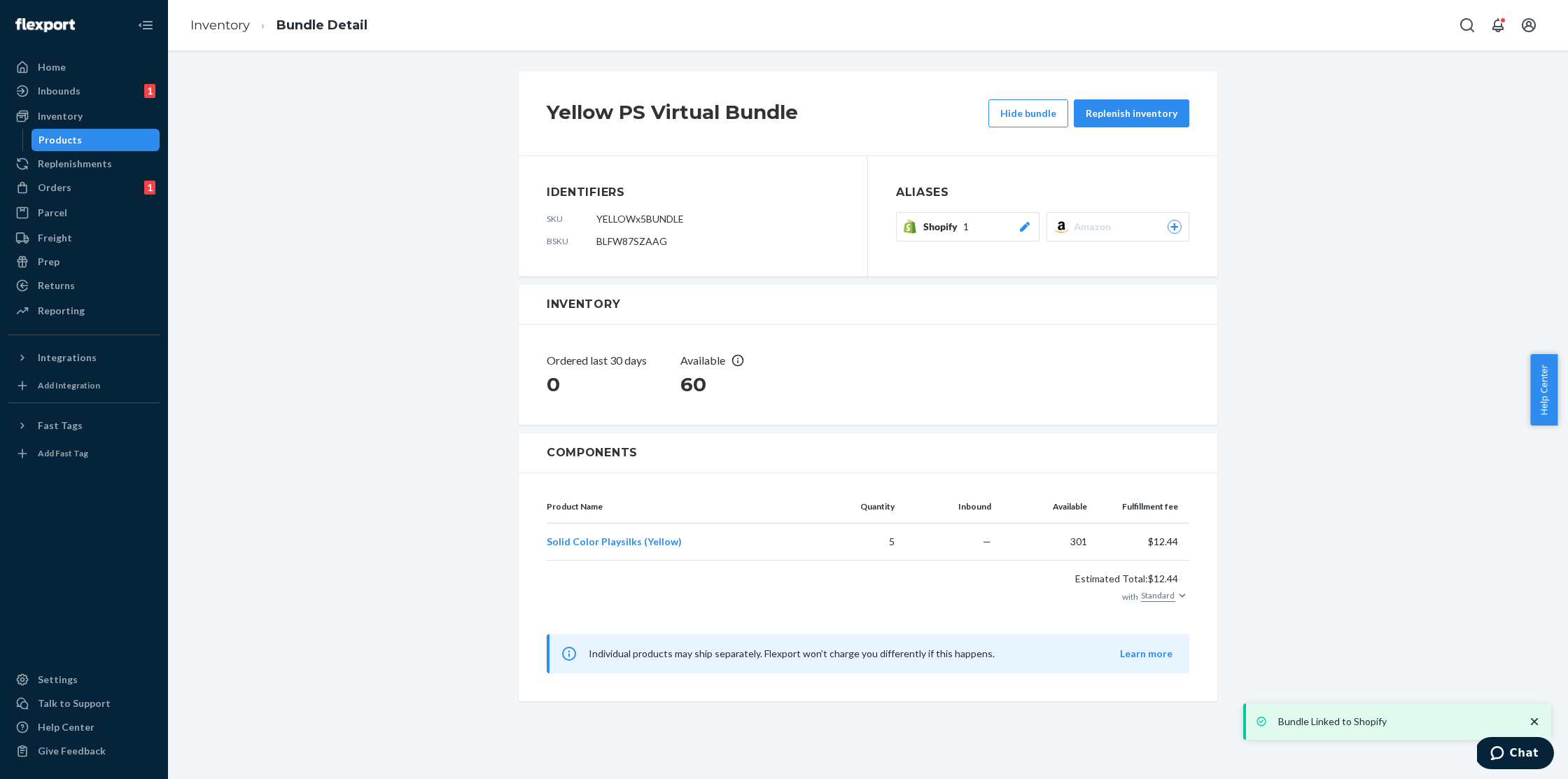
drag, startPoint x: 389, startPoint y: 153, endPoint x: 343, endPoint y: 117, distance: 58.4
click at [389, 153] on div "Yellow PS Virtual Bundle Hide bundle Replenish inventory Identifiers sku YELLOW…" at bounding box center [868, 386] width 1379 height 638
click at [232, 26] on link "Inventory" at bounding box center [220, 26] width 60 height 15
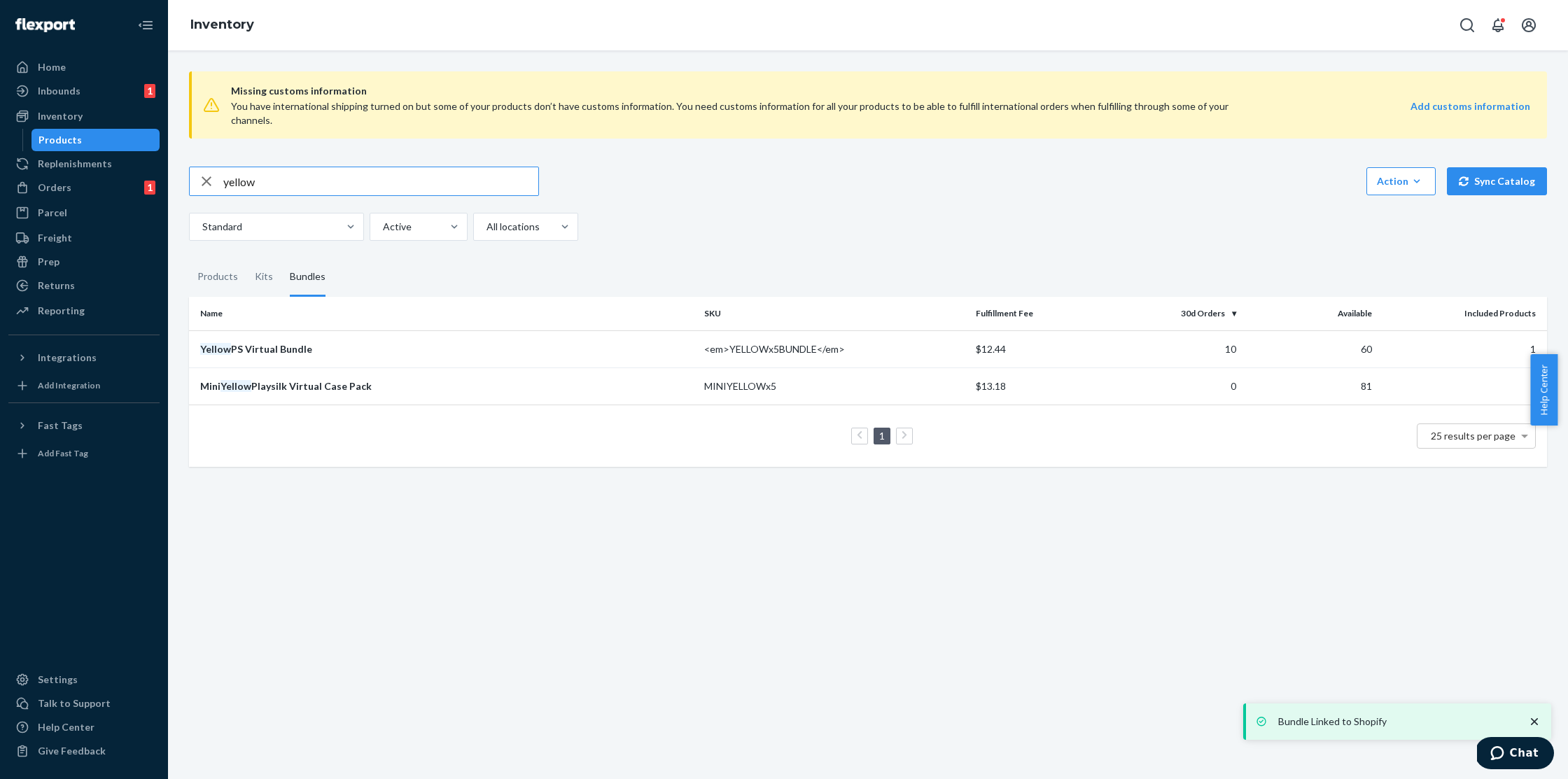
drag, startPoint x: 274, startPoint y: 162, endPoint x: 201, endPoint y: 168, distance: 73.2
click at [201, 168] on div "yellow" at bounding box center [363, 181] width 349 height 28
type input "star"
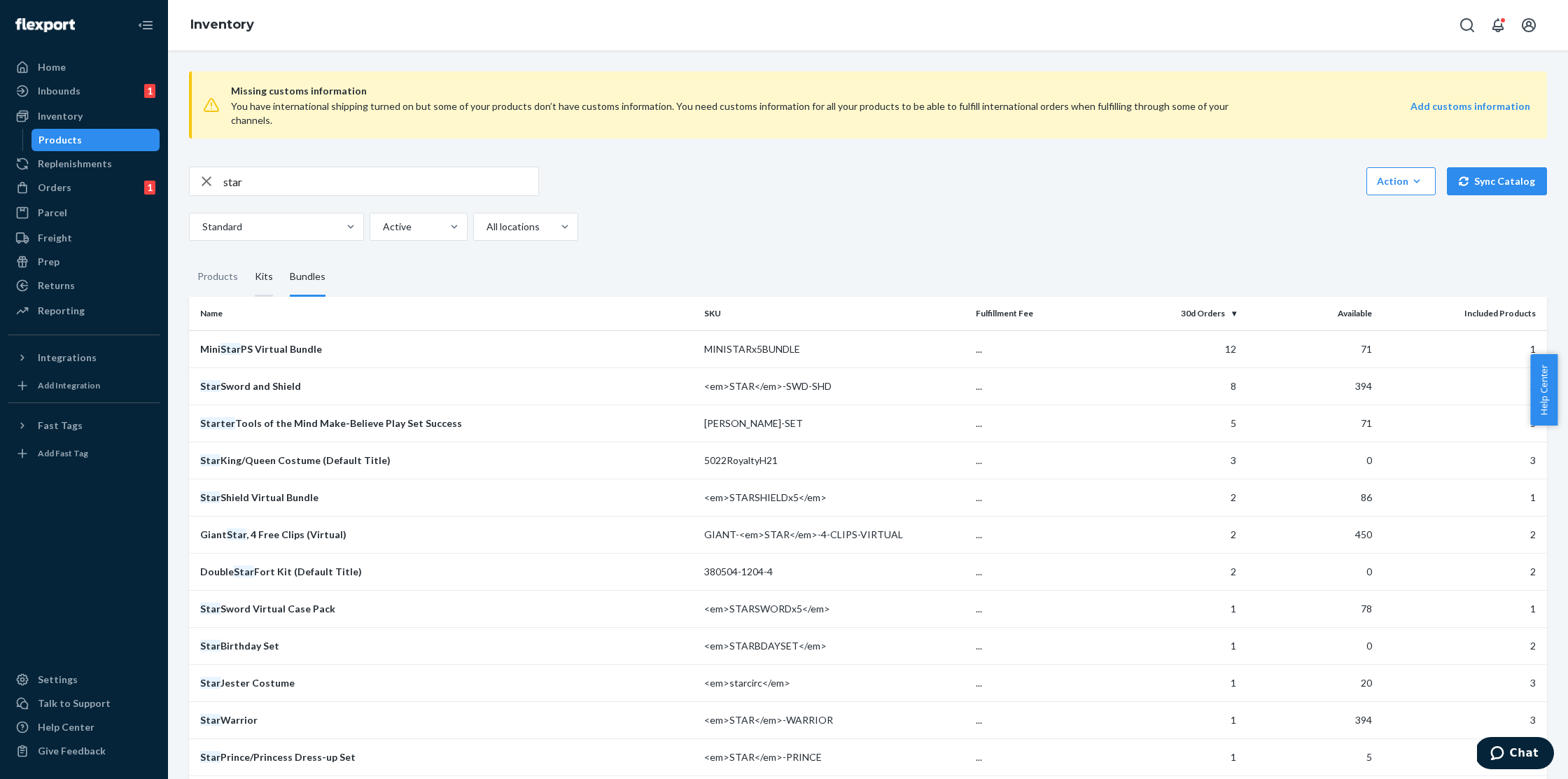
click at [269, 265] on div "Kits" at bounding box center [264, 277] width 19 height 39
click at [247, 257] on input "Kits" at bounding box center [247, 257] width 0 height 0
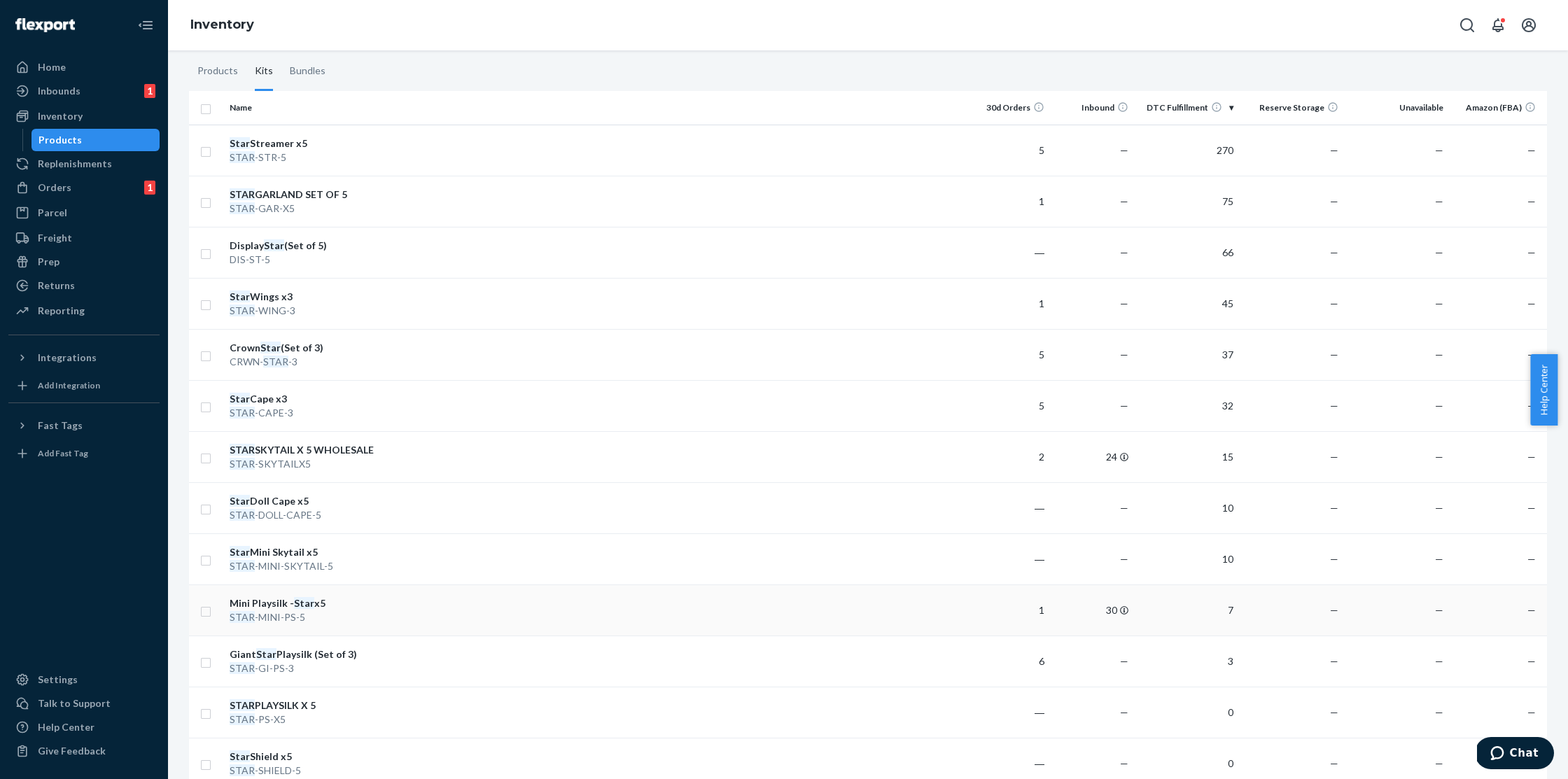
scroll to position [215, 0]
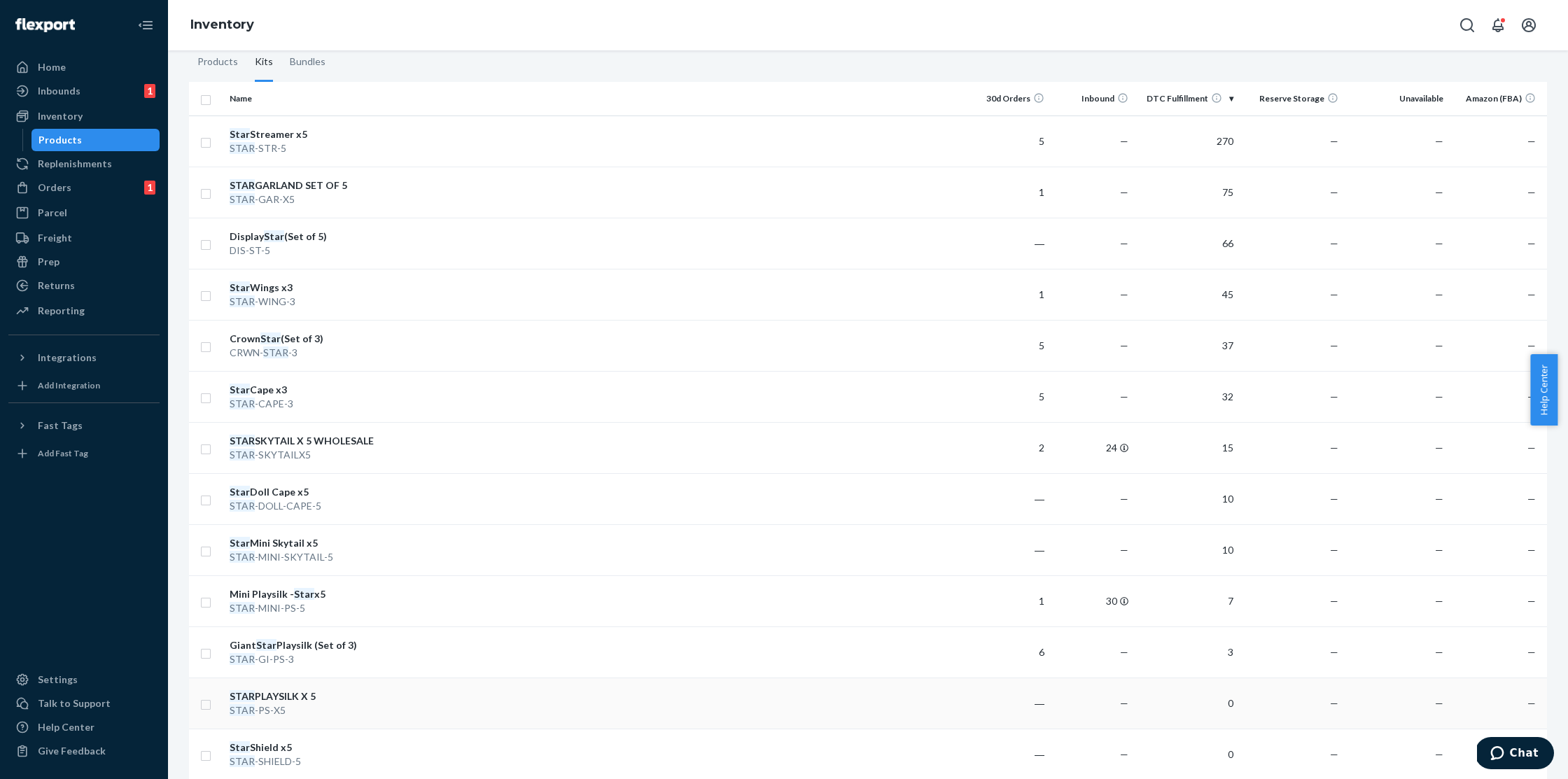
click at [324, 703] on div "STAR -PS-X5" at bounding box center [302, 710] width 146 height 14
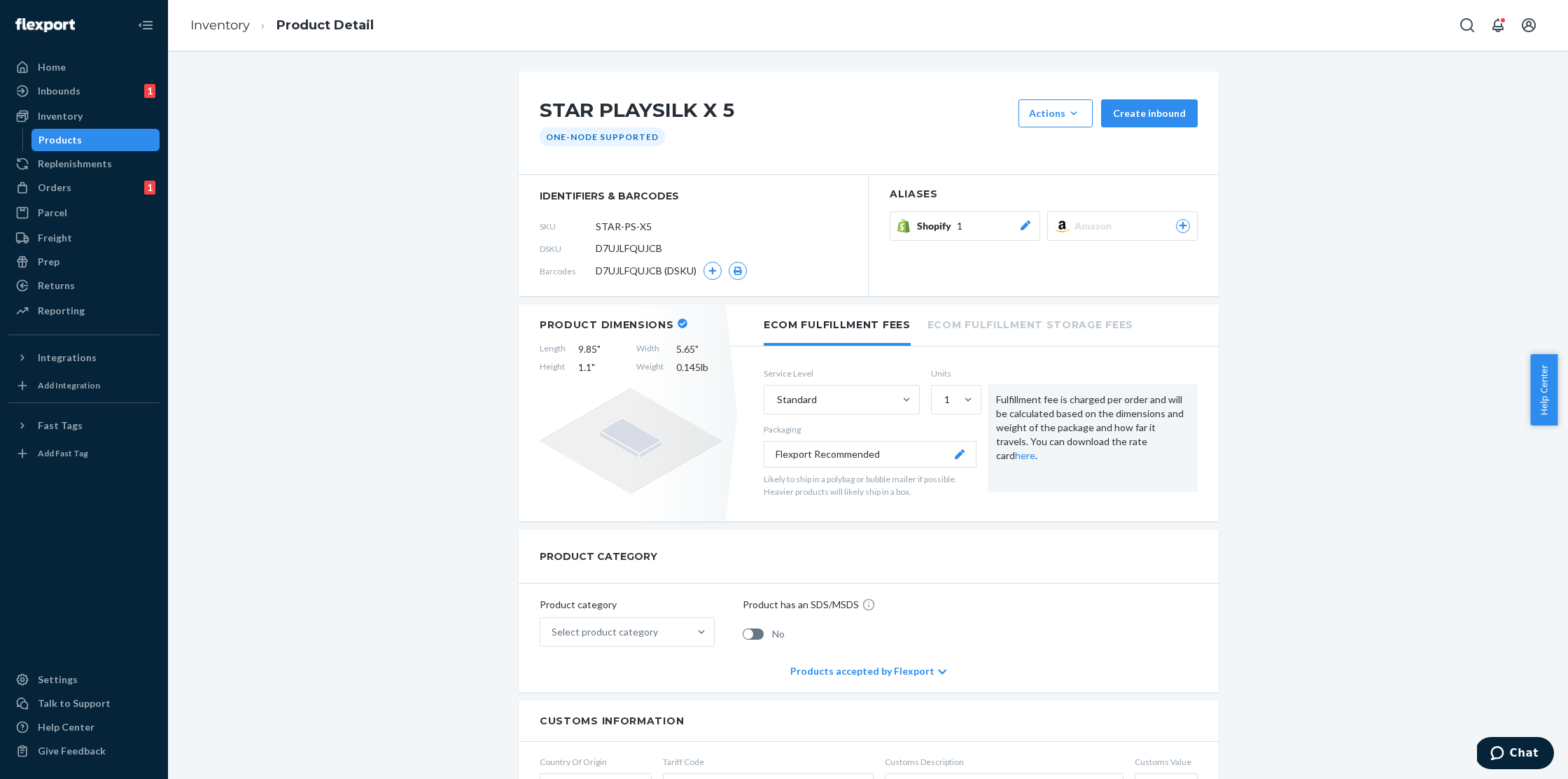
click at [967, 223] on div "Shopify 1" at bounding box center [974, 226] width 115 height 14
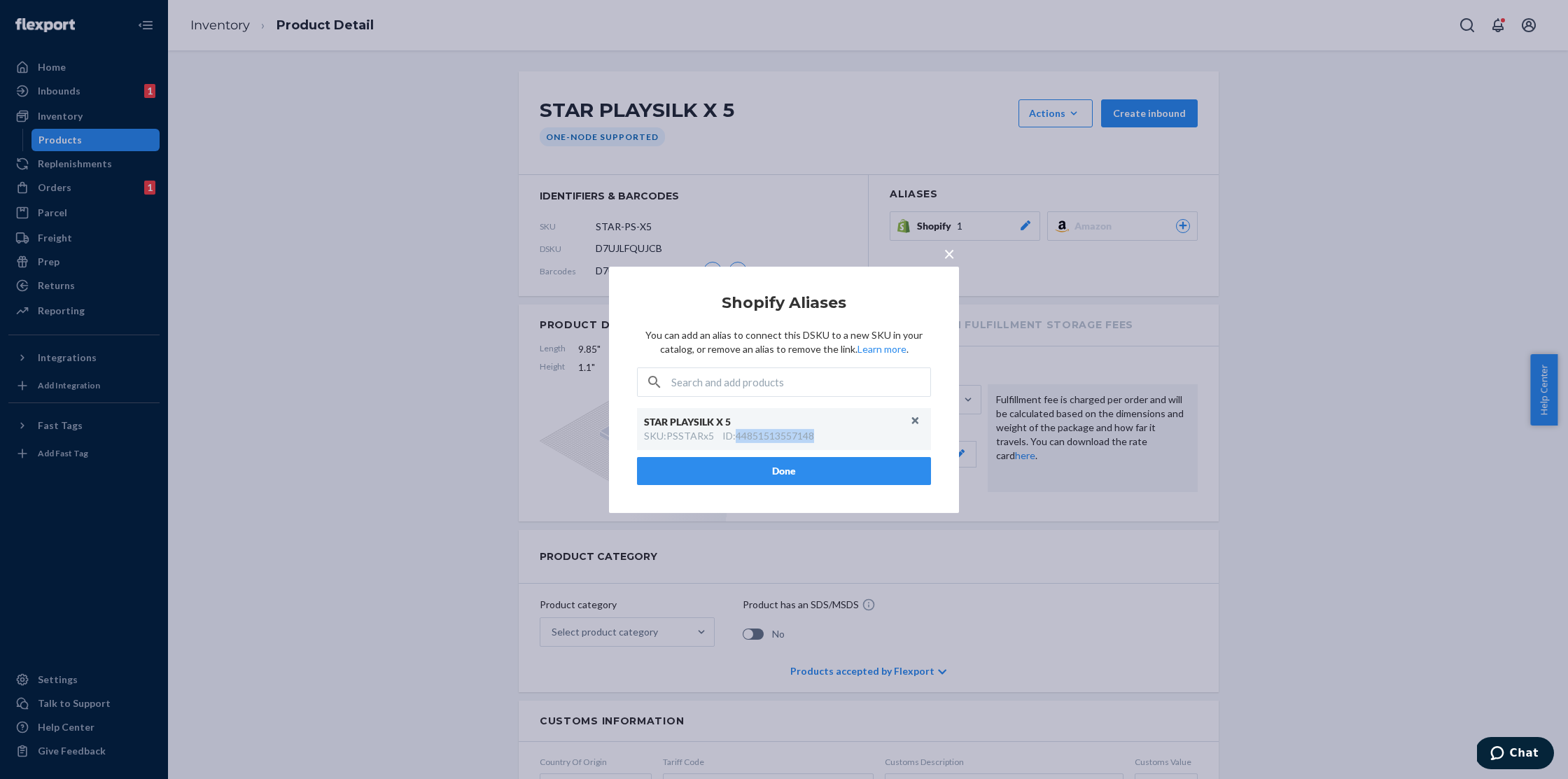
drag, startPoint x: 829, startPoint y: 434, endPoint x: 737, endPoint y: 438, distance: 92.1
click at [737, 438] on div "SKU : PSSTARx5 ID : 44851513557148" at bounding box center [784, 436] width 280 height 14
copy div "44851513557148"
click at [916, 422] on button "Unlink" at bounding box center [915, 420] width 21 height 21
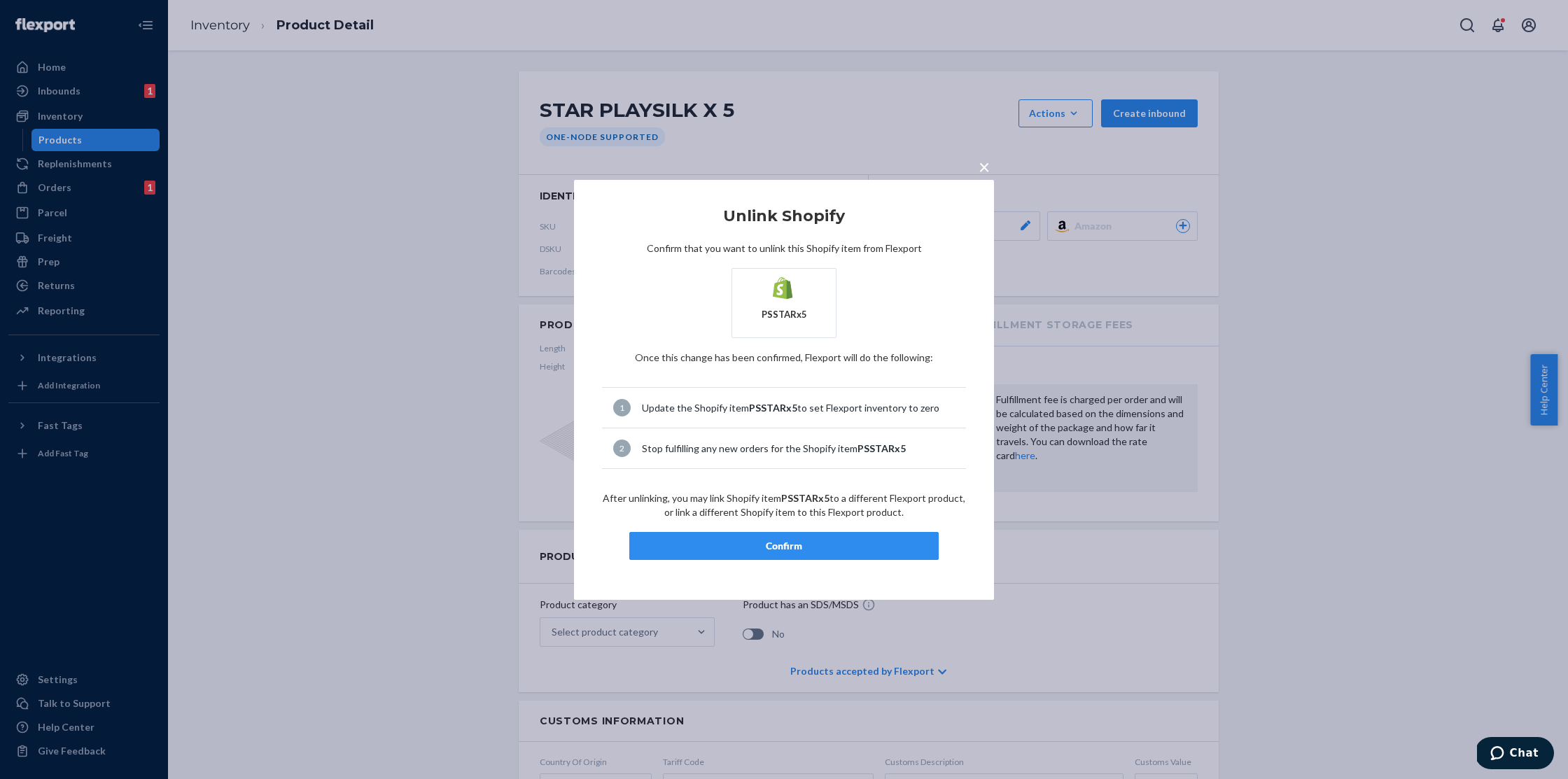
click at [782, 544] on div "Confirm" at bounding box center [783, 546] width 285 height 14
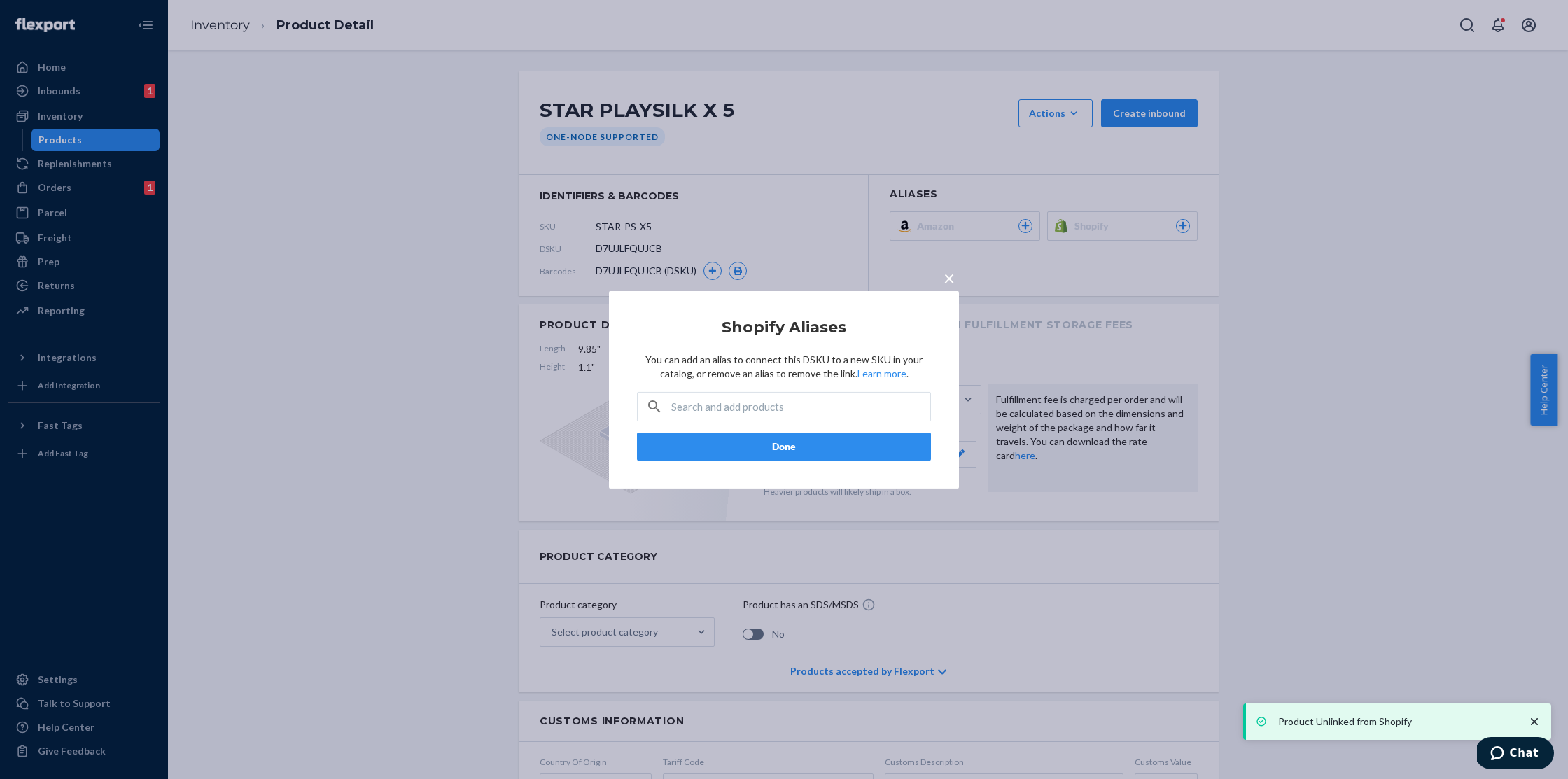
click at [344, 141] on div "× Shopify Aliases You can add an alias to connect this DSKU to a new SKU in you…" at bounding box center [784, 390] width 1568 height 779
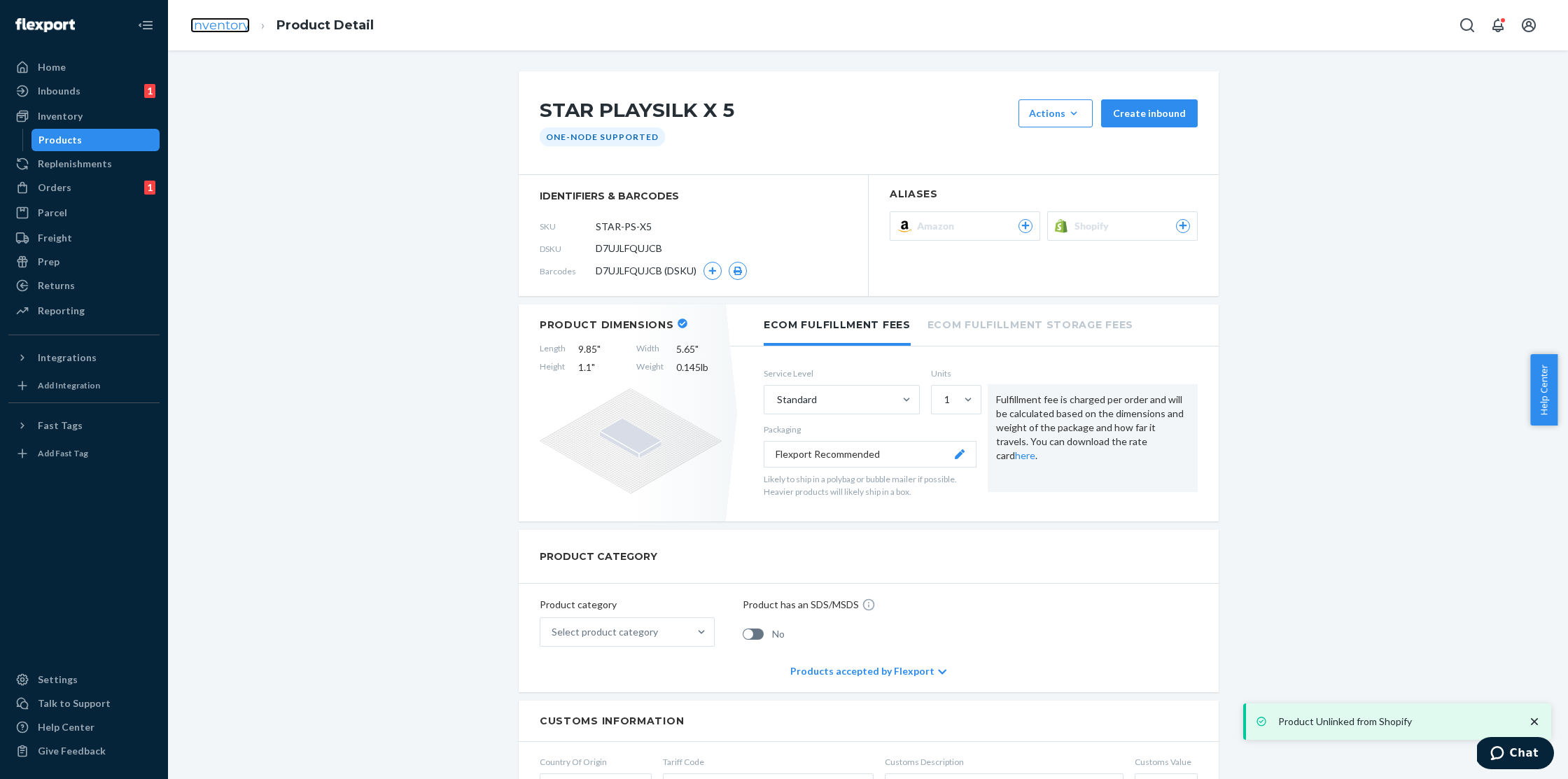
click at [209, 22] on link "Inventory" at bounding box center [220, 26] width 60 height 15
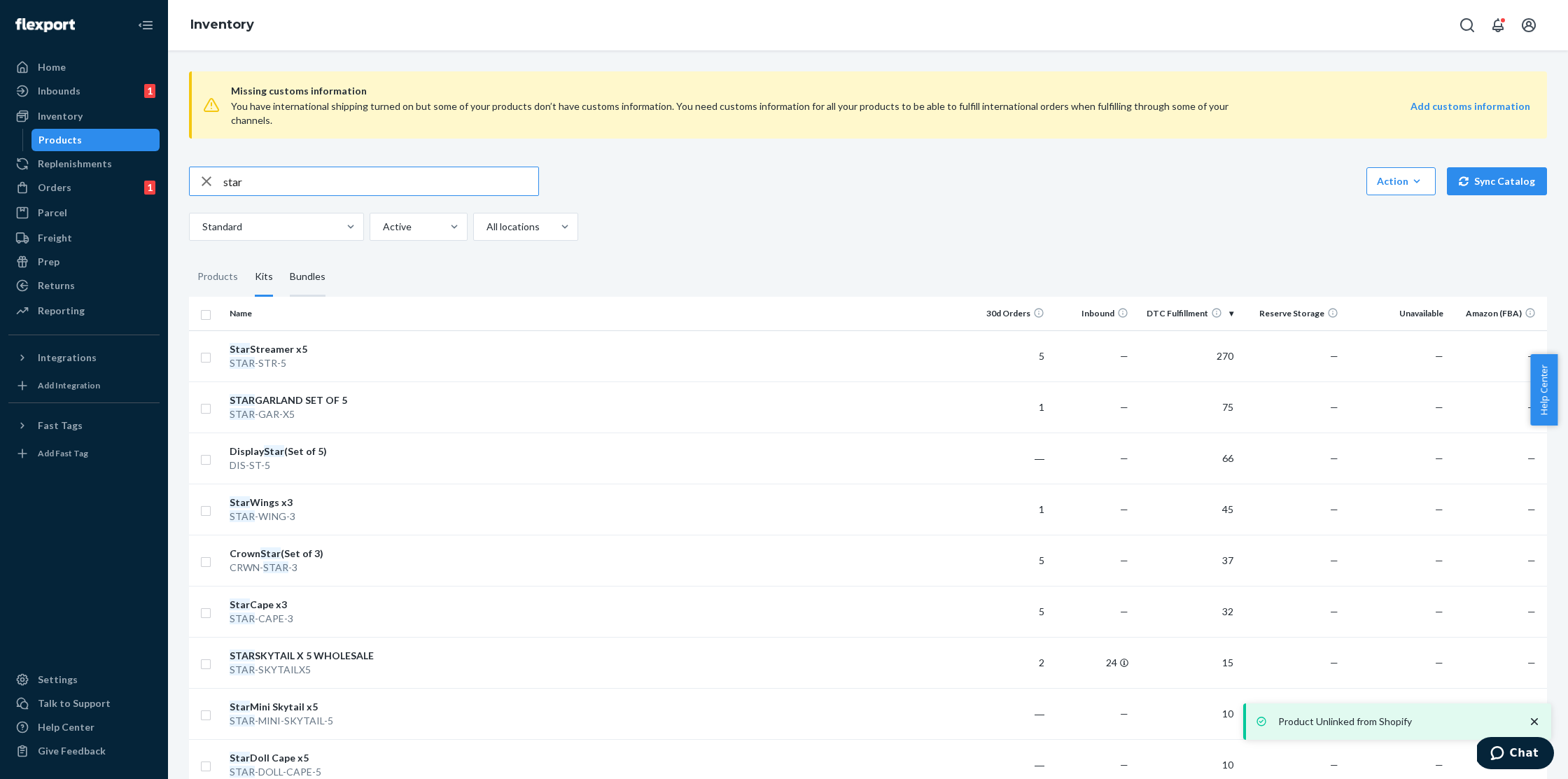
click at [306, 257] on div "Bundles" at bounding box center [308, 277] width 36 height 39
click at [281, 257] on input "Bundles" at bounding box center [281, 257] width 0 height 0
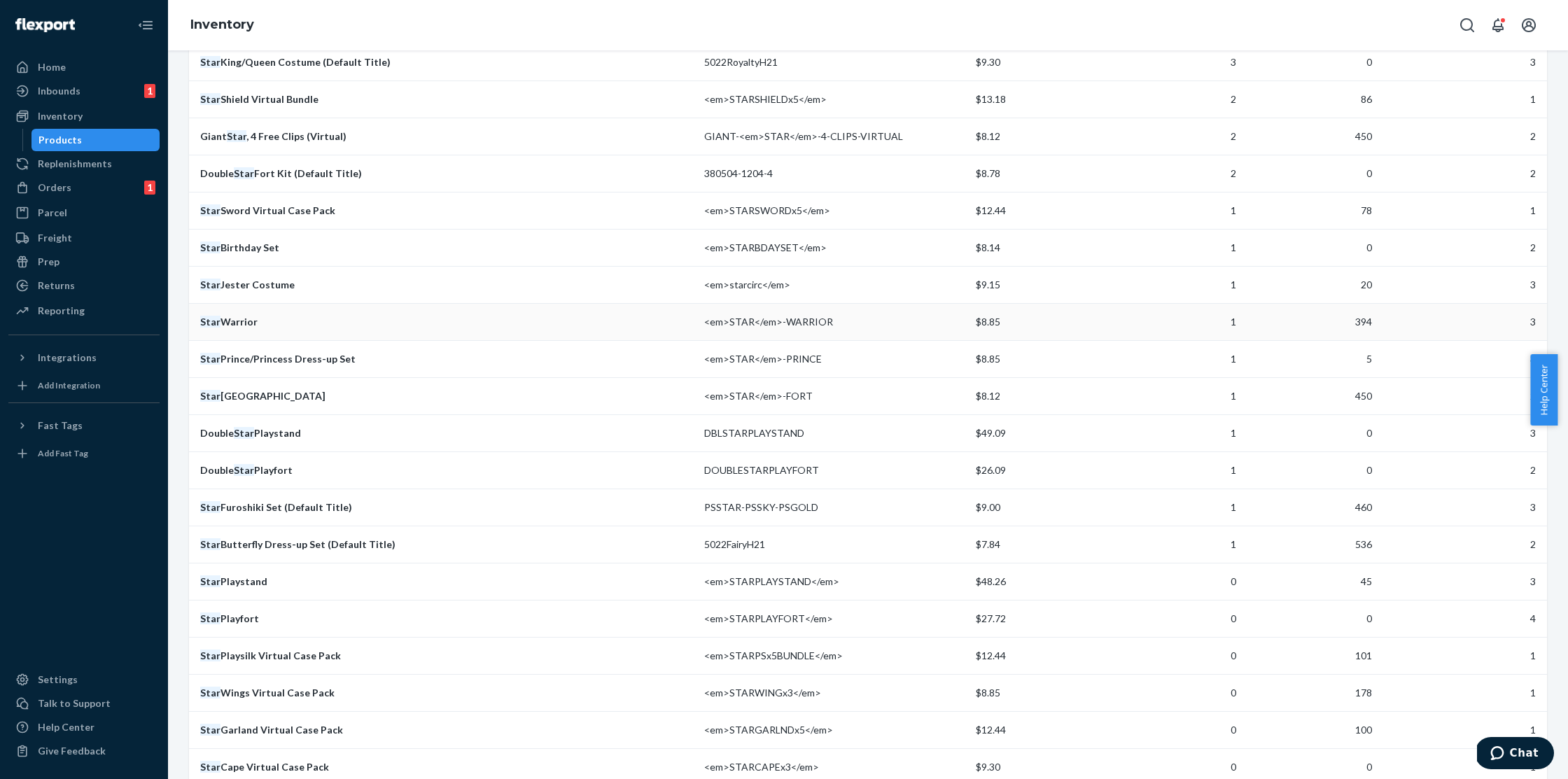
scroll to position [407, 0]
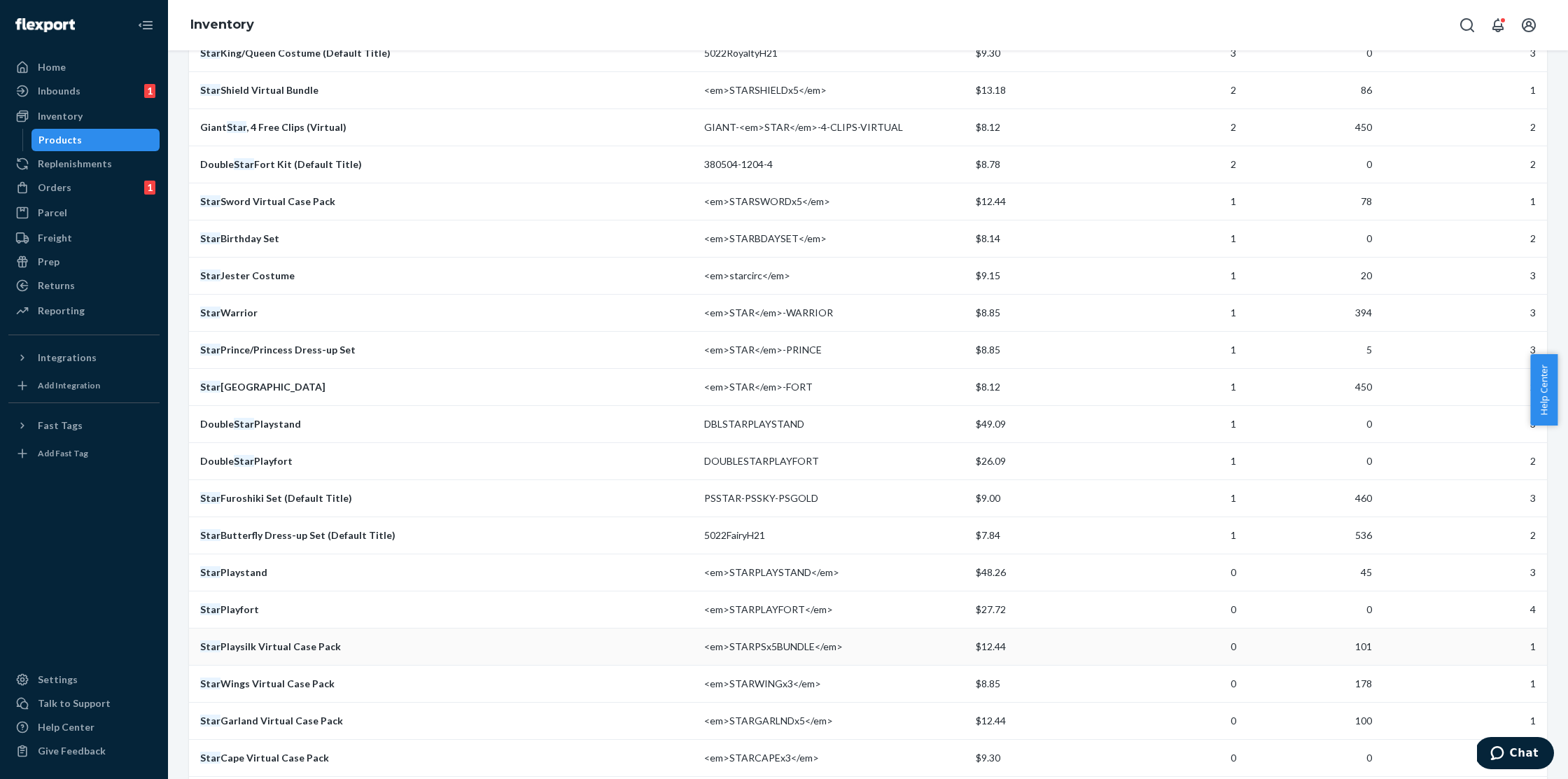
click at [281, 628] on td "Star Playsilk Virtual Case Pack" at bounding box center [443, 646] width 510 height 37
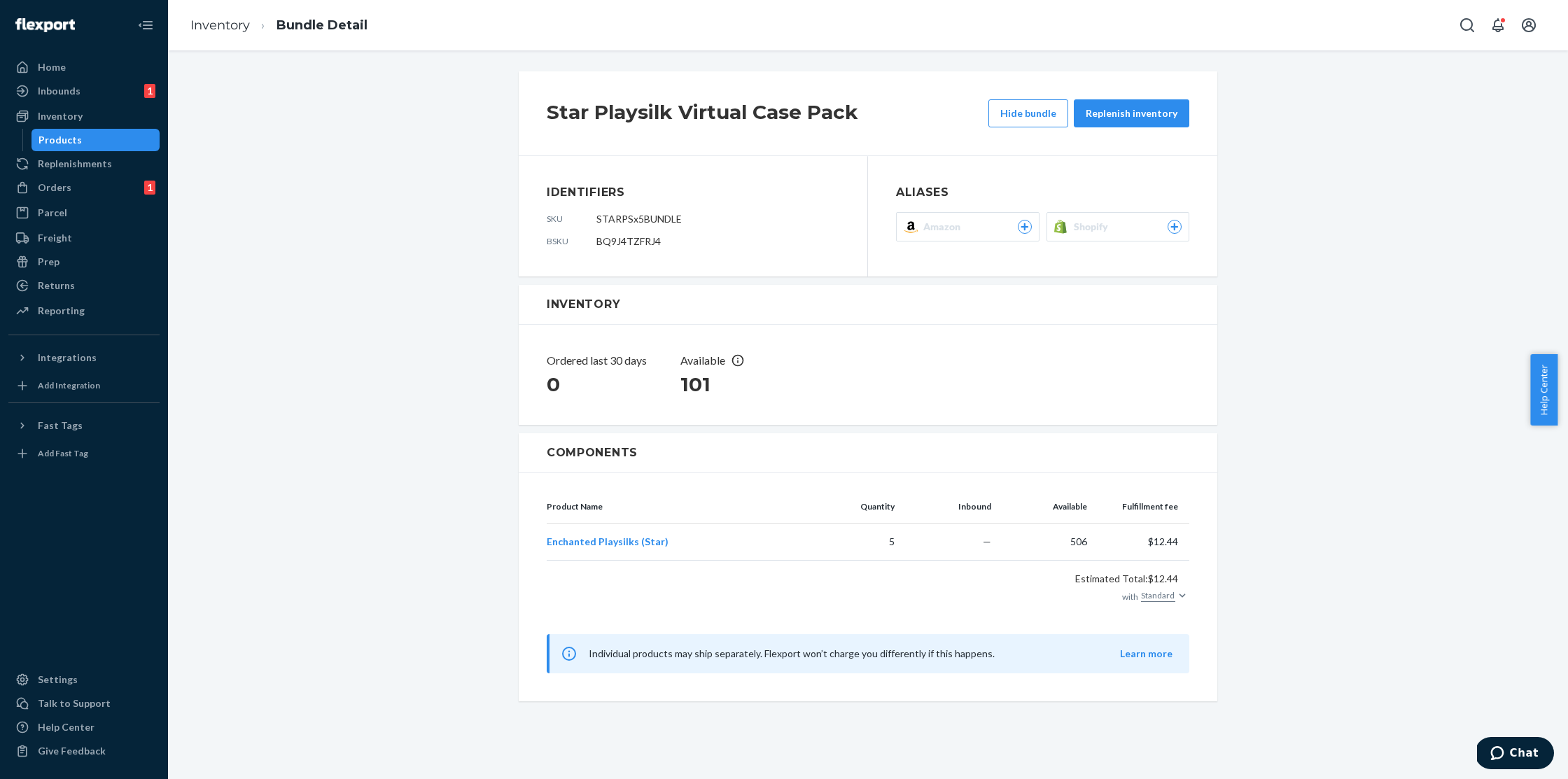
click at [1082, 226] on span "Shopify" at bounding box center [1094, 226] width 40 height 14
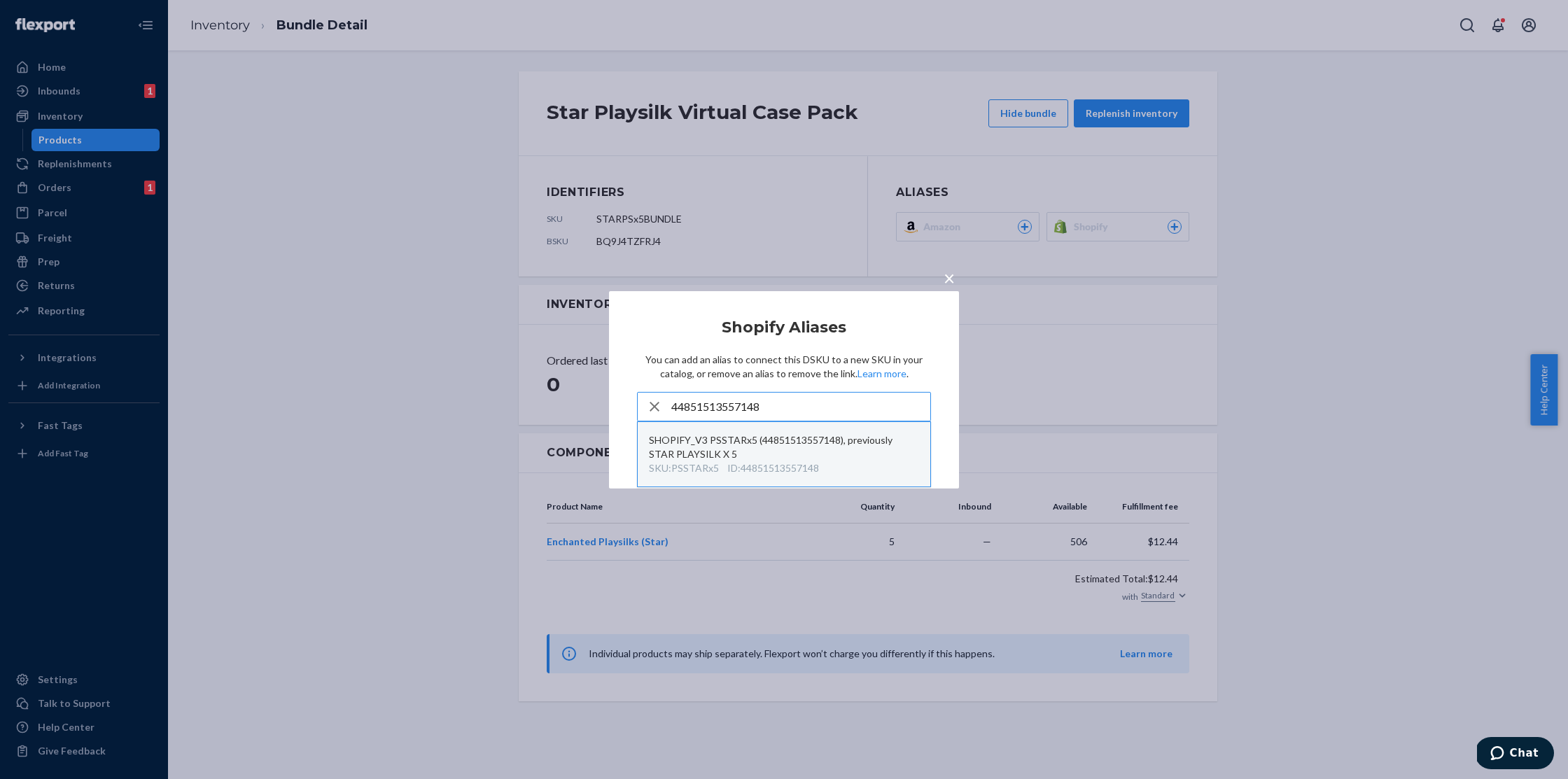
type input "44851513557148"
click at [779, 445] on div "SHOPIFY_V3 PSSTARx5 (44851513557148), previously STAR PLAYSILK X 5" at bounding box center [783, 447] width 270 height 28
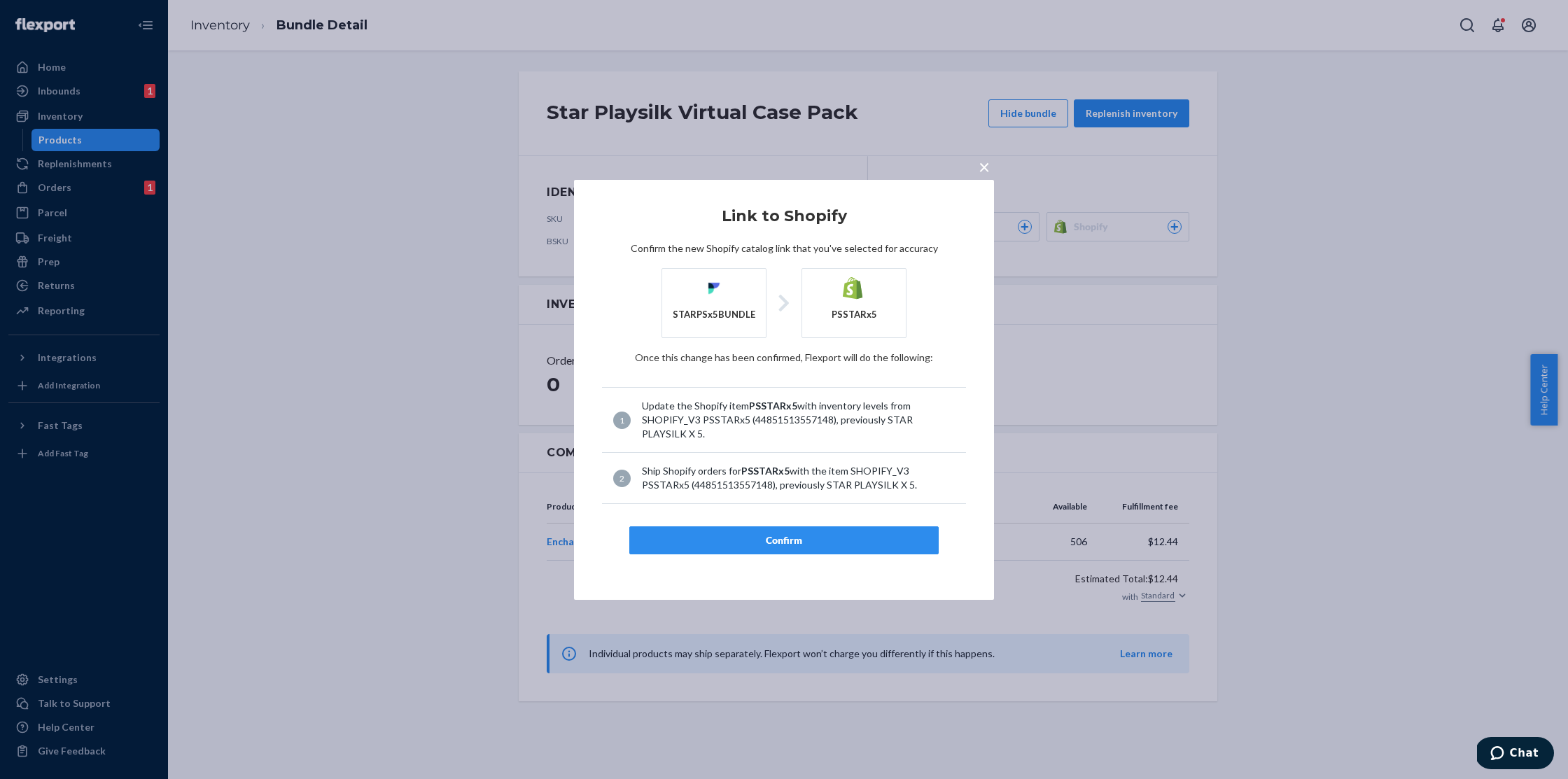
click at [793, 552] on button "Confirm" at bounding box center [784, 540] width 309 height 28
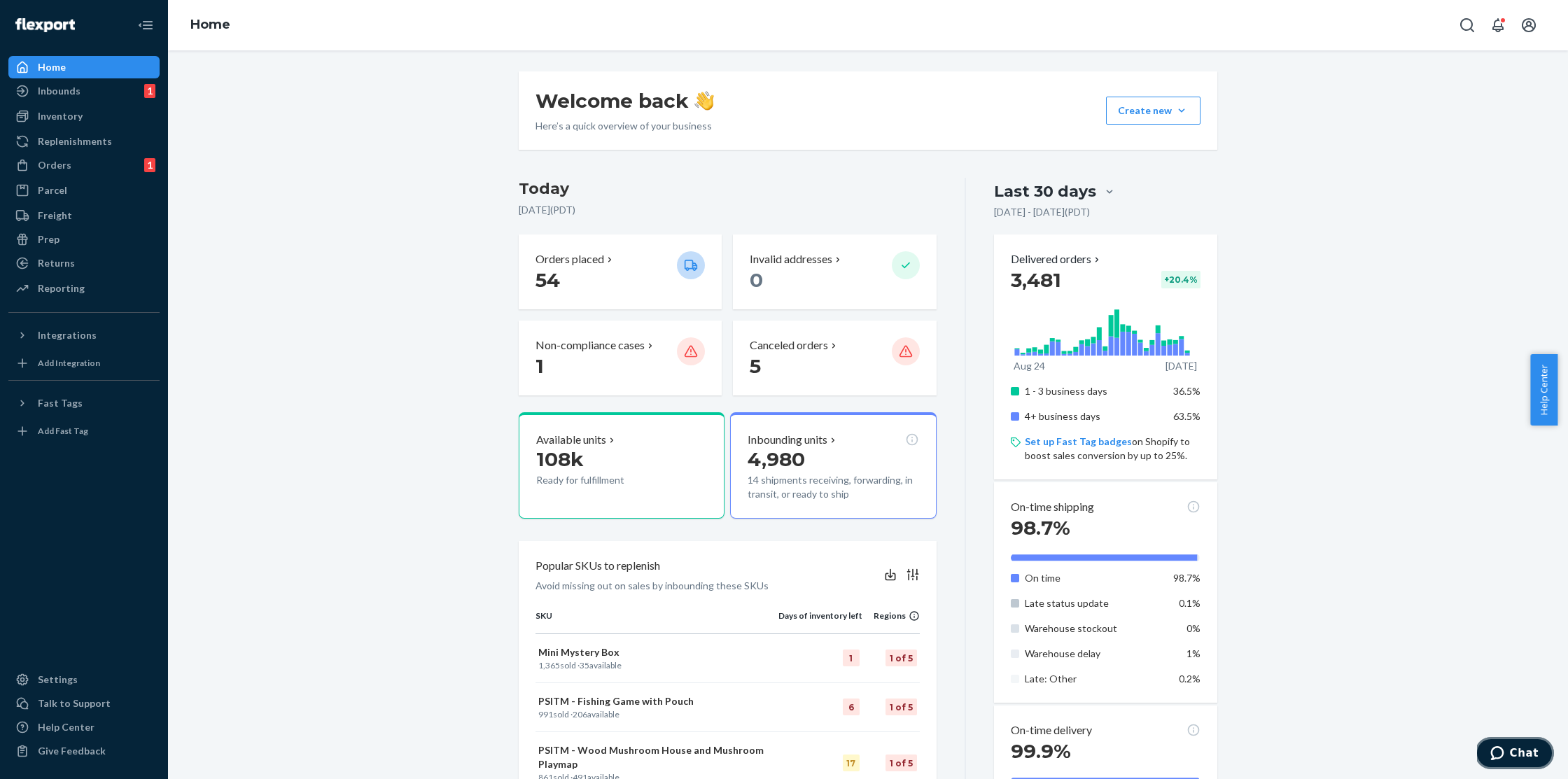
click at [1528, 747] on span "Chat" at bounding box center [1524, 753] width 29 height 12
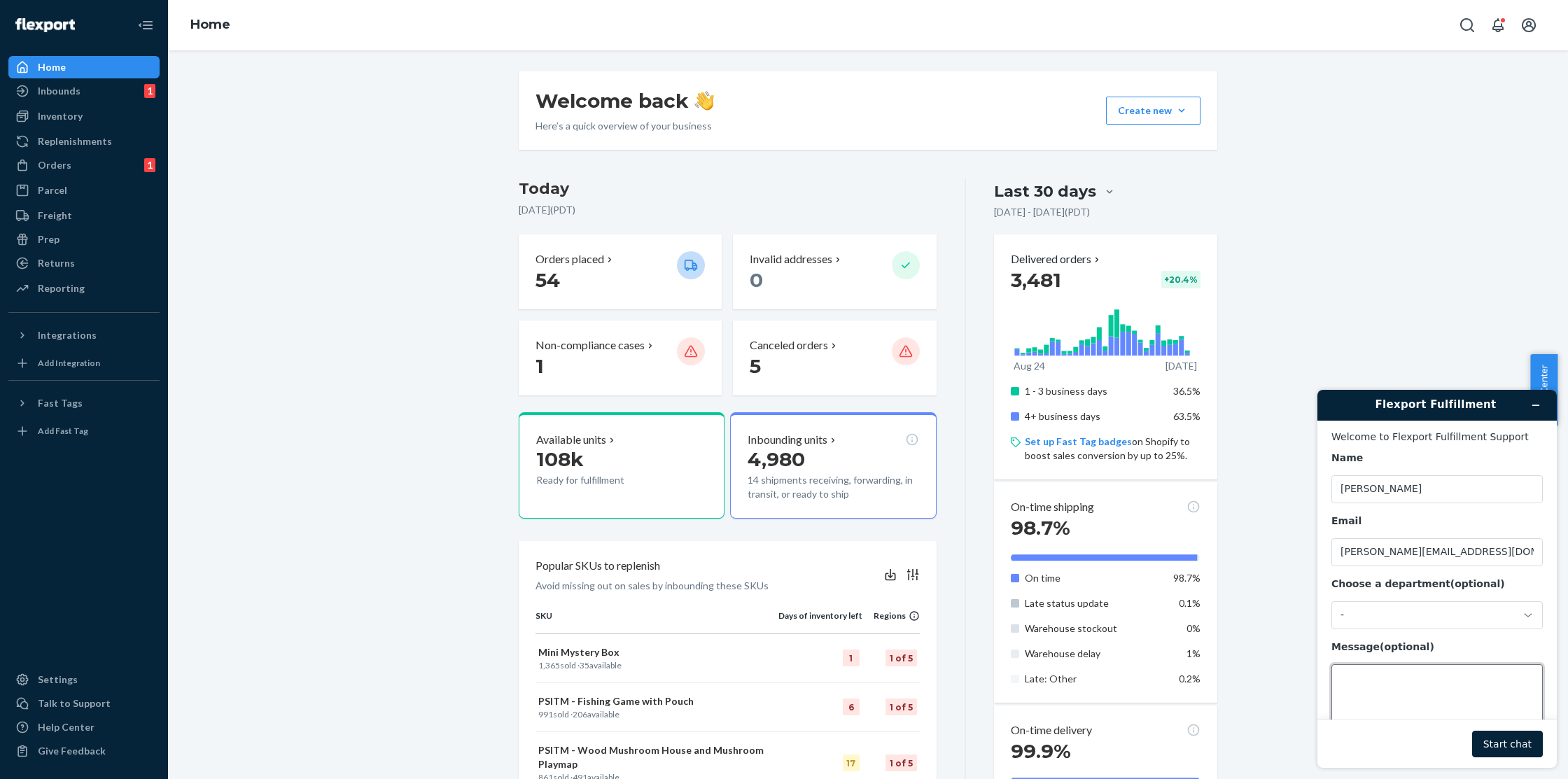
click at [1416, 679] on textarea "Message (optional)" at bounding box center [1437, 702] width 211 height 78
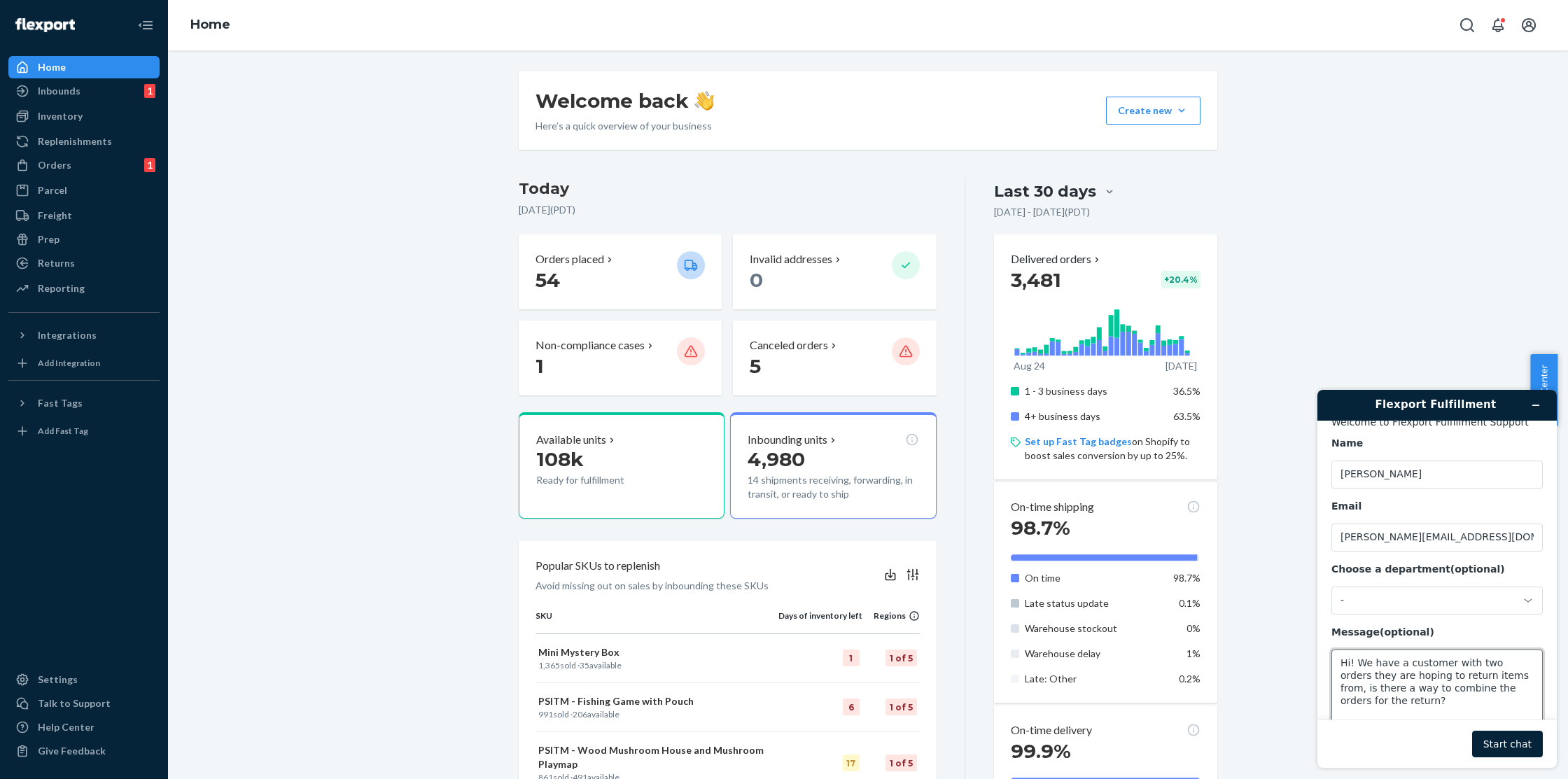
scroll to position [44, 0]
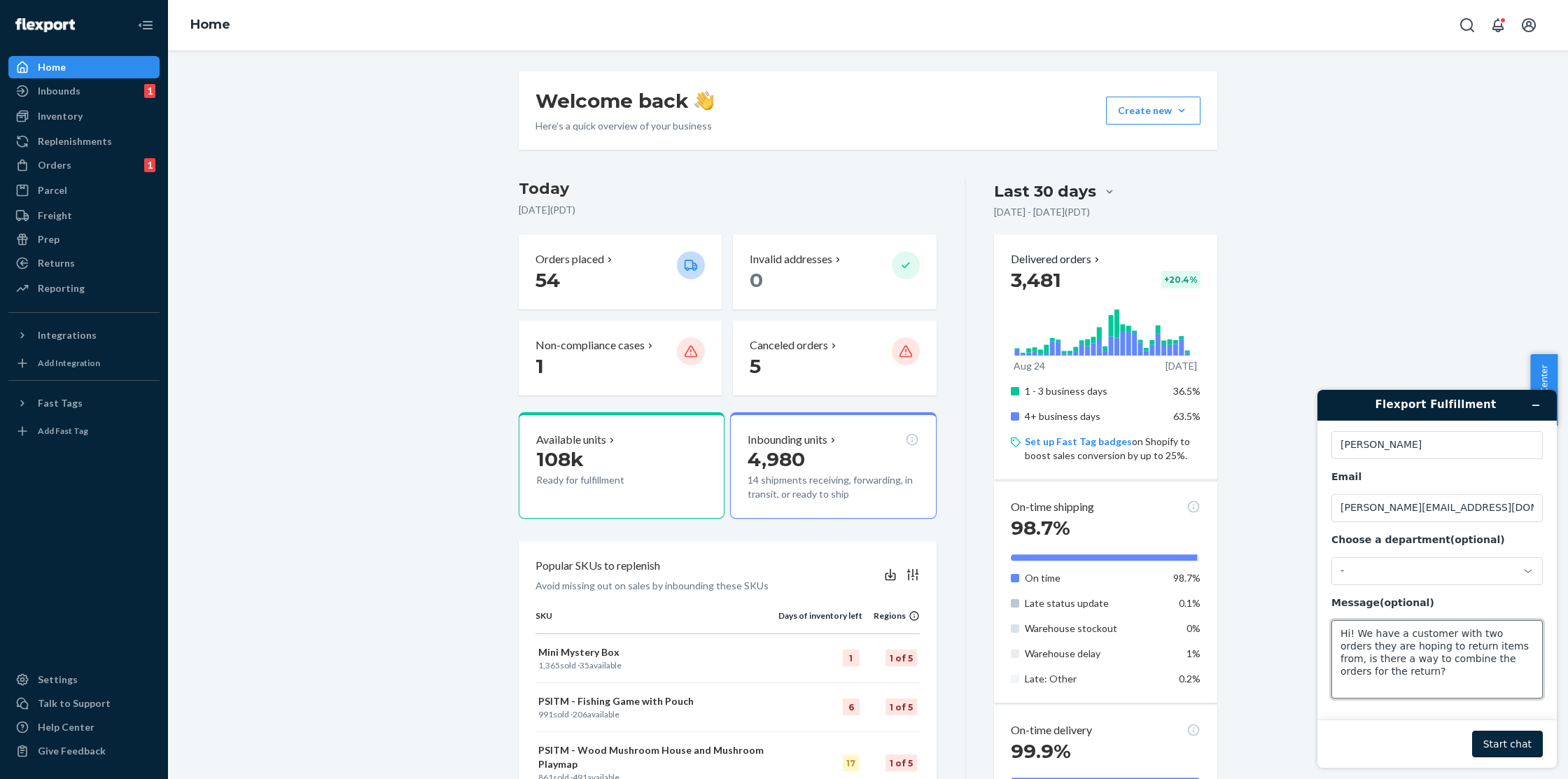
type textarea "Hi! We have a customer with two orders they are hoping to return items from, is…"
click at [1509, 749] on button "Start chat" at bounding box center [1507, 743] width 70 height 26
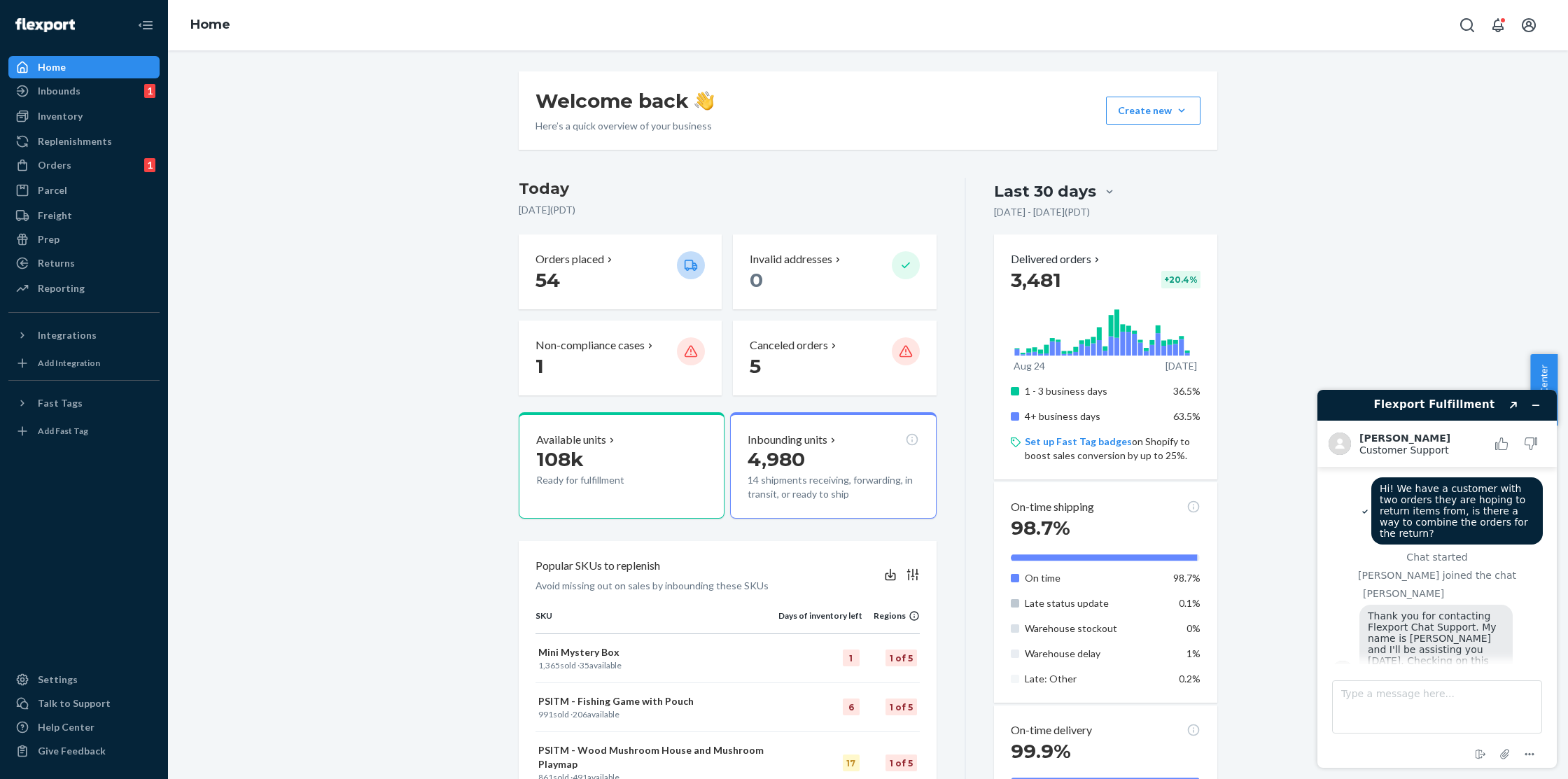
scroll to position [26, 0]
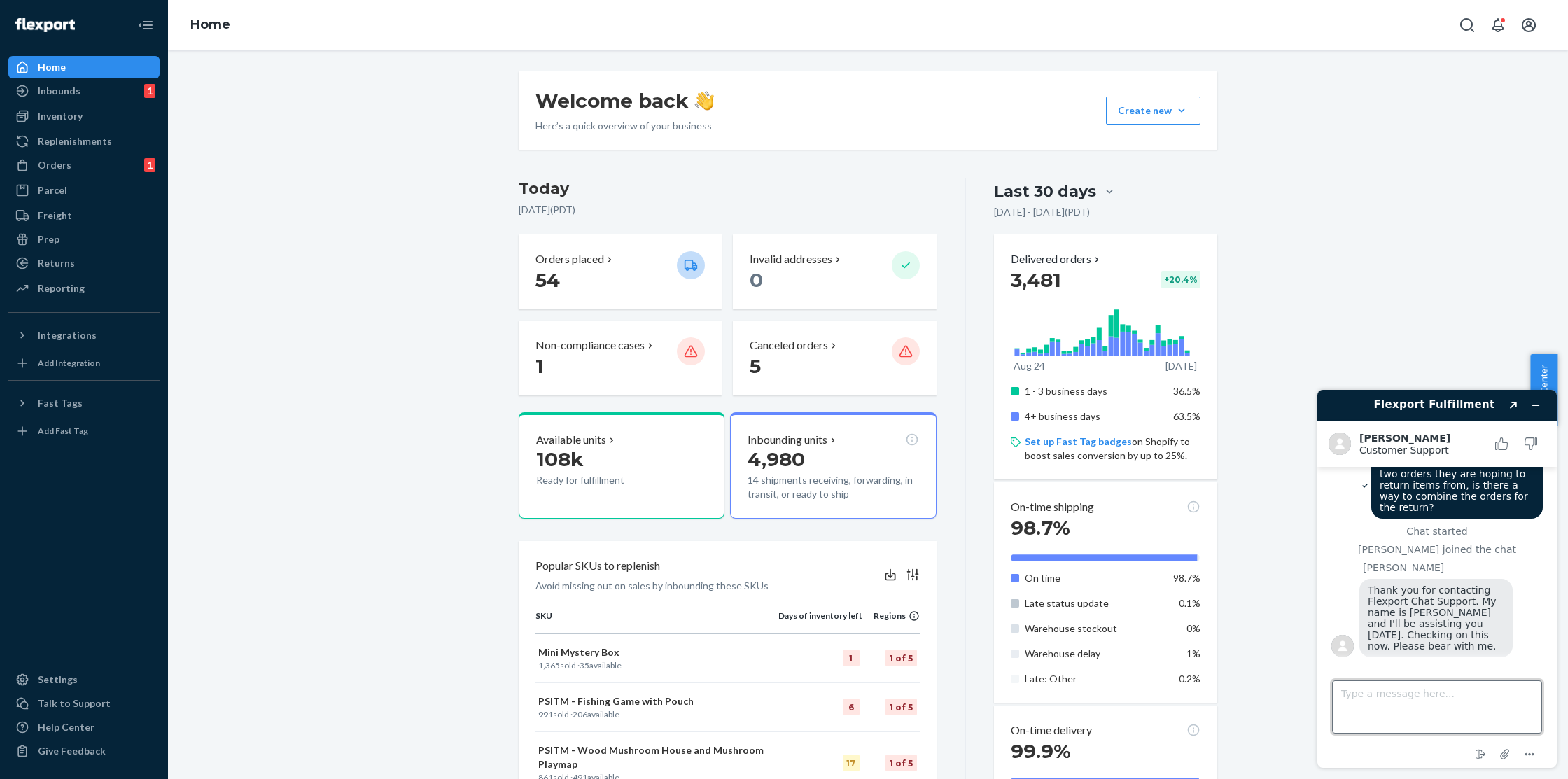
click at [1458, 699] on textarea "Type a message here..." at bounding box center [1437, 706] width 210 height 53
paste textarea "#392051 Complete"
paste textarea "#392045"
type textarea "Thanks Kath. The order numbers are #392051 and #392045"
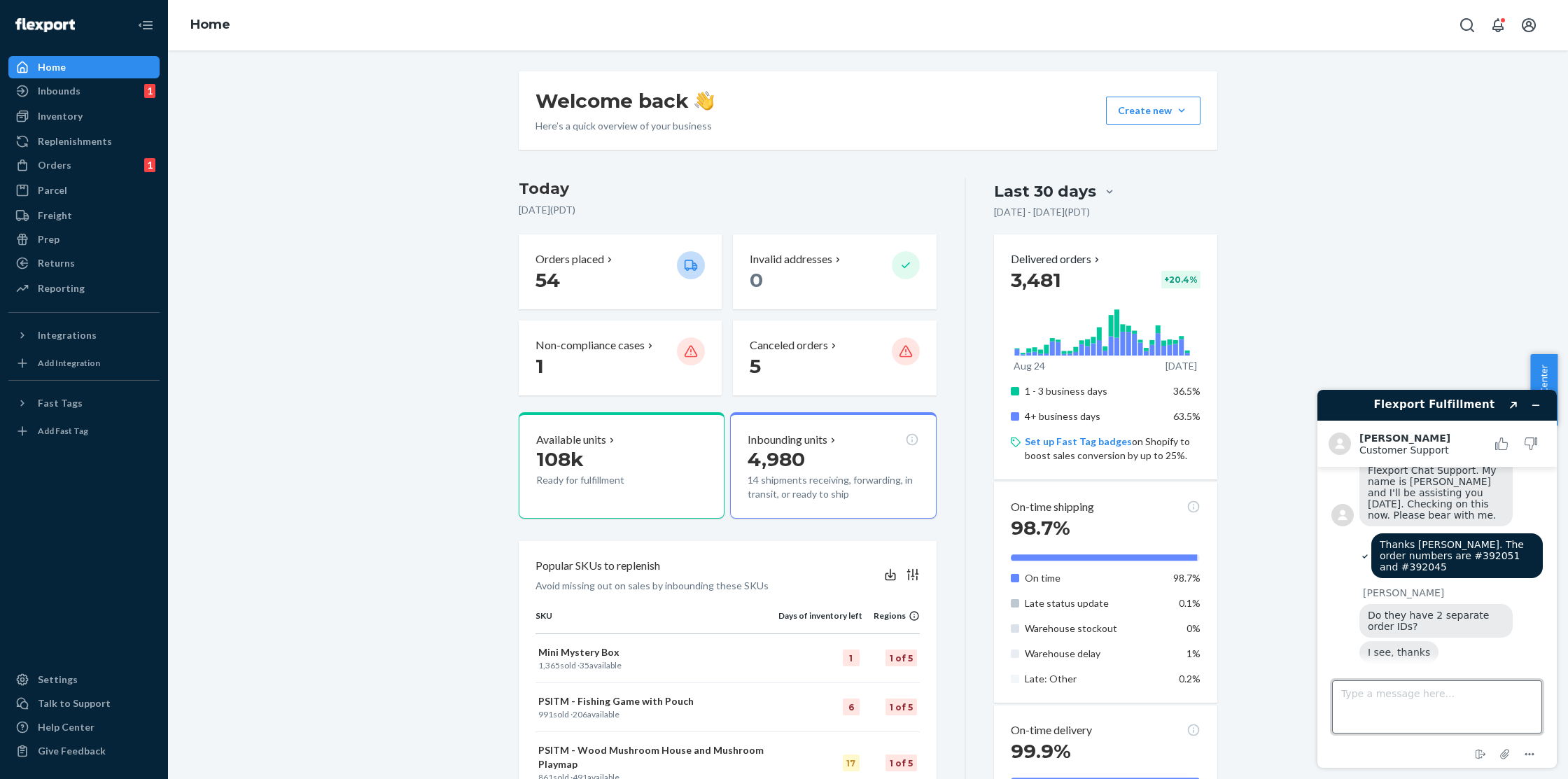
scroll to position [224, 0]
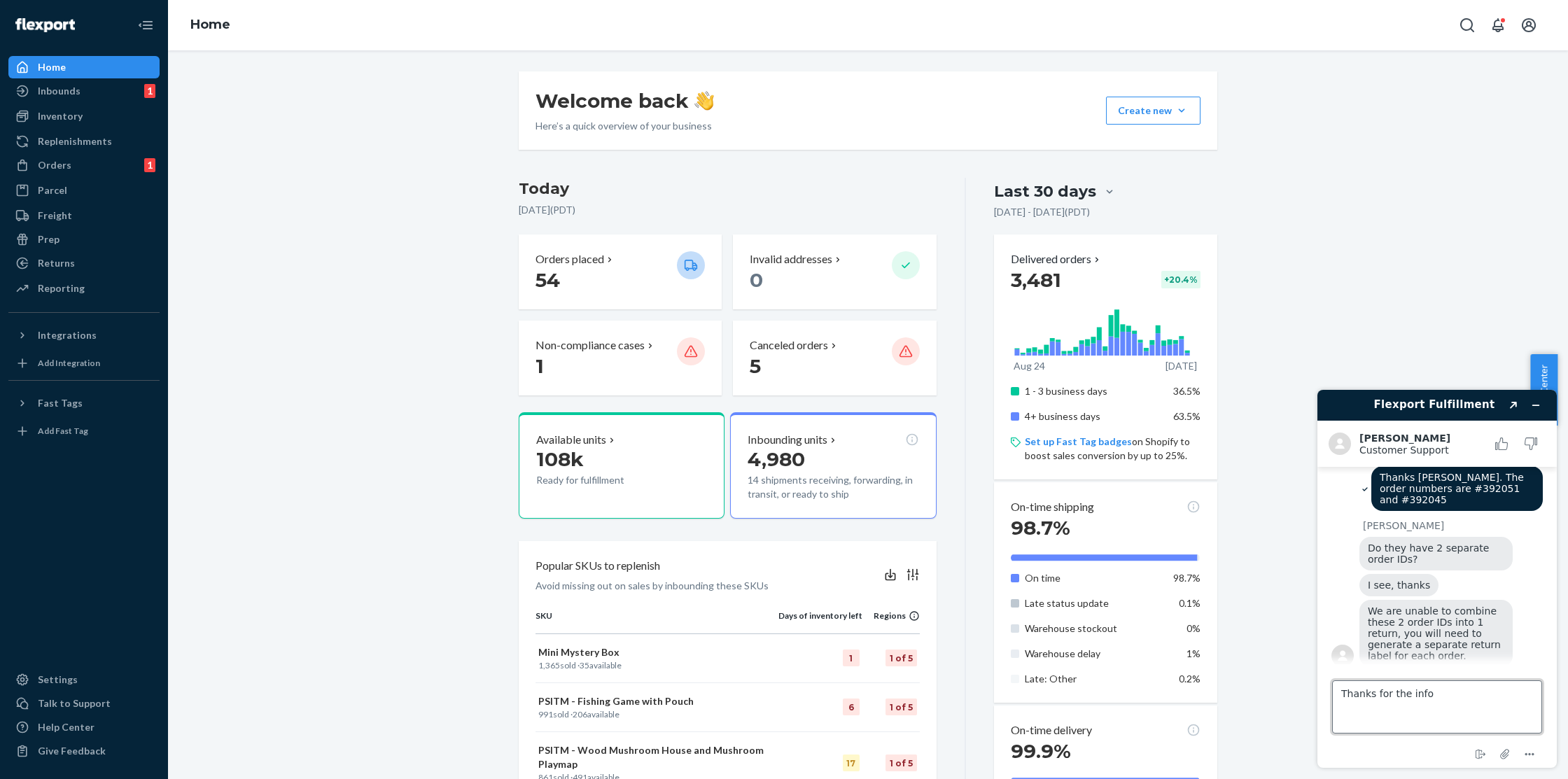
type textarea "Thanks for the info!"
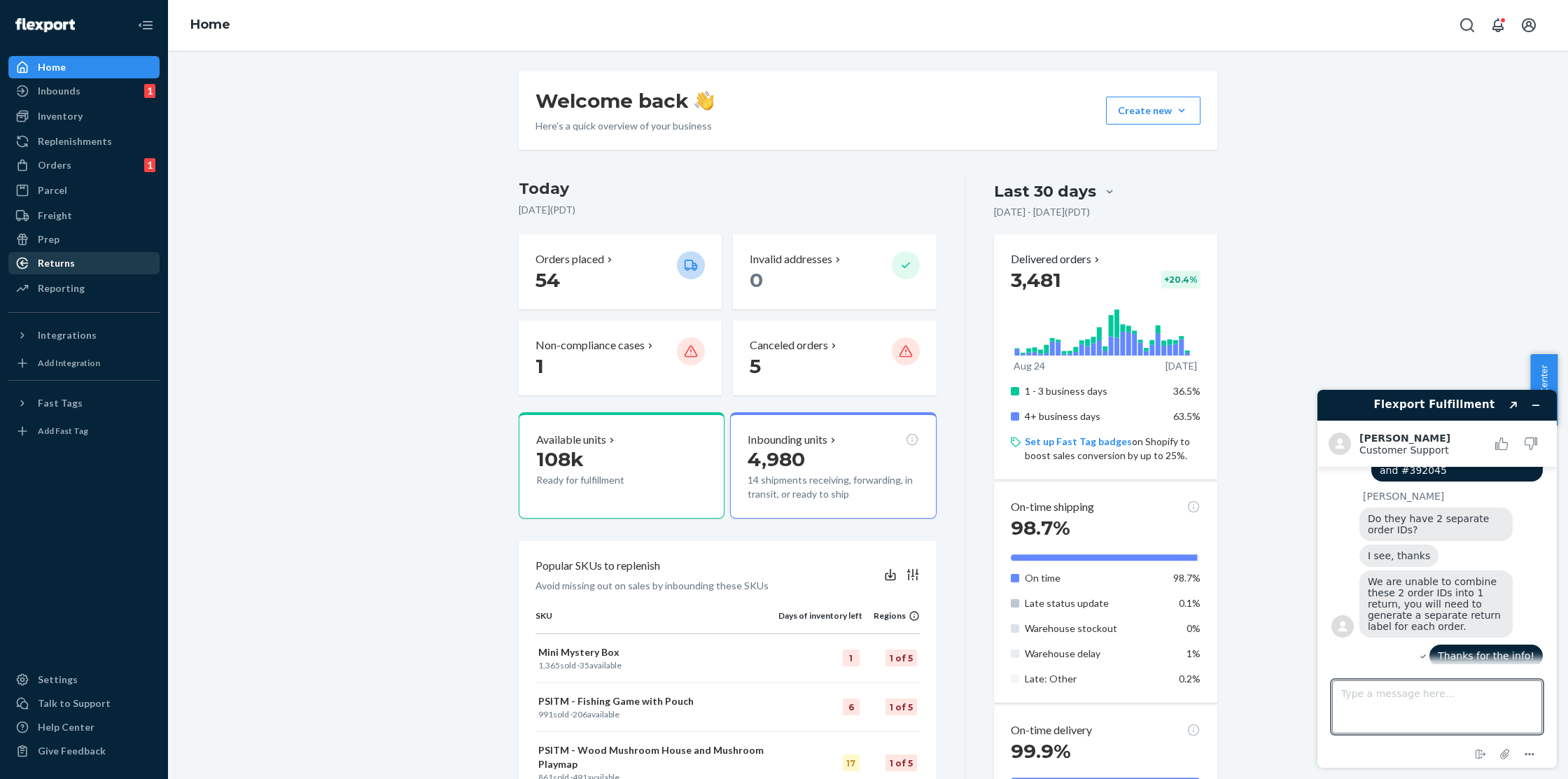
click at [60, 253] on div "Returns" at bounding box center [84, 263] width 148 height 19
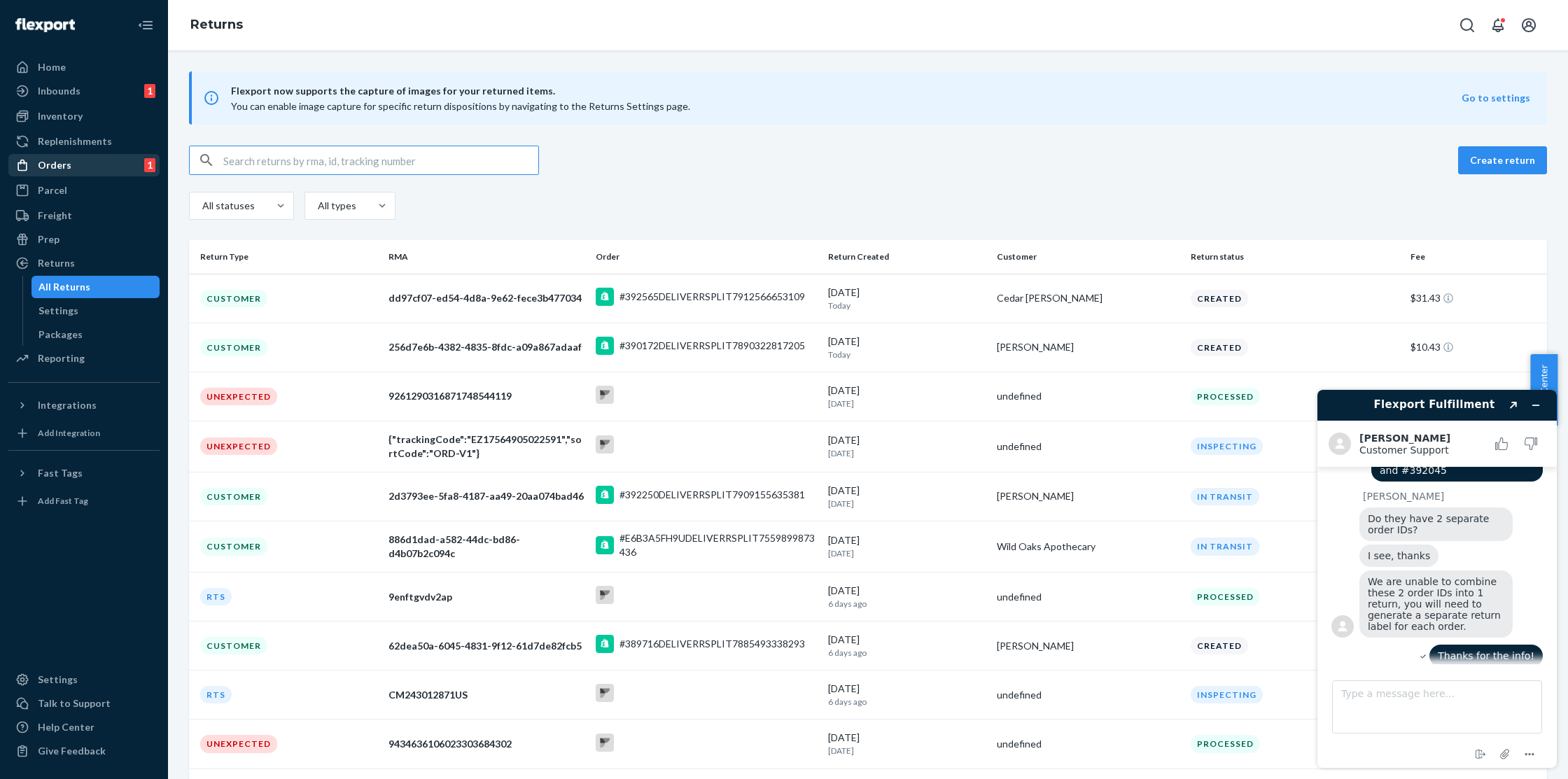
click at [48, 173] on div "Orders 1" at bounding box center [84, 165] width 148 height 19
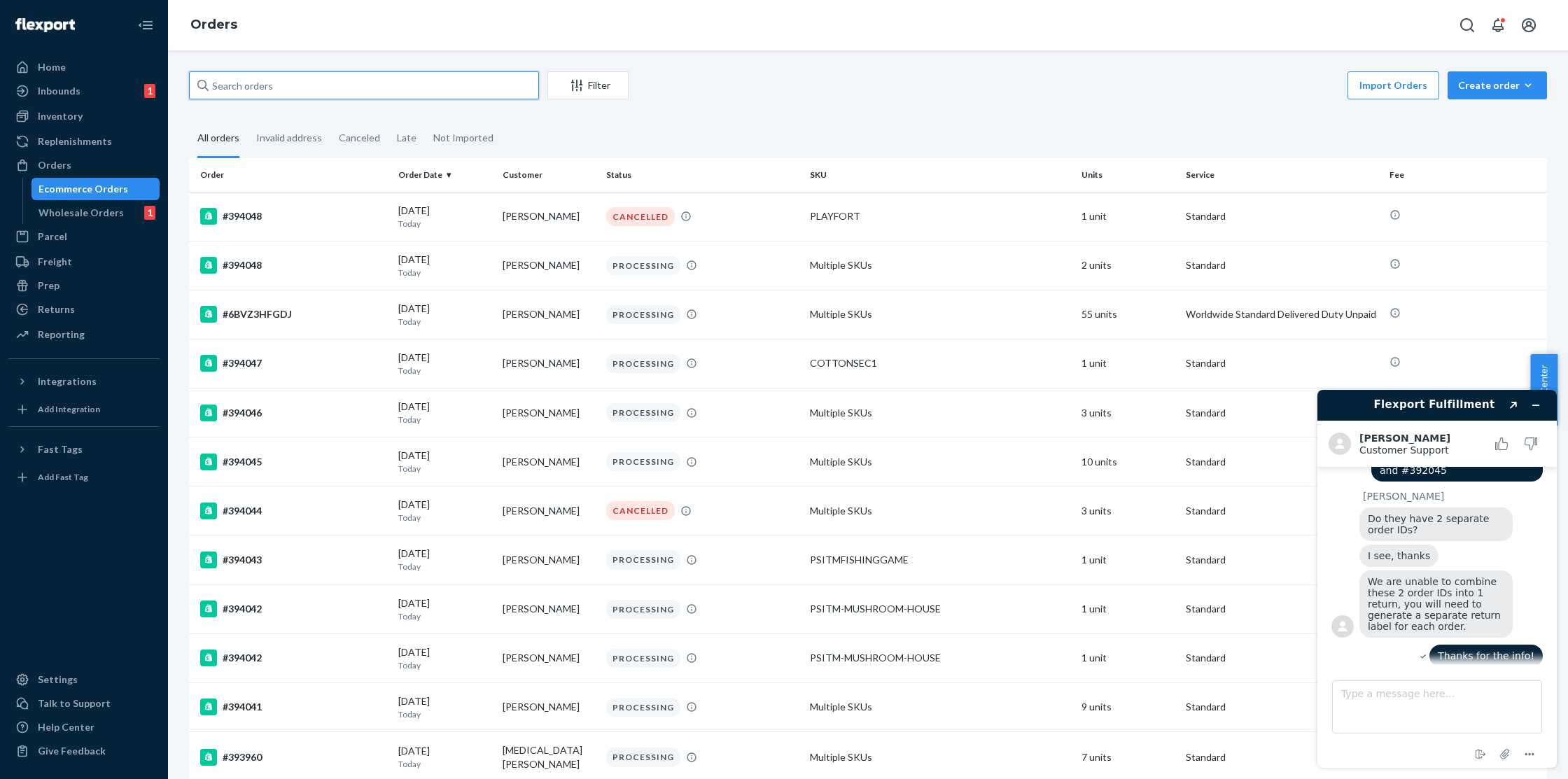
click at [310, 77] on input "text" at bounding box center [363, 85] width 350 height 28
paste input "#392045"
type input "#392045"
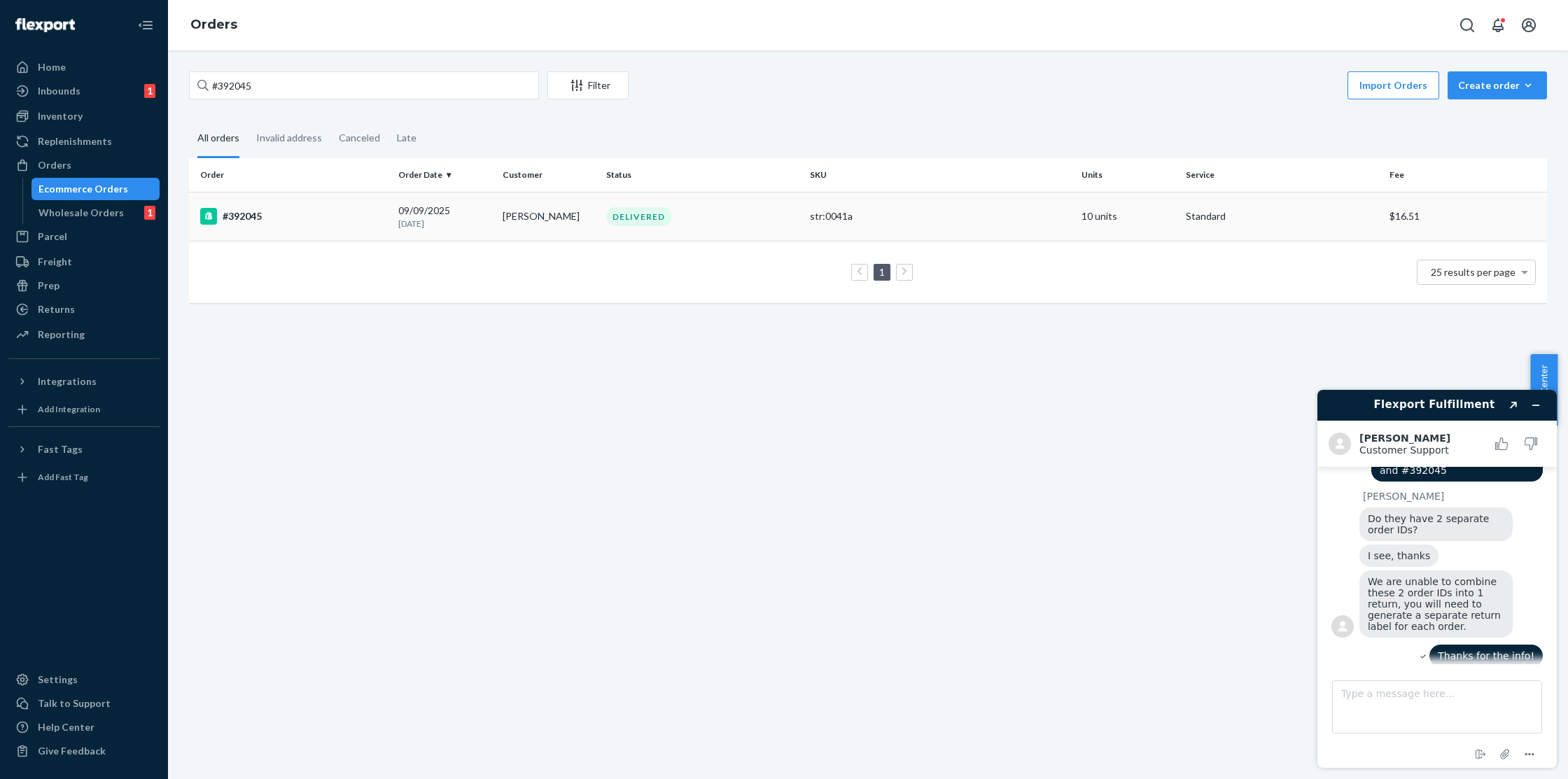
click at [300, 220] on div "#392045" at bounding box center [294, 216] width 187 height 17
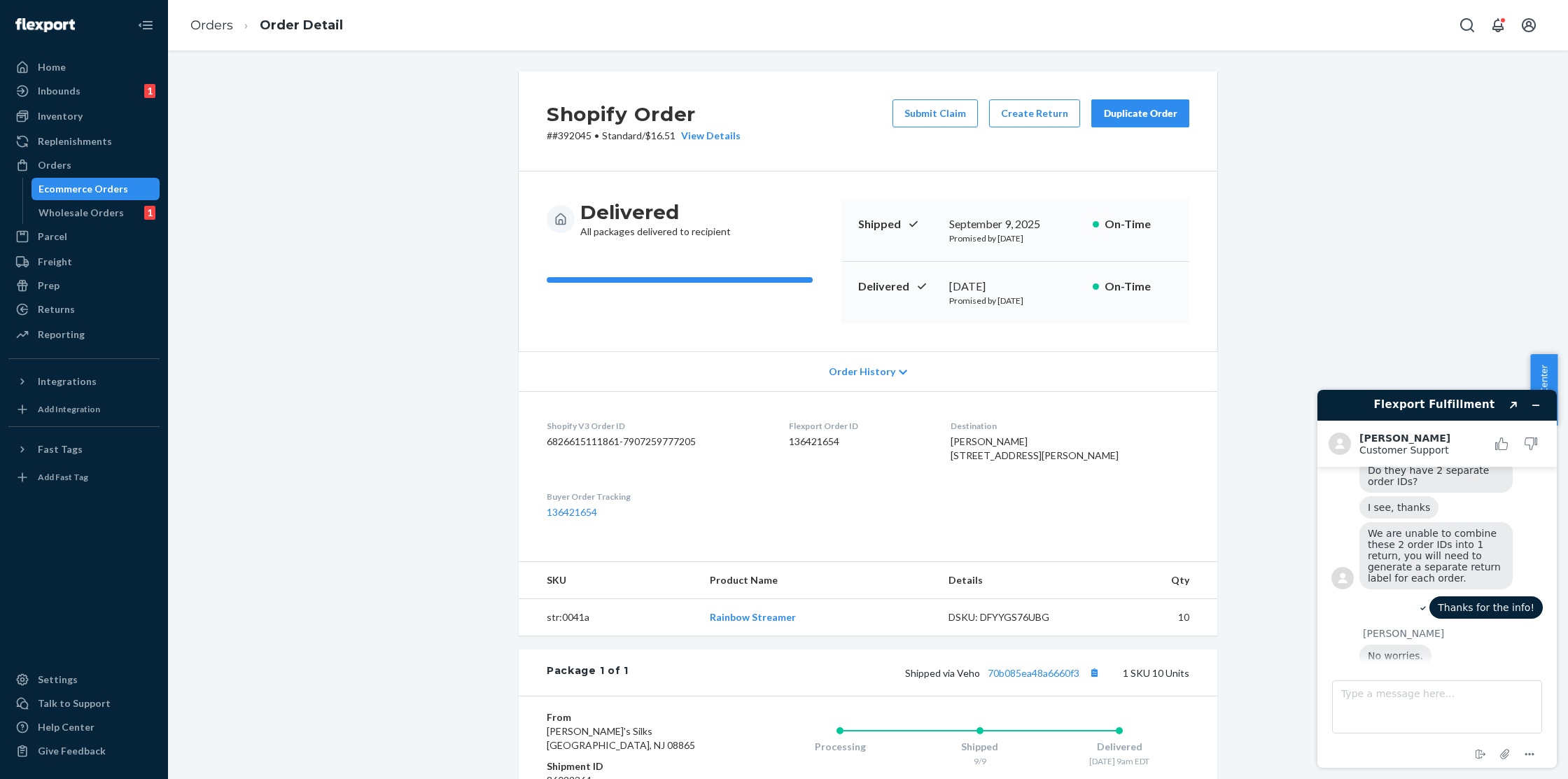
scroll to position [338, 0]
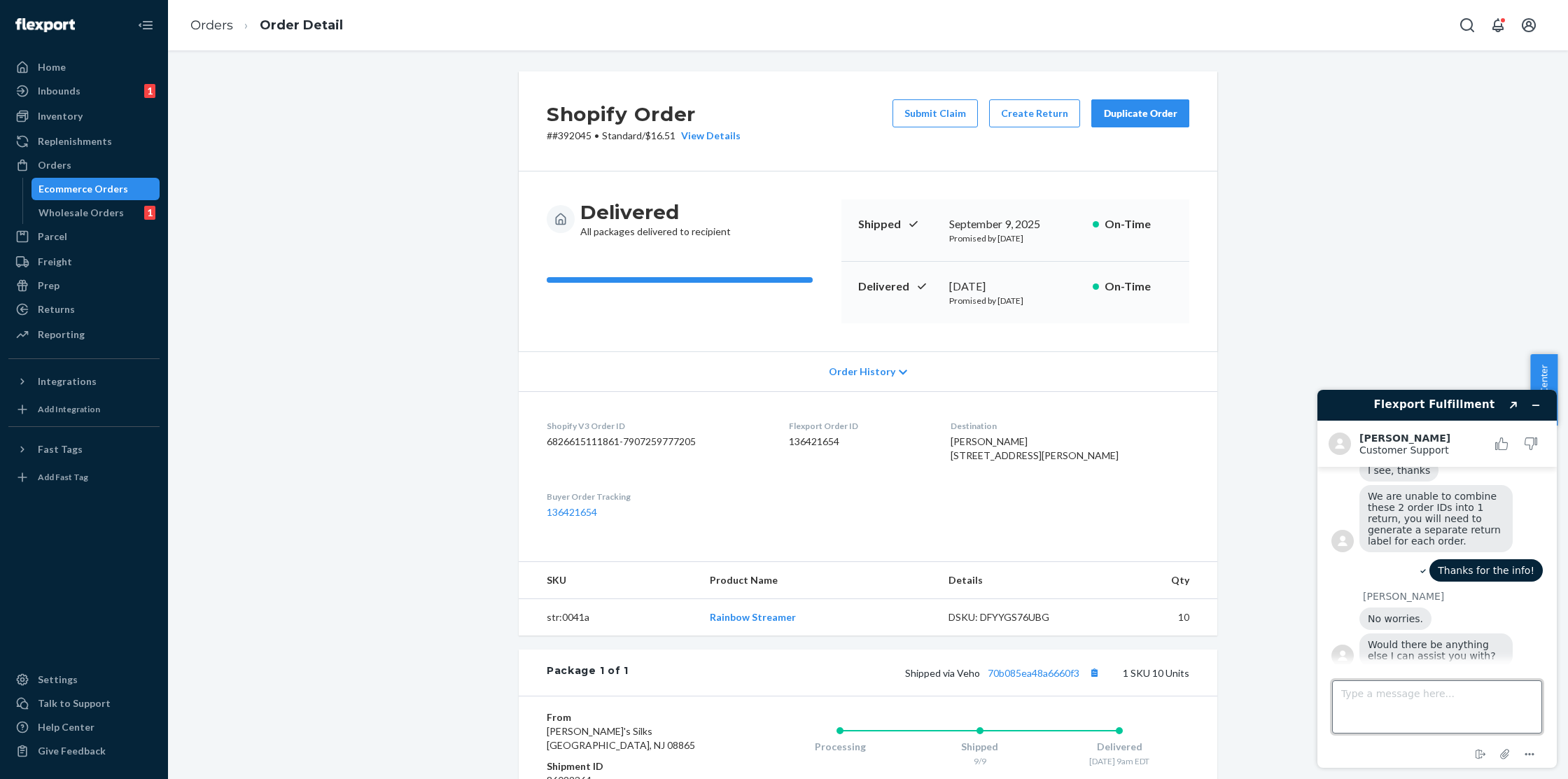
click at [1432, 697] on textarea "Type a message here..." at bounding box center [1437, 706] width 210 height 53
type textarea "That's it :)"
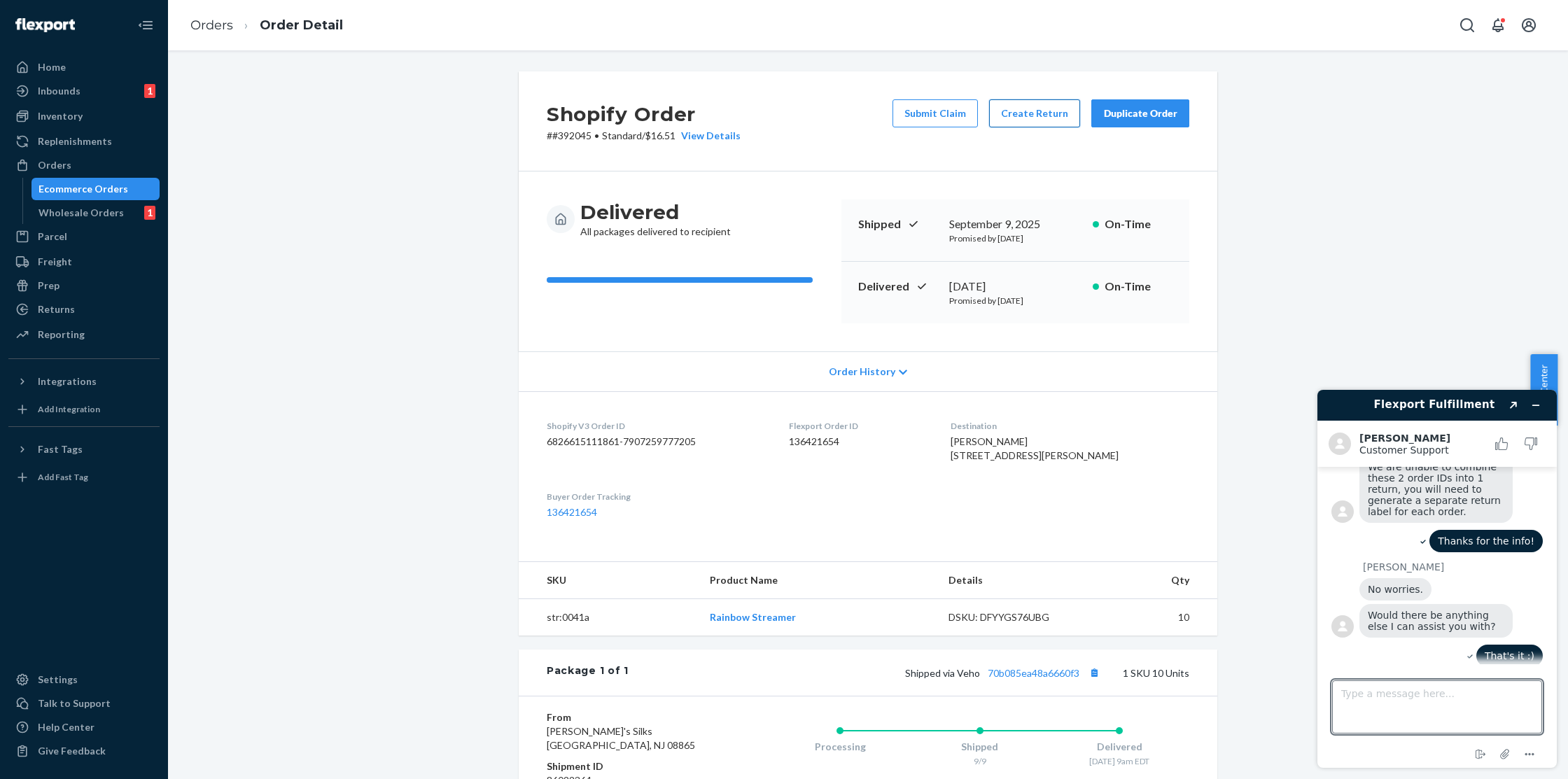
click at [1030, 111] on button "Create Return" at bounding box center [1035, 114] width 91 height 28
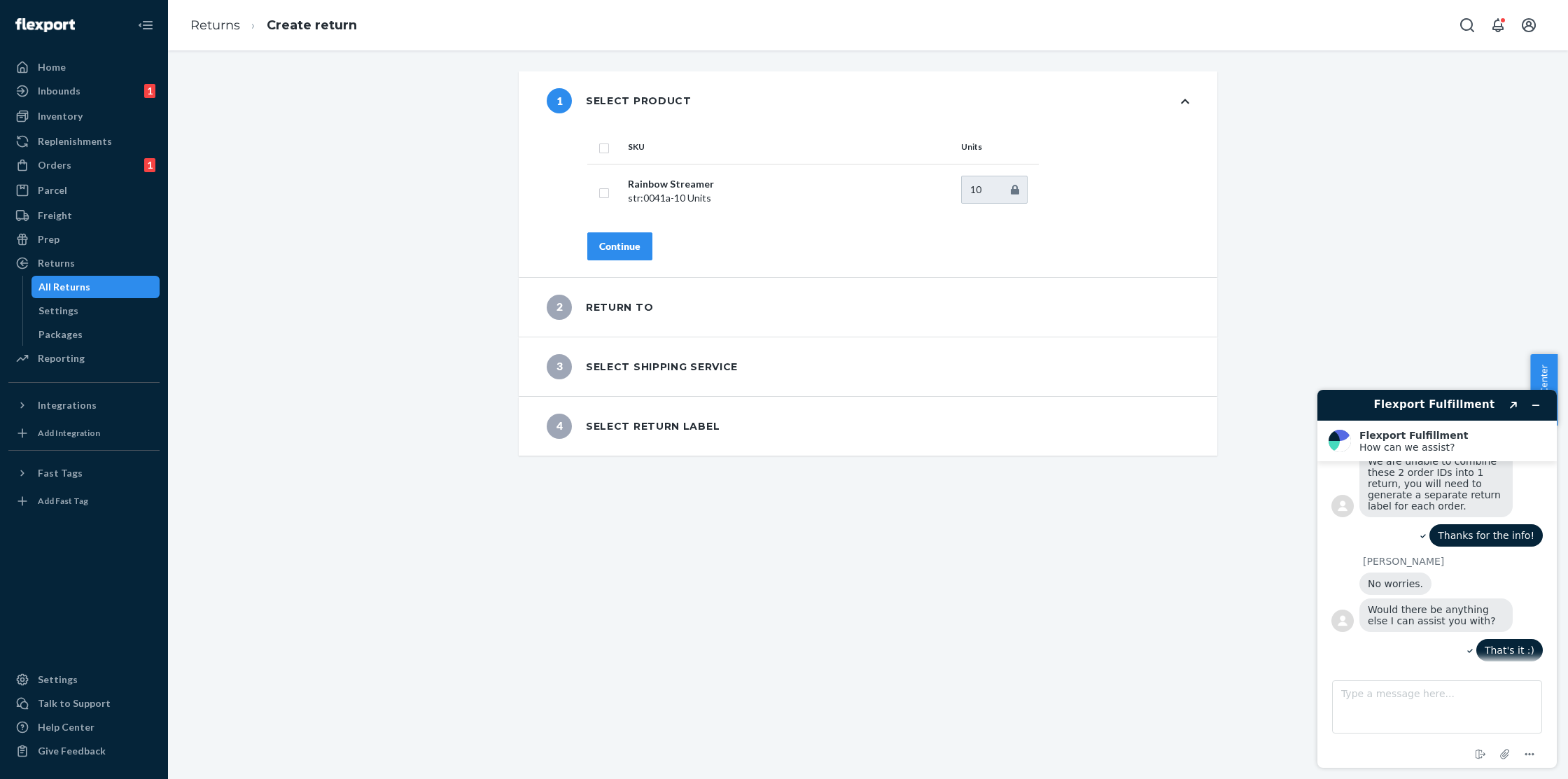
scroll to position [549, 0]
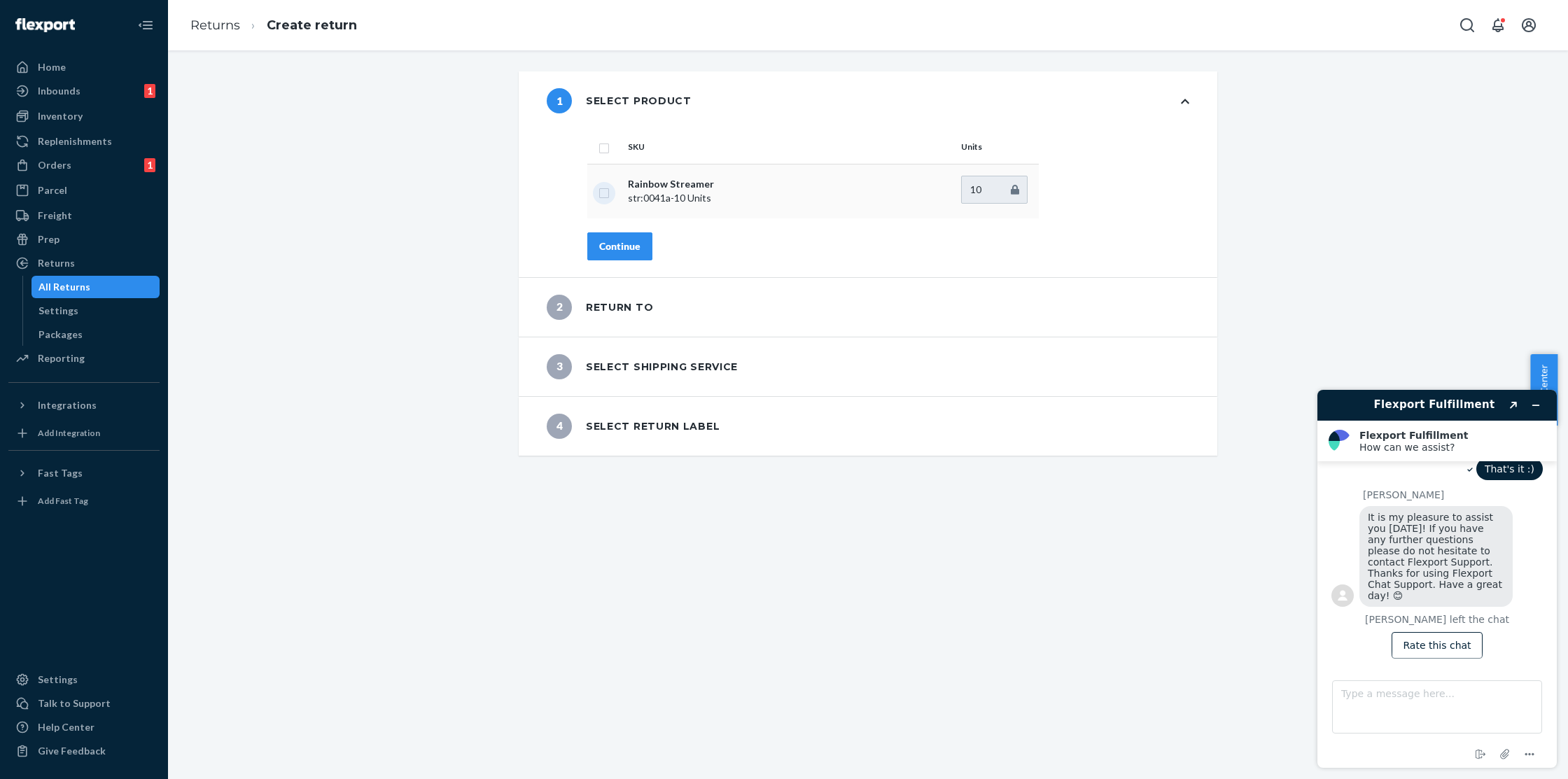
click at [601, 194] on input "checkbox" at bounding box center [604, 191] width 11 height 15
checkbox input "true"
click at [631, 248] on div "Continue" at bounding box center [619, 247] width 41 height 14
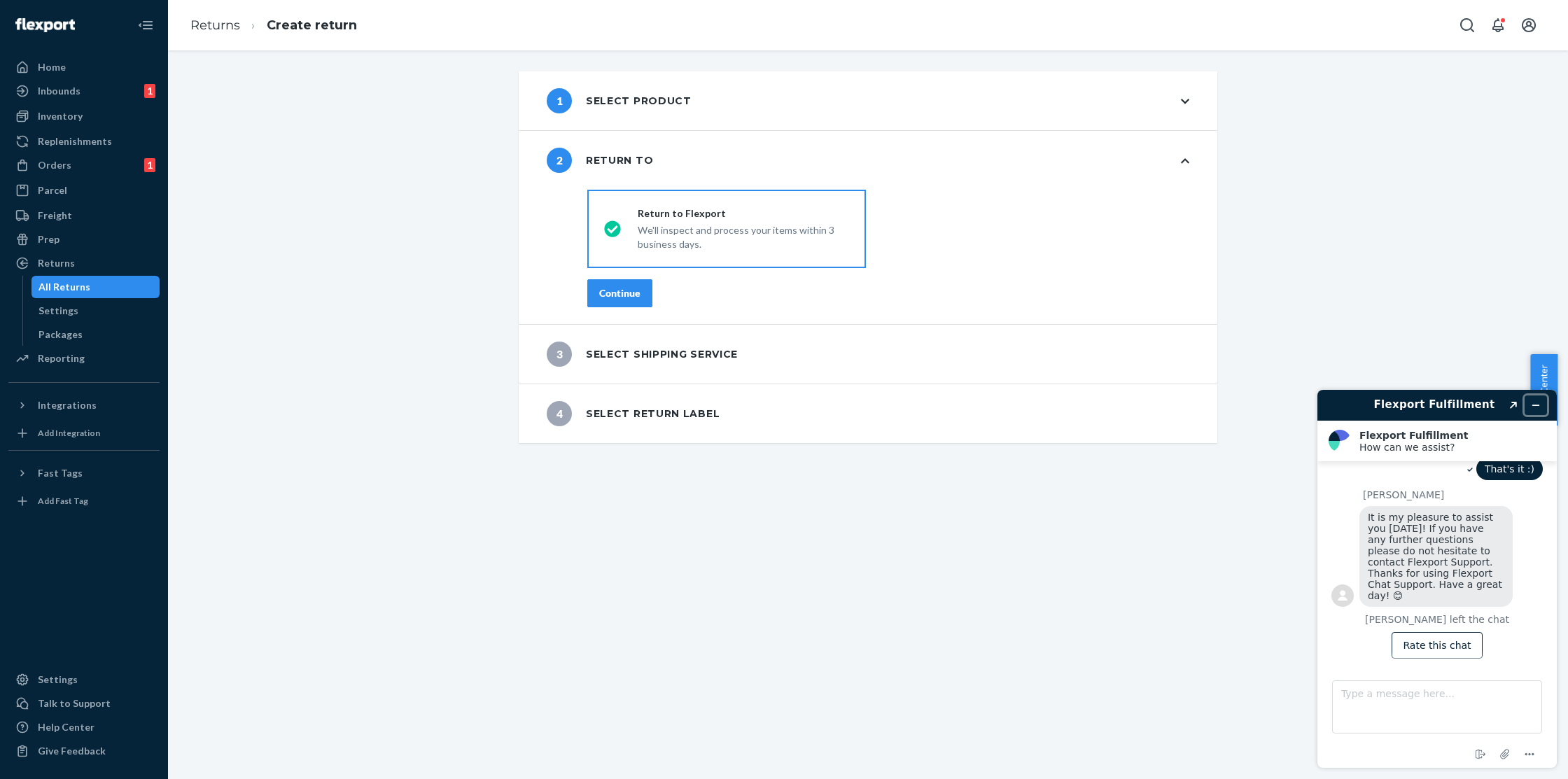
click at [1542, 408] on button "Minimize widget" at bounding box center [1536, 405] width 22 height 19
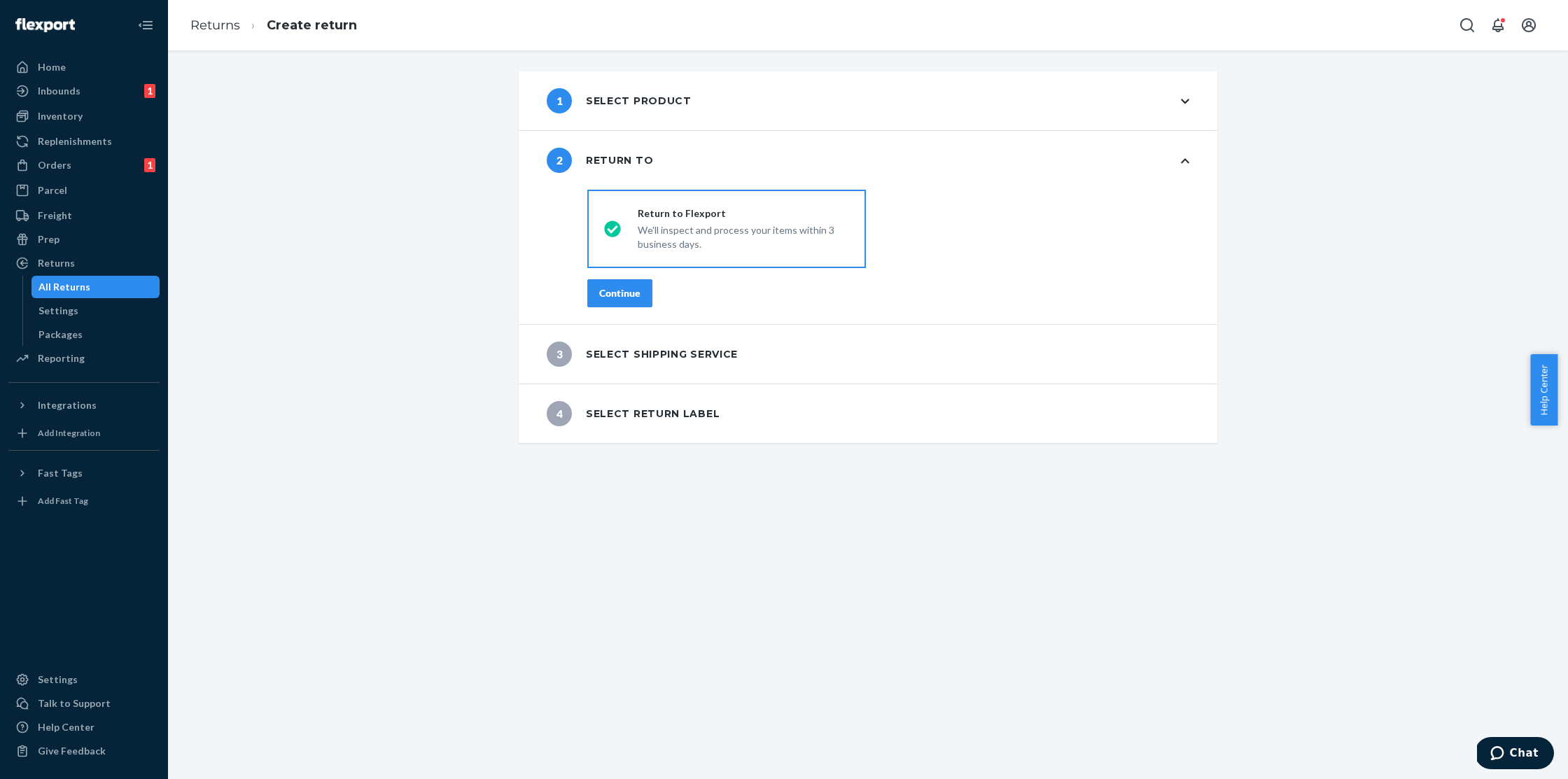
click at [608, 291] on div "Continue" at bounding box center [619, 293] width 41 height 14
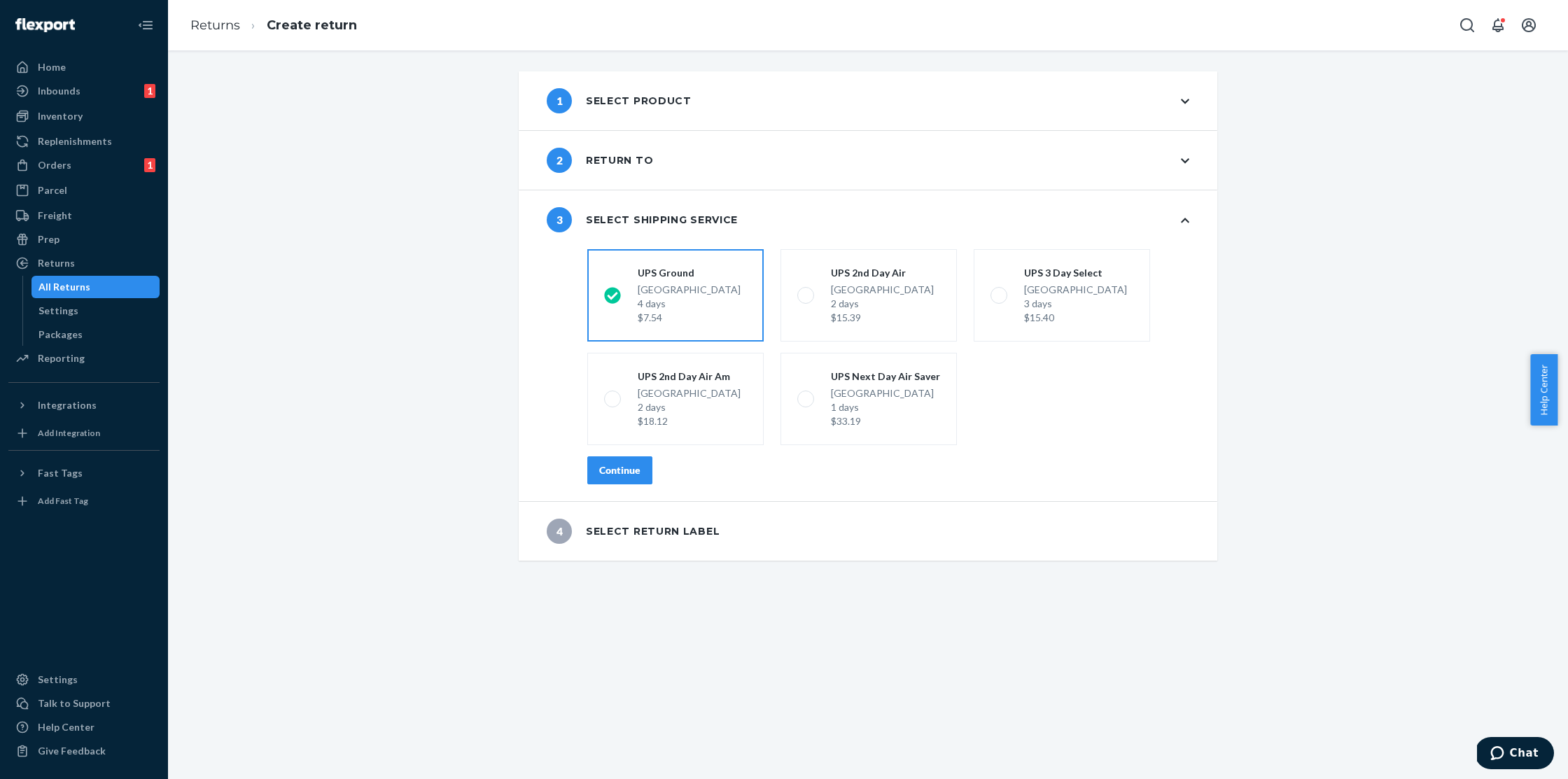
click at [629, 485] on div "shippingRatesRadioGroup UPS Ground Highland CA, 92346 4 days $7.54 UPS 2nd Day …" at bounding box center [888, 372] width 658 height 257
click at [636, 471] on button "Continue" at bounding box center [620, 470] width 65 height 28
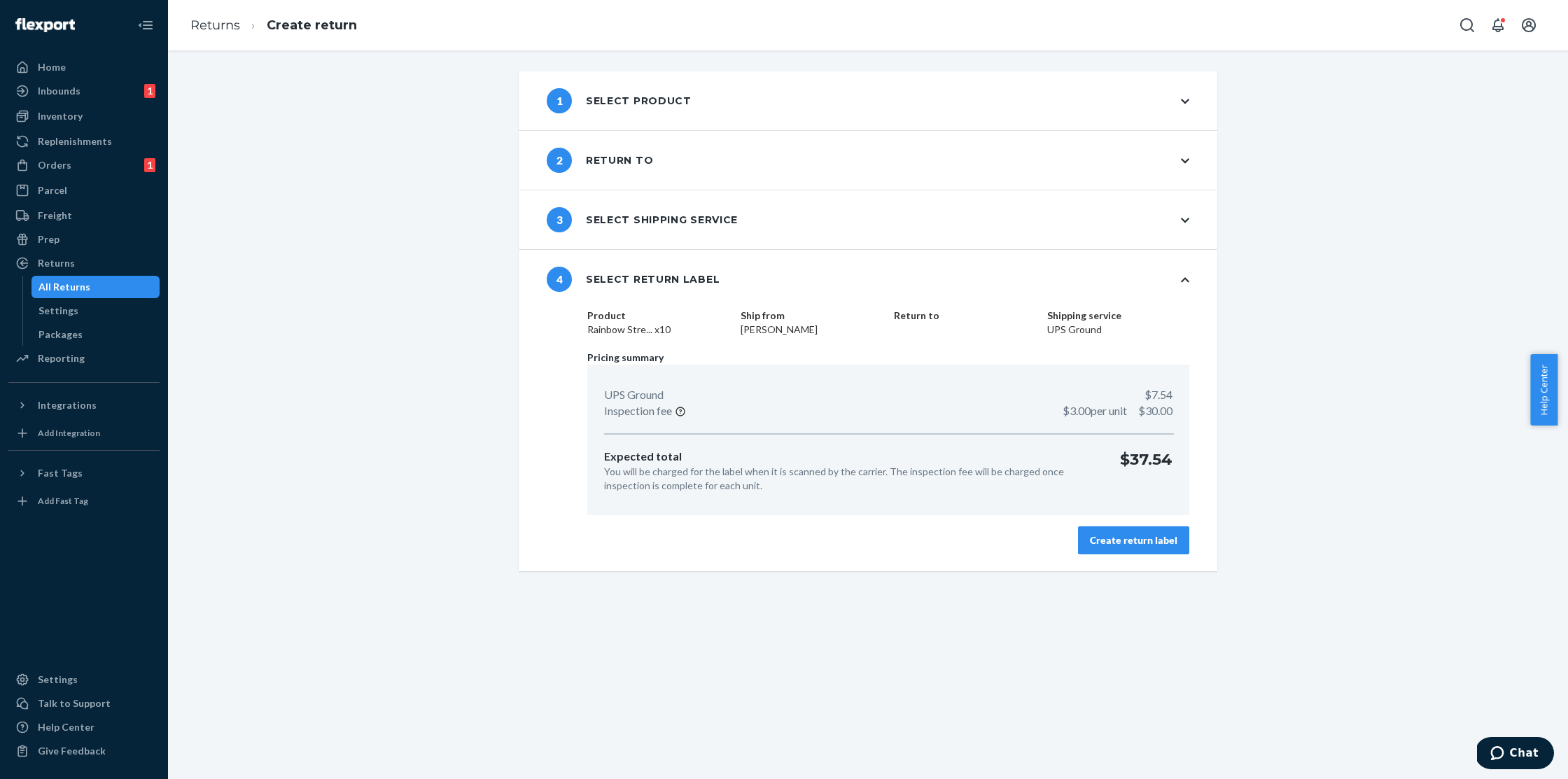
click at [1168, 531] on button "Create return label" at bounding box center [1133, 540] width 111 height 28
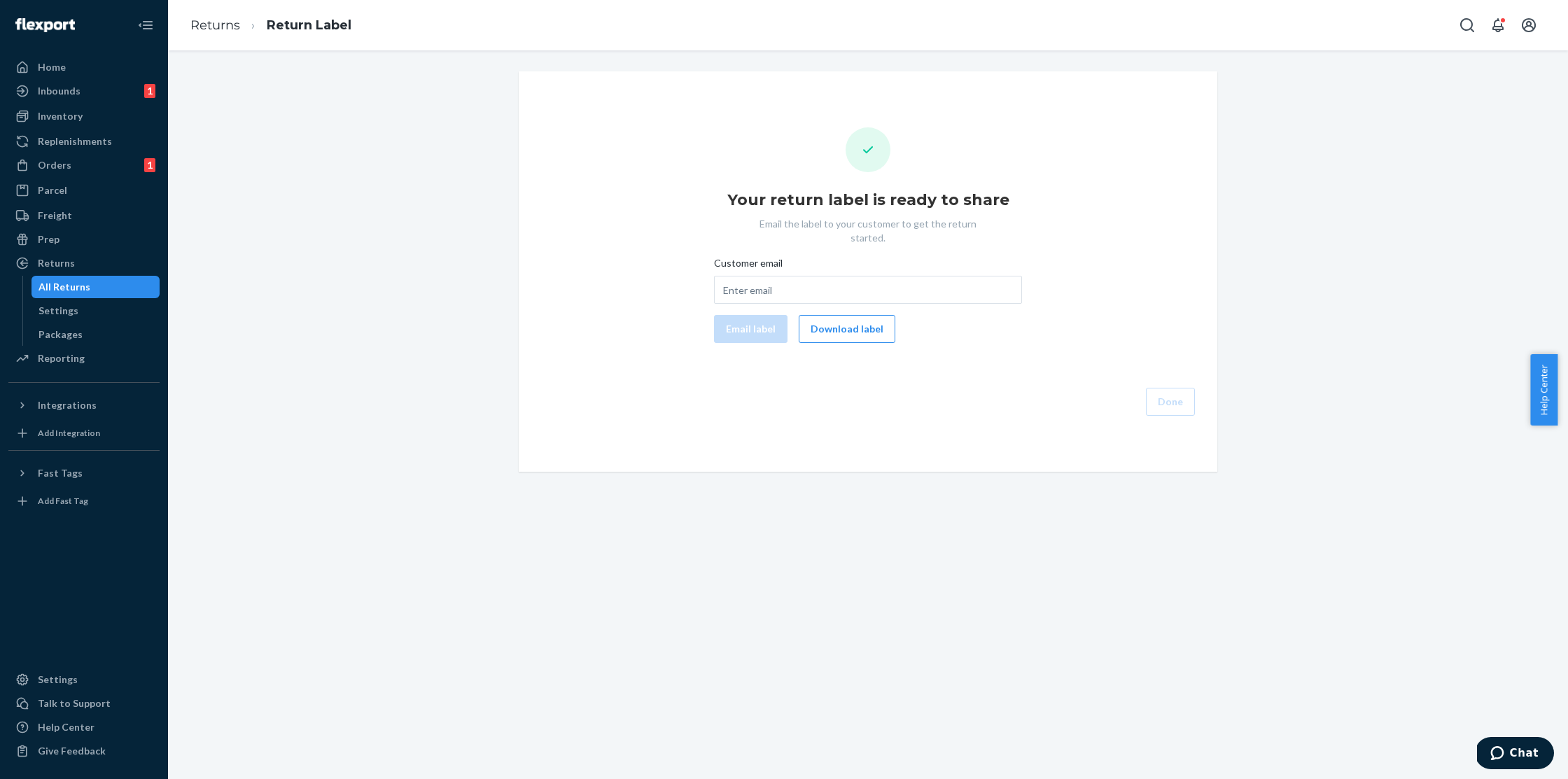
click at [857, 321] on button "Download label" at bounding box center [847, 328] width 97 height 28
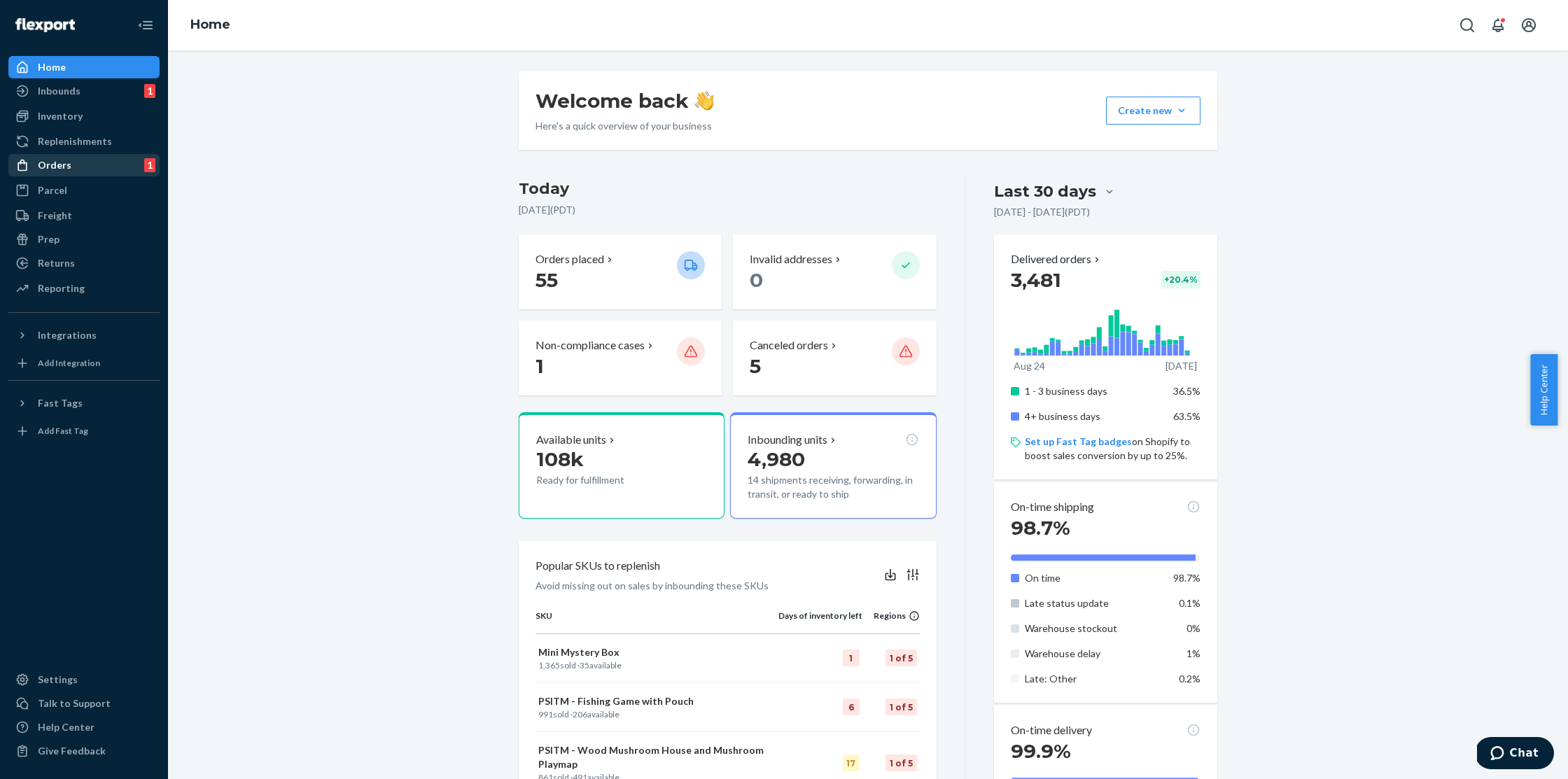
click at [89, 167] on div "Orders 1" at bounding box center [84, 165] width 148 height 19
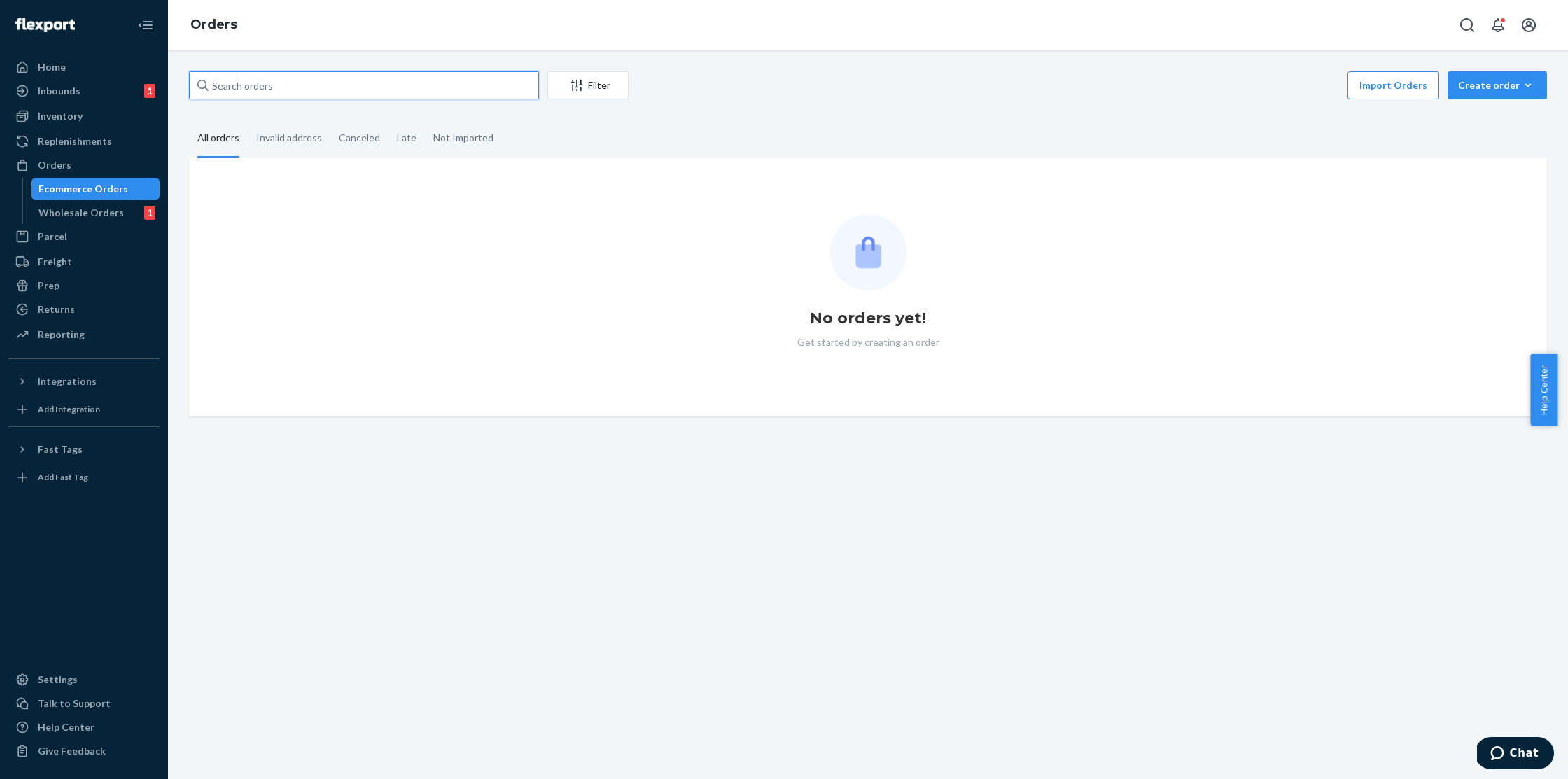
click at [299, 83] on input "text" at bounding box center [363, 85] width 350 height 28
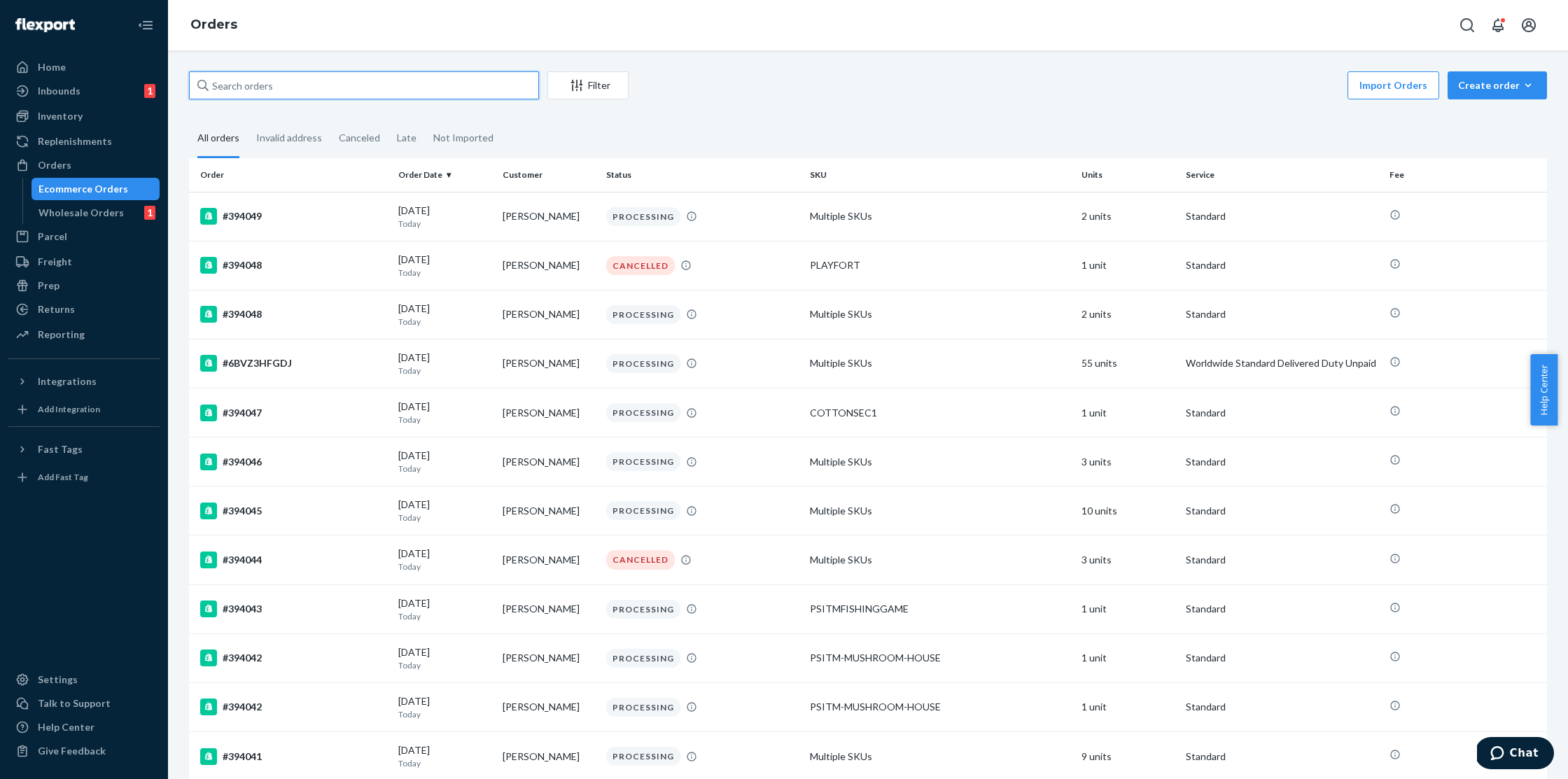
paste input "#392045"
type input "#392045"
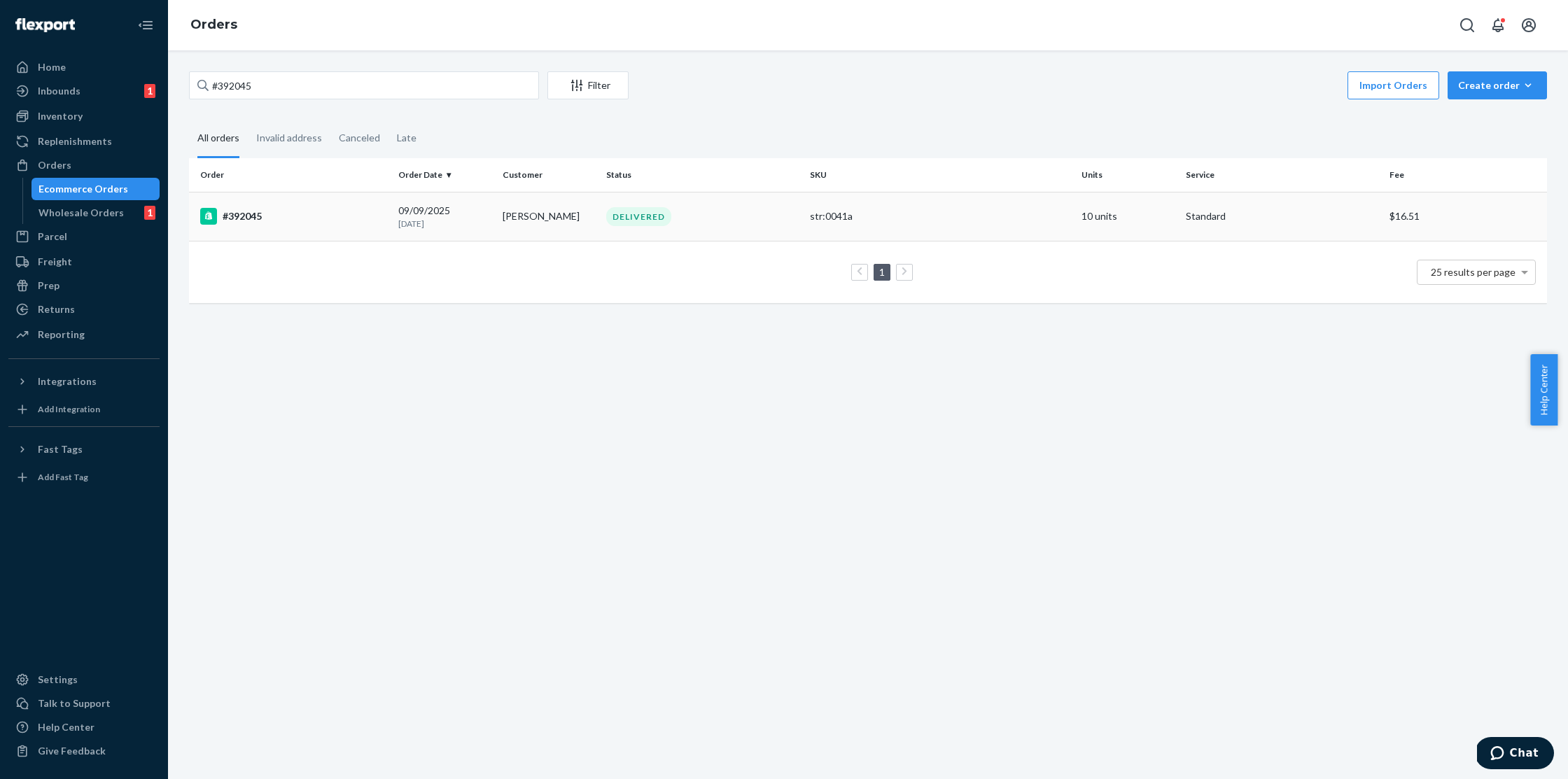
click at [329, 206] on td "#392045" at bounding box center [290, 216] width 203 height 49
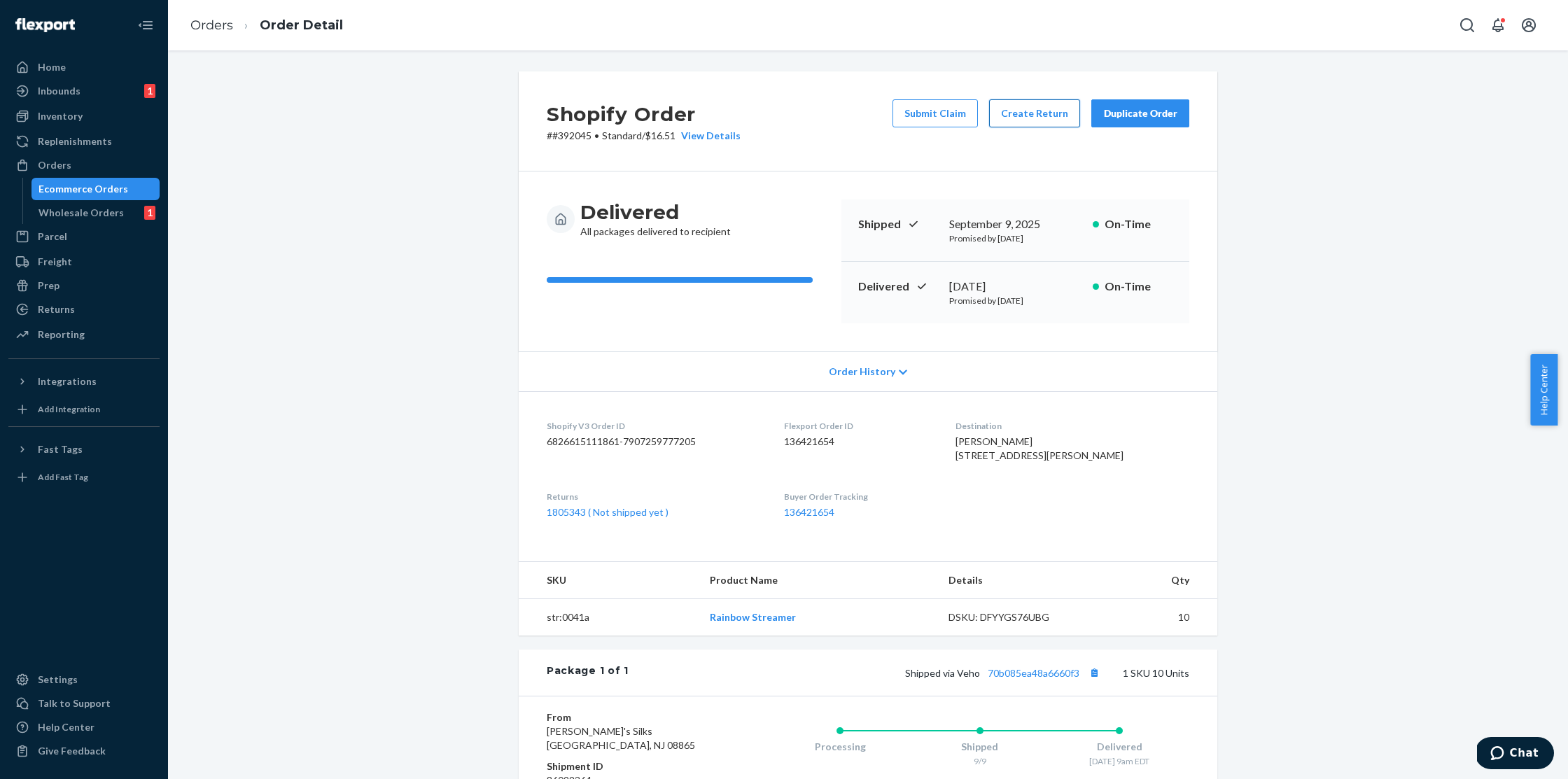
click at [1010, 124] on button "Create Return" at bounding box center [1035, 114] width 91 height 28
click at [205, 29] on link "Orders" at bounding box center [211, 26] width 43 height 15
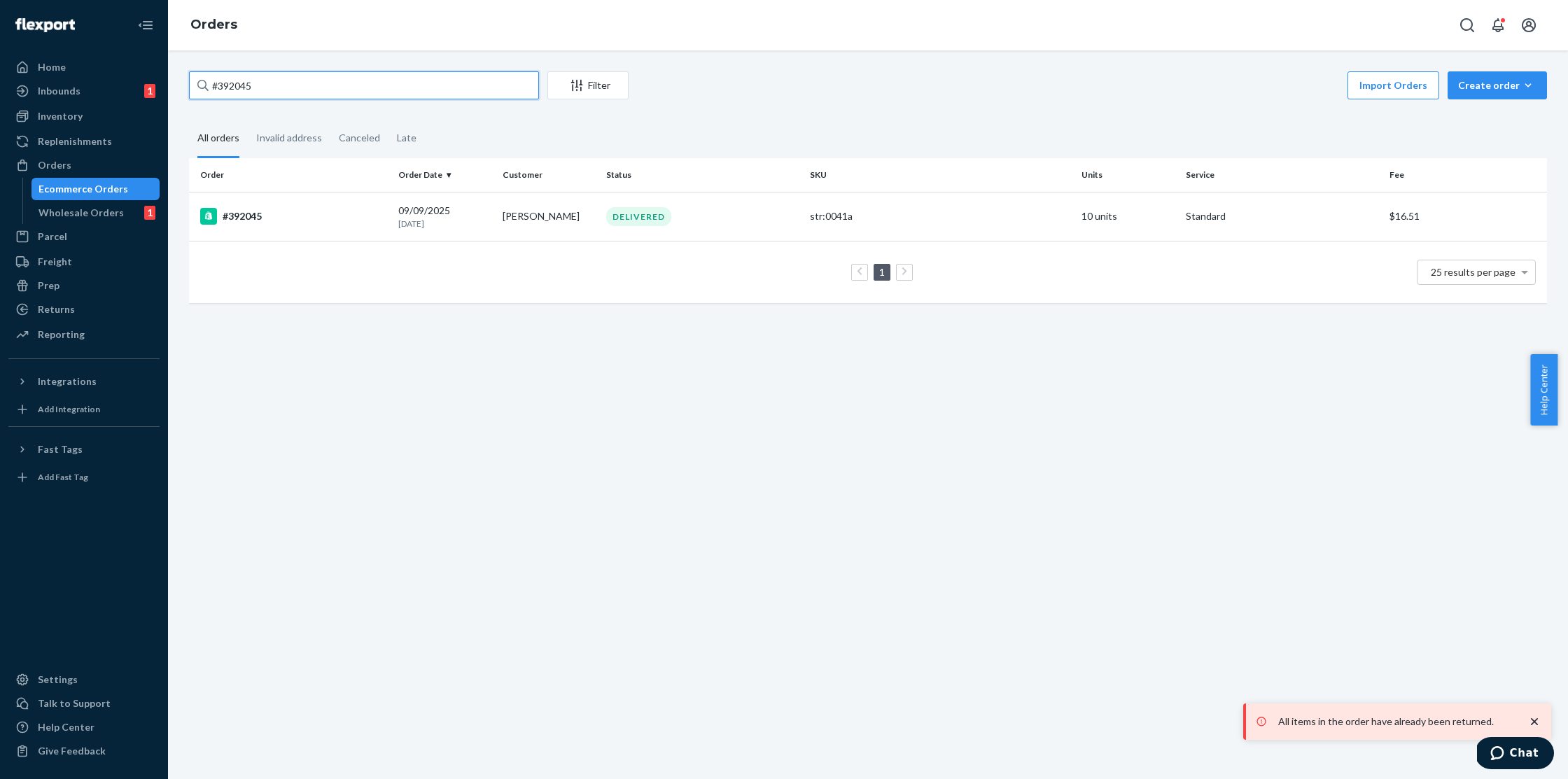
click at [275, 82] on input "#392045" at bounding box center [363, 85] width 350 height 28
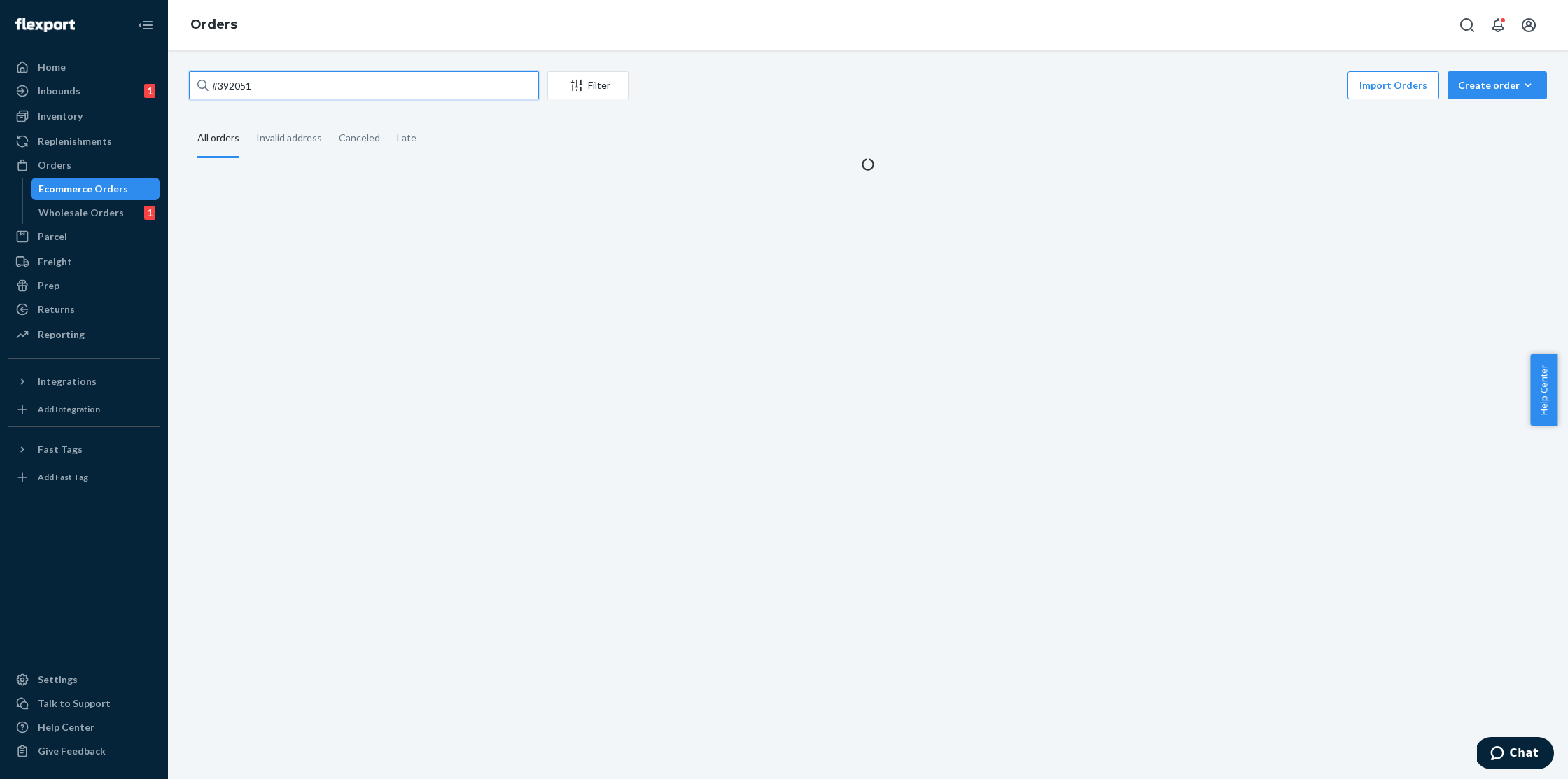
type input "#392051"
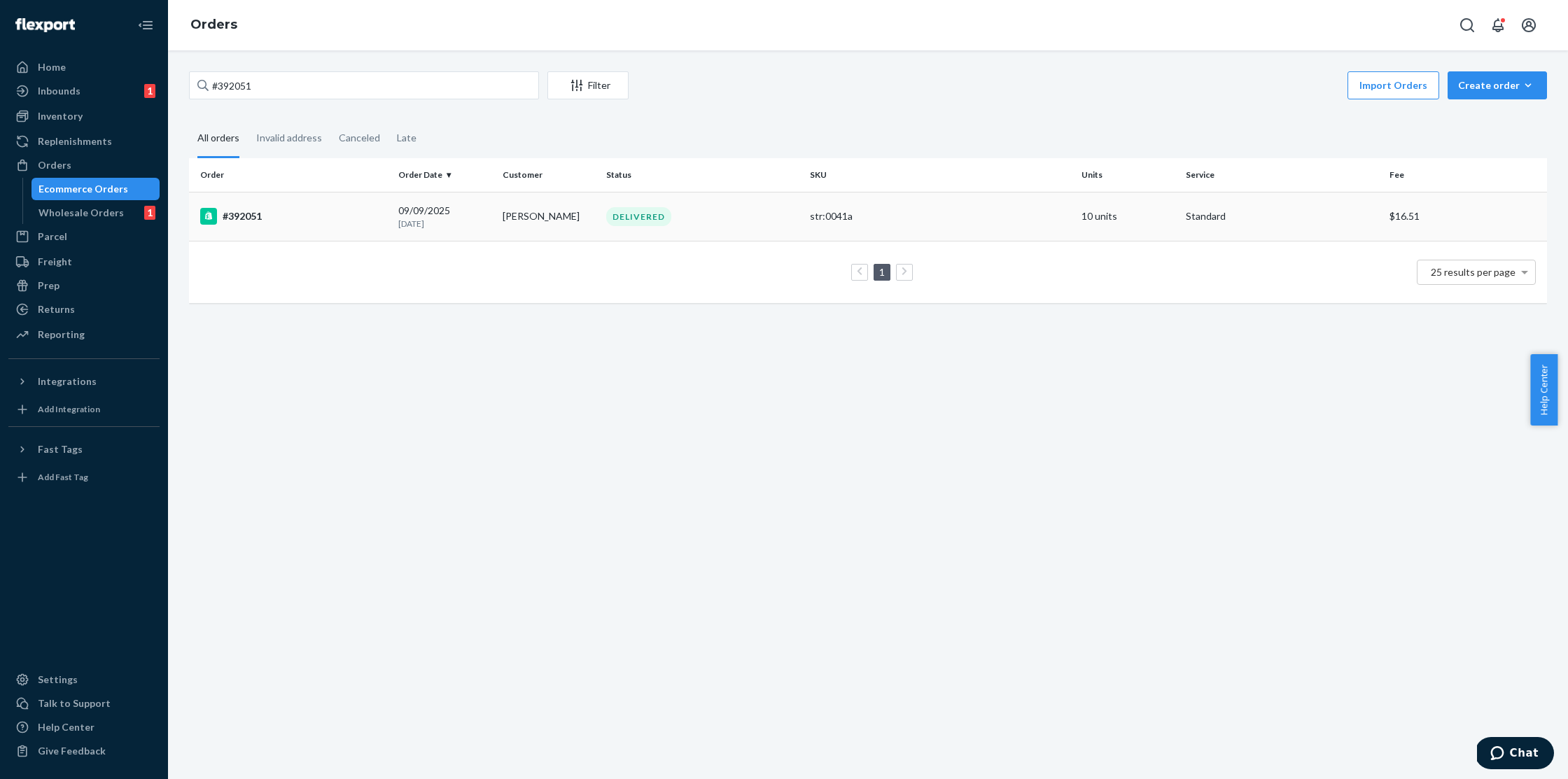
click at [621, 223] on div "DELIVERED" at bounding box center [639, 216] width 65 height 19
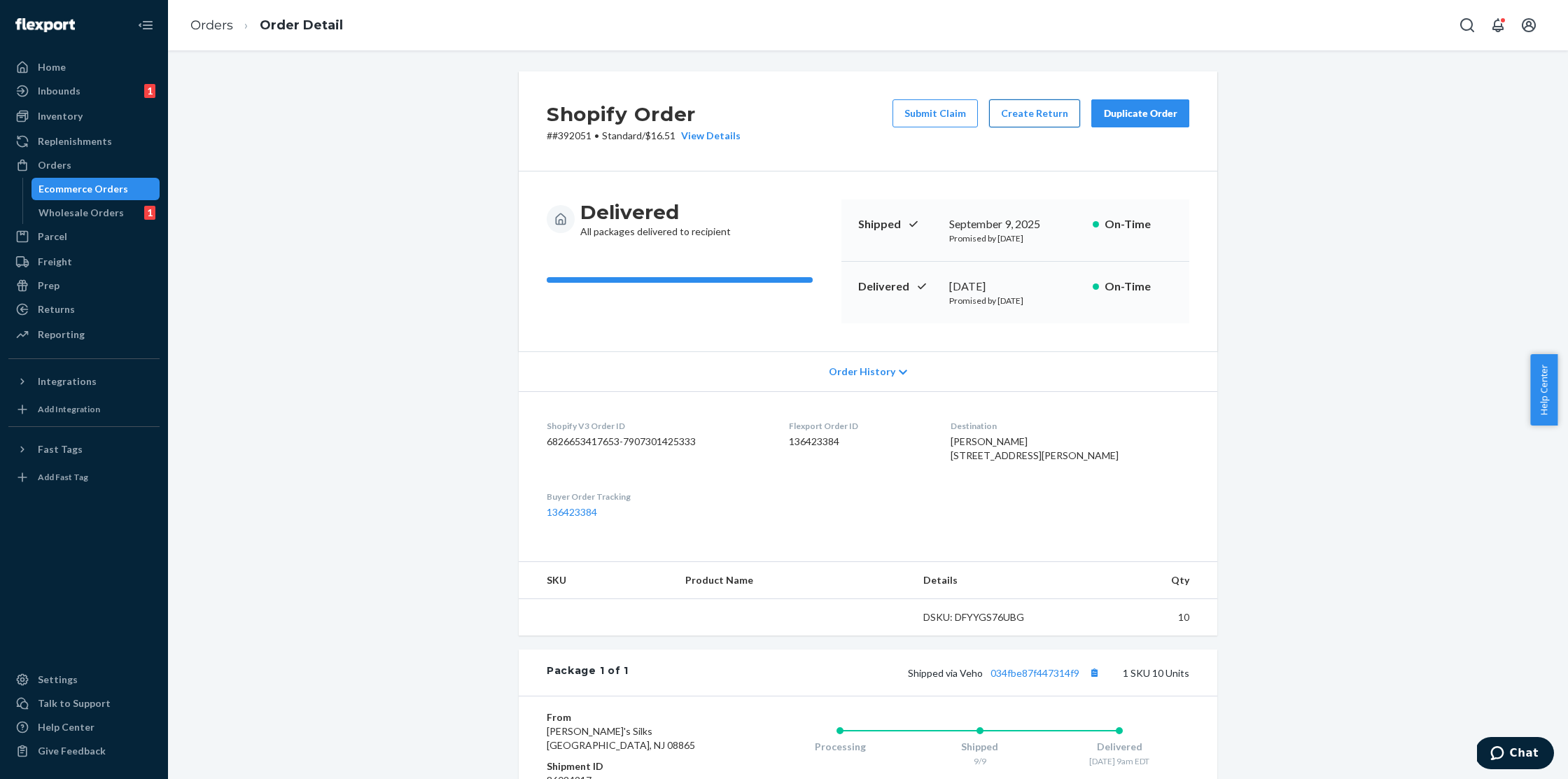
click at [1002, 115] on button "Create Return" at bounding box center [1035, 114] width 91 height 28
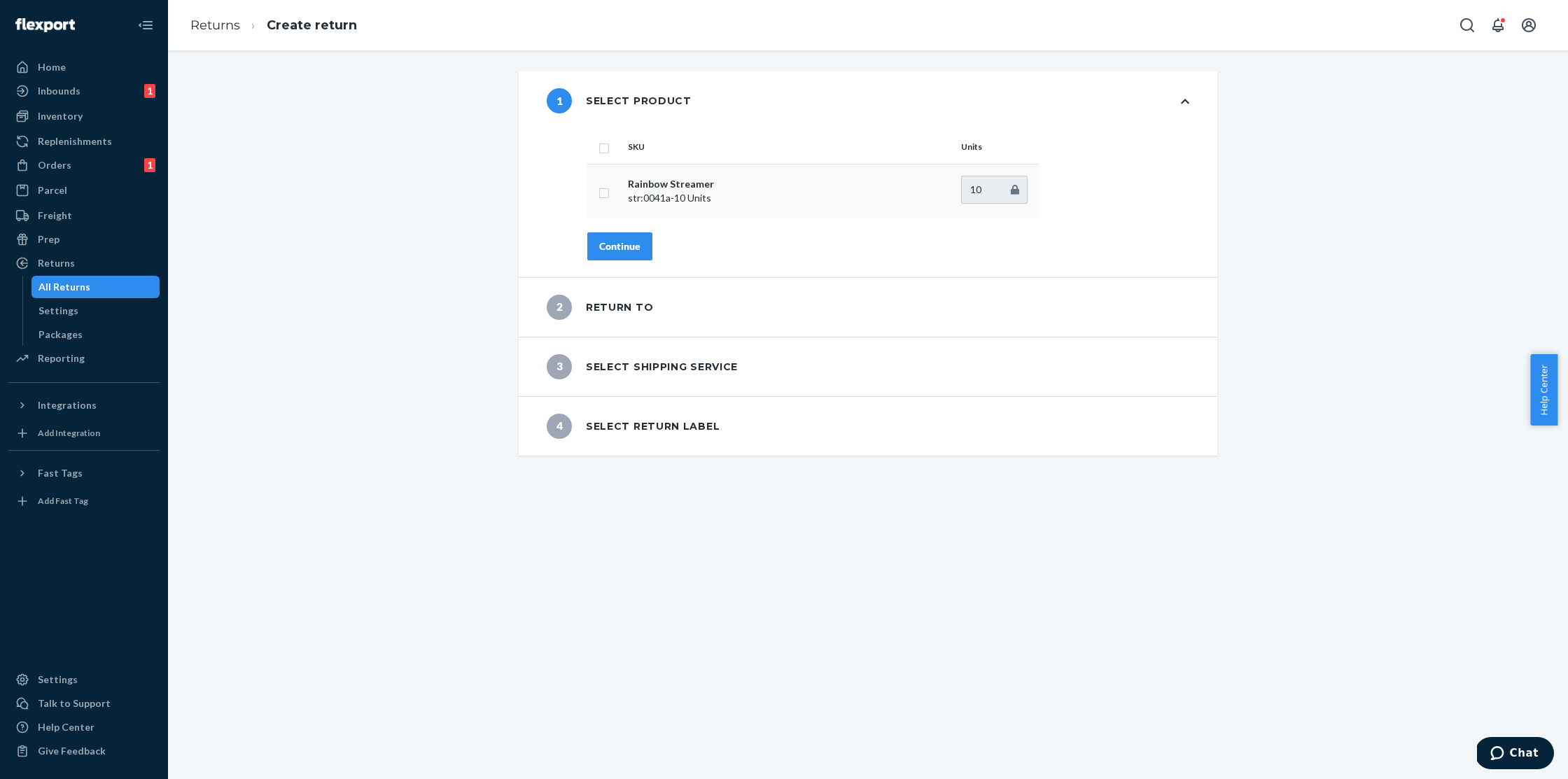
click at [599, 193] on input "checkbox" at bounding box center [604, 191] width 11 height 15
checkbox input "true"
type input "9"
click at [1007, 192] on input "9" at bounding box center [994, 189] width 66 height 28
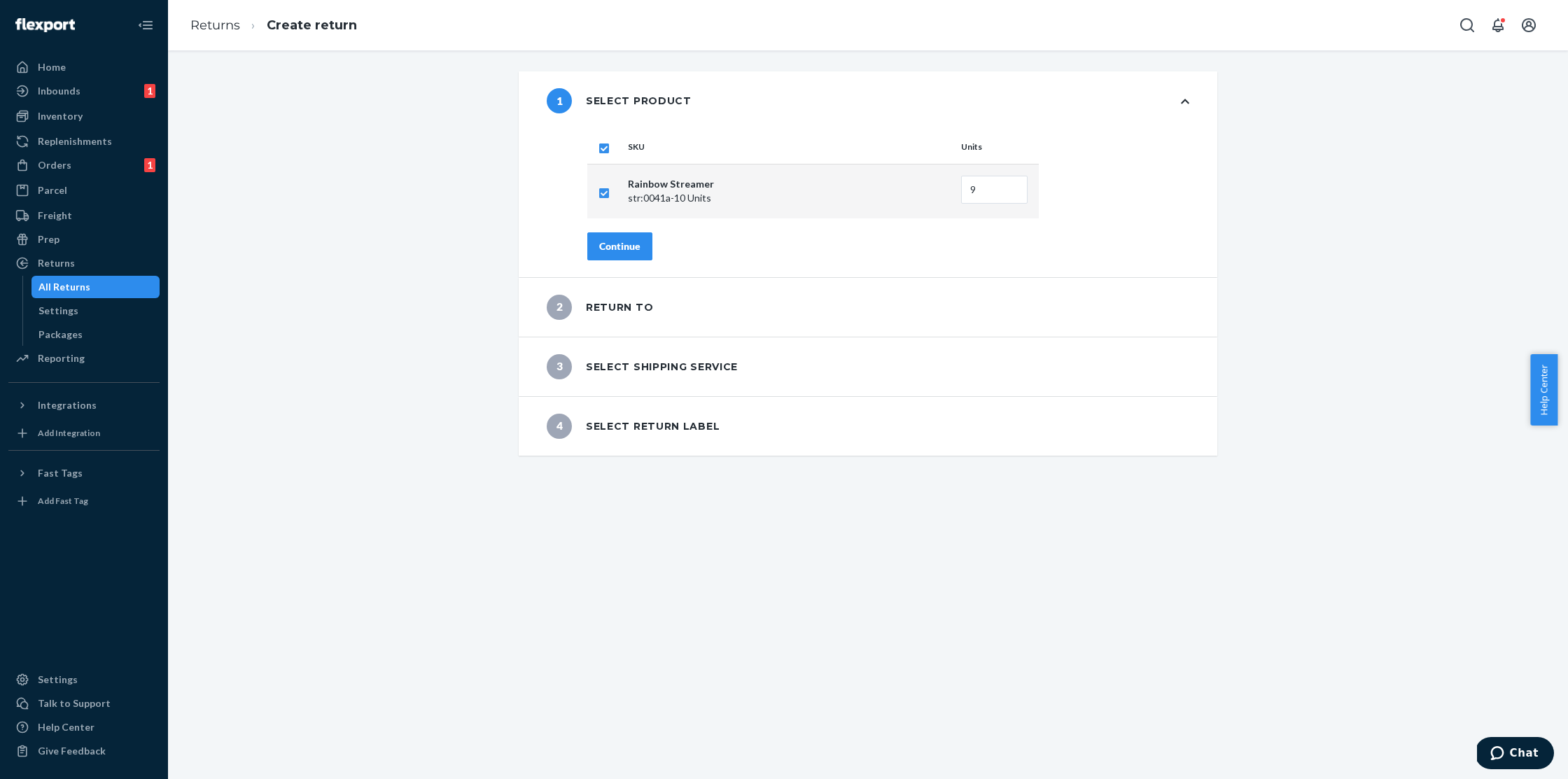
click at [622, 247] on div "Continue" at bounding box center [619, 247] width 41 height 14
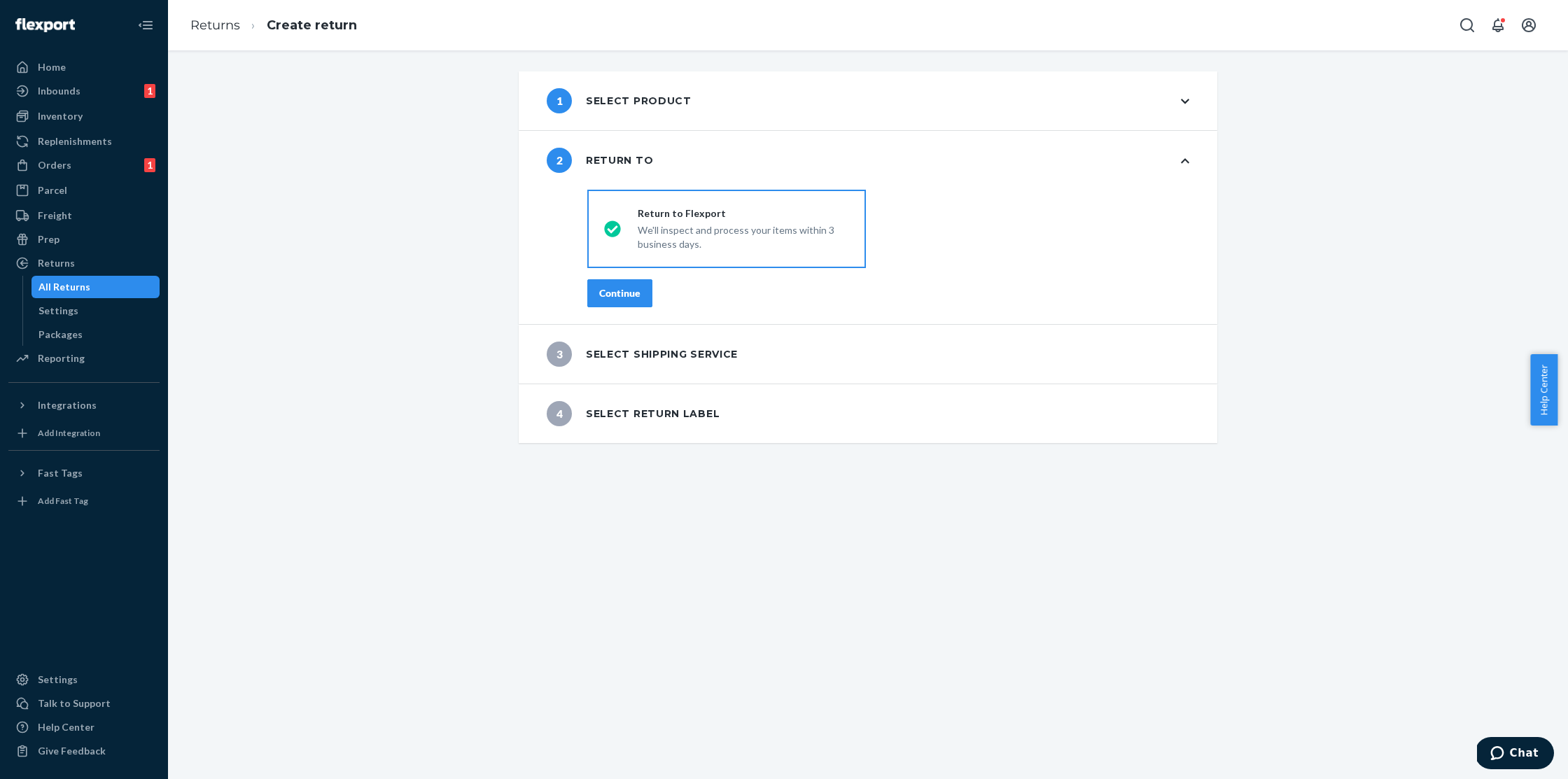
click at [623, 297] on div "Continue" at bounding box center [619, 293] width 41 height 14
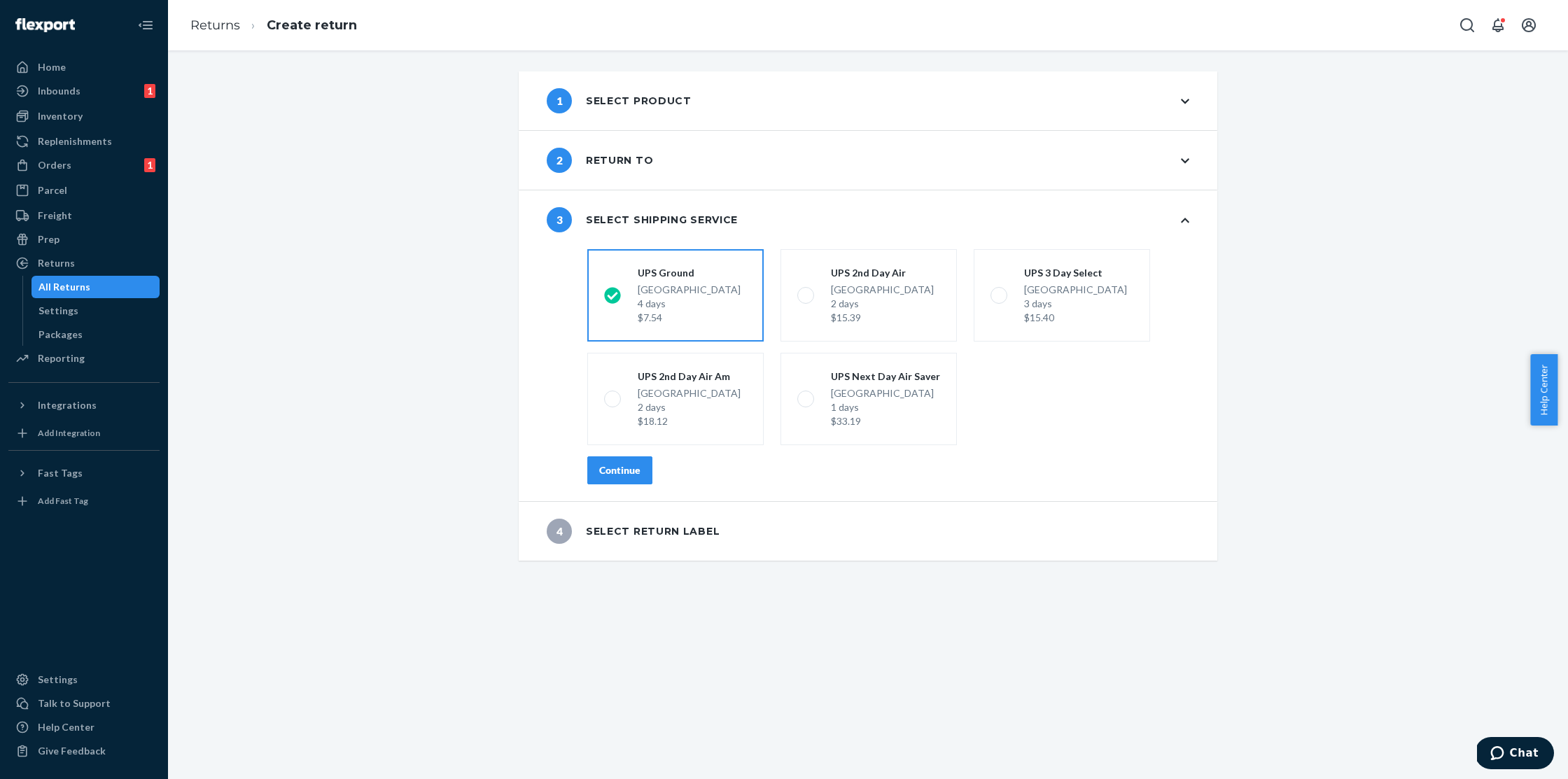
click at [636, 473] on button "Continue" at bounding box center [620, 470] width 65 height 28
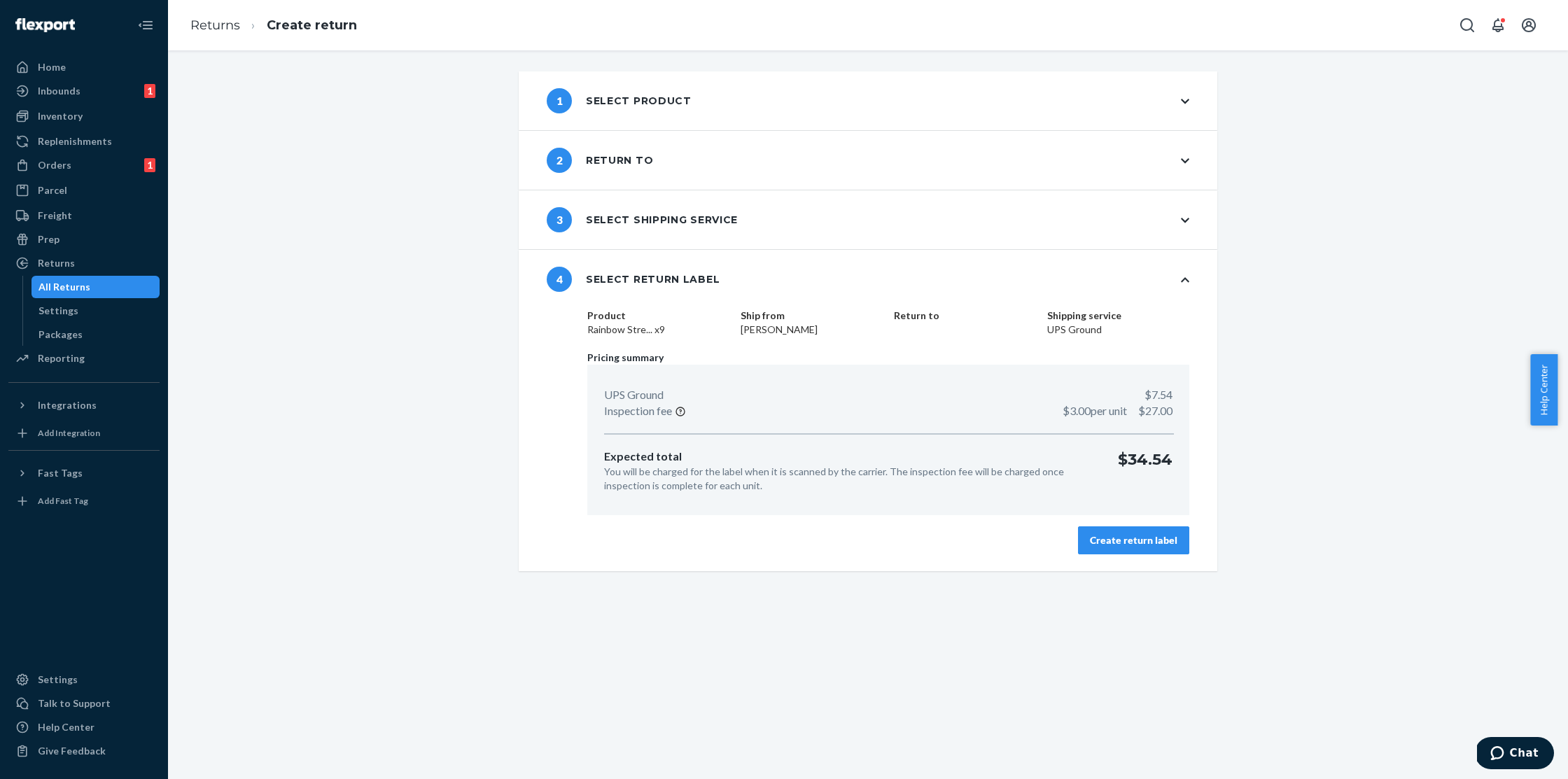
click at [1161, 543] on div "Create return label" at bounding box center [1133, 540] width 87 height 14
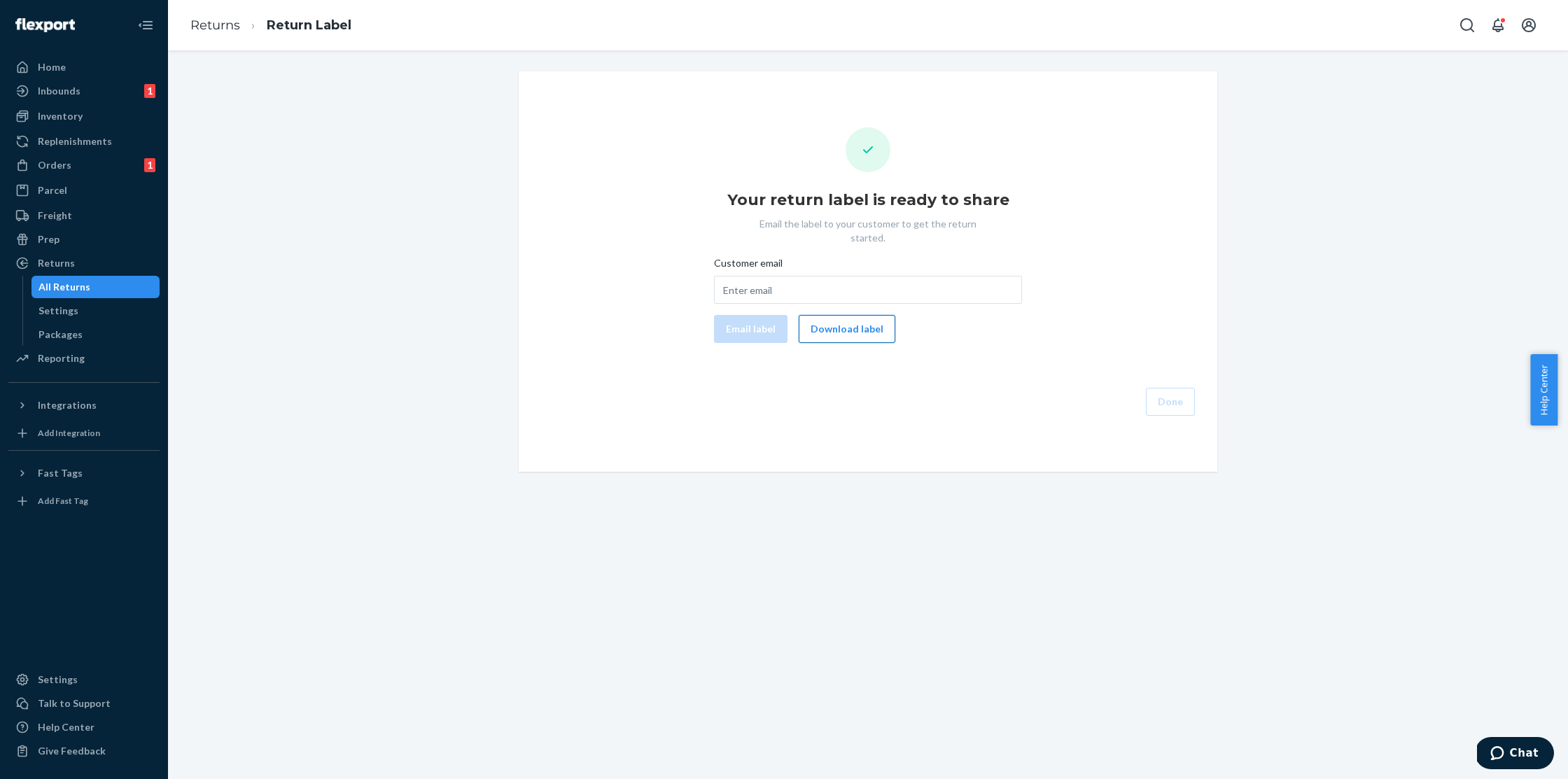
click at [825, 320] on button "Download label" at bounding box center [847, 328] width 97 height 28
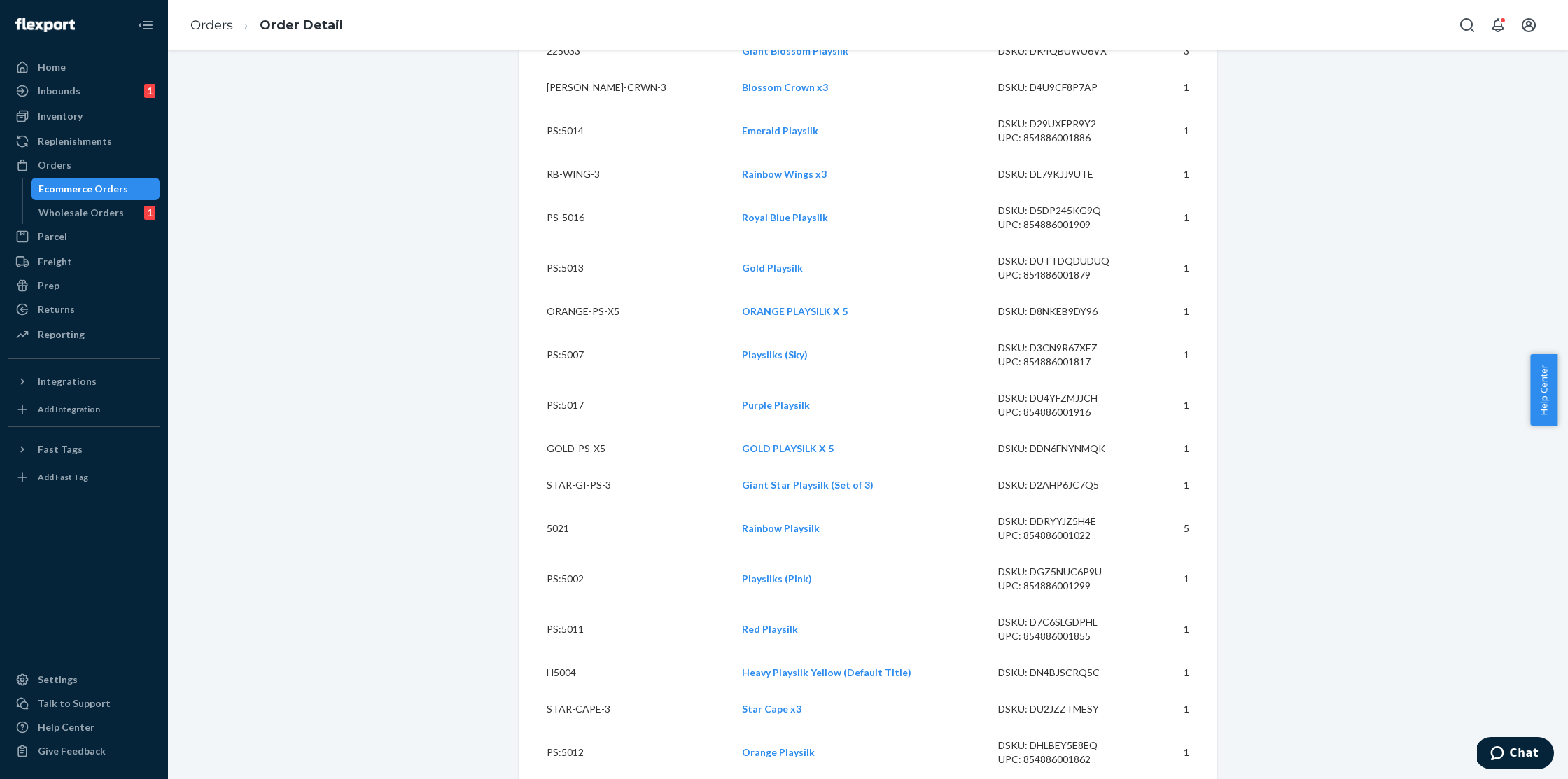
scroll to position [90, 0]
